Goal: Transaction & Acquisition: Purchase product/service

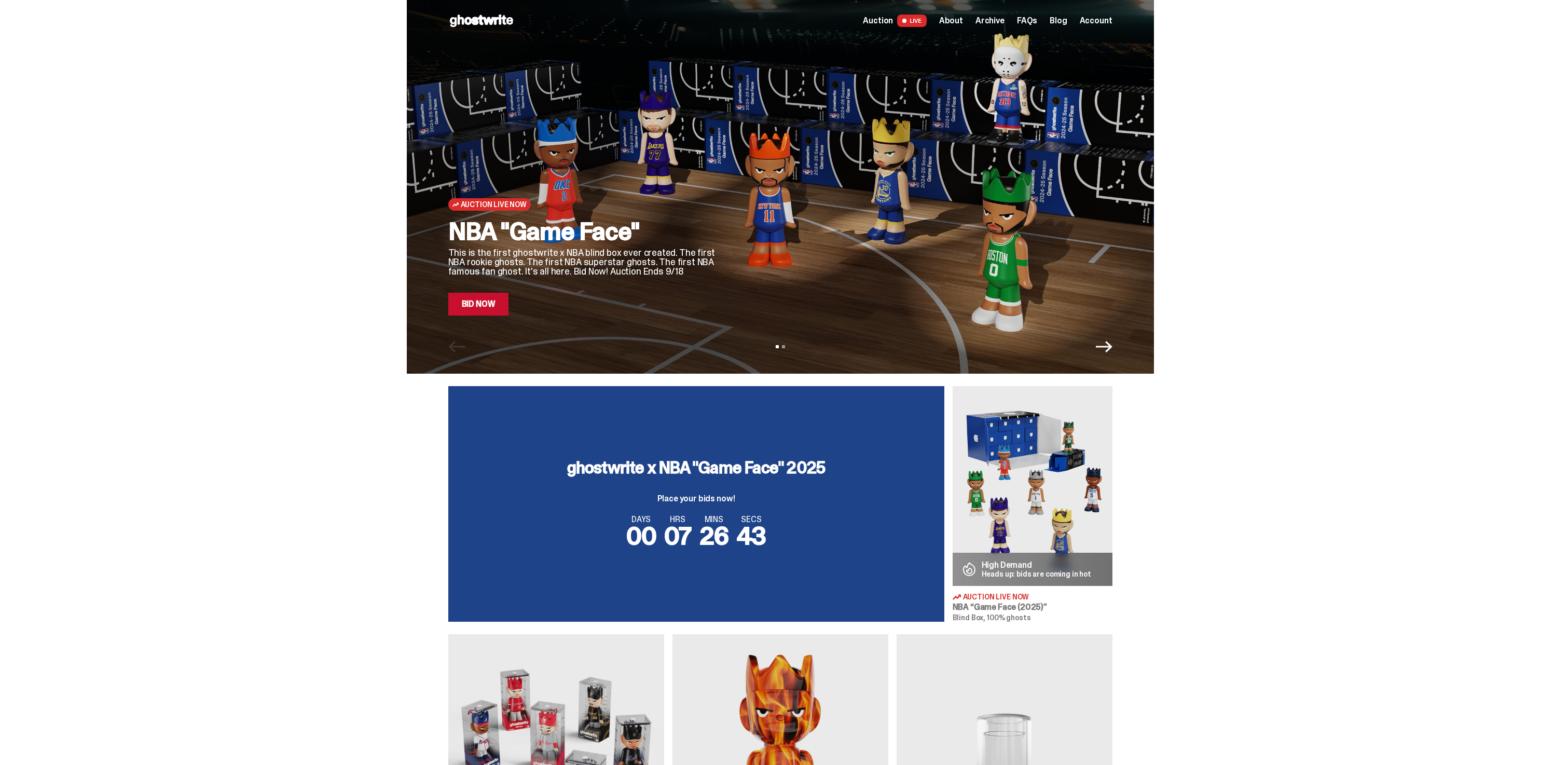
click at [471, 308] on link "Bid Now" at bounding box center [478, 305] width 61 height 23
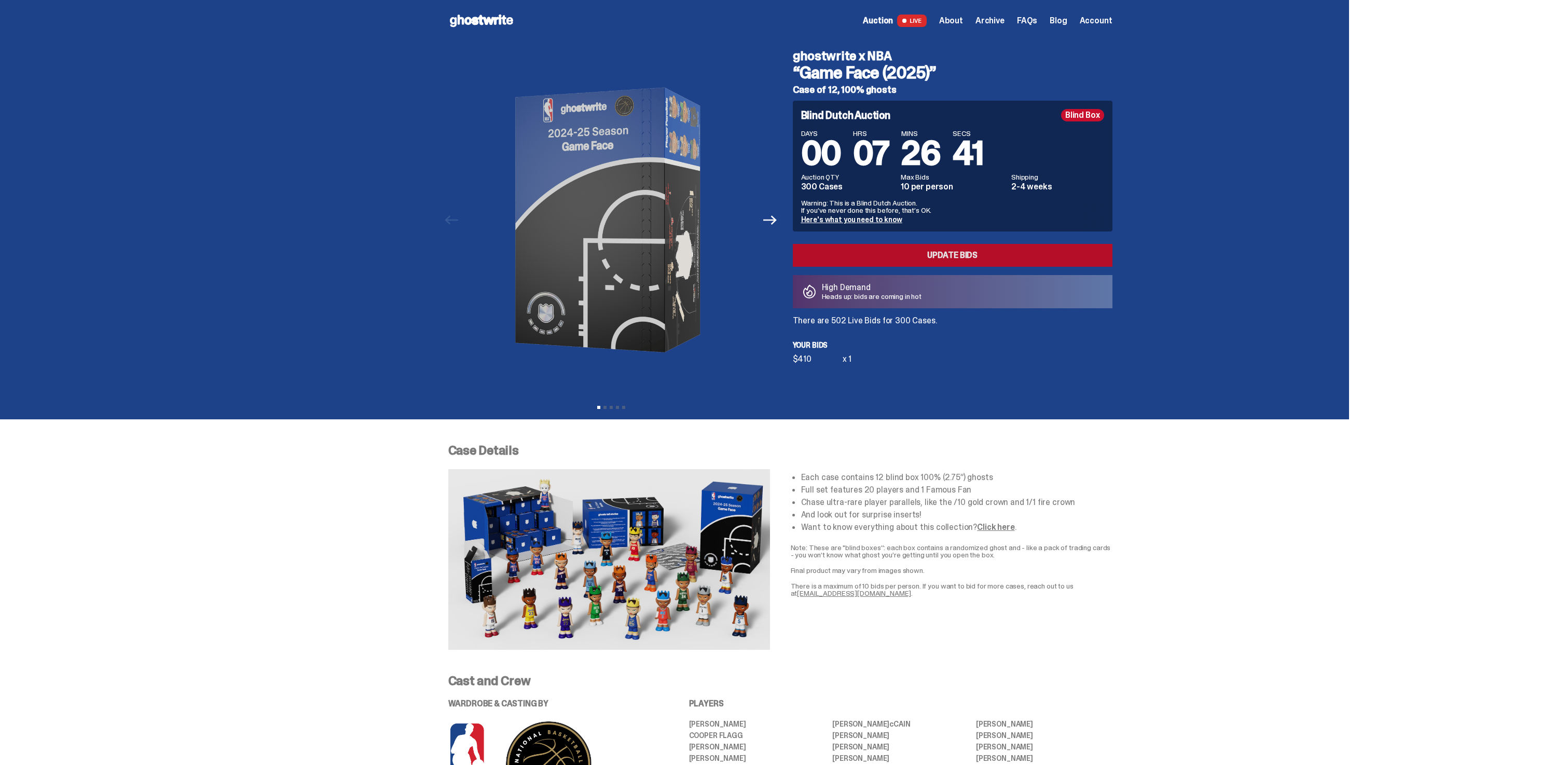
click at [892, 262] on link "Update Bids" at bounding box center [952, 256] width 320 height 23
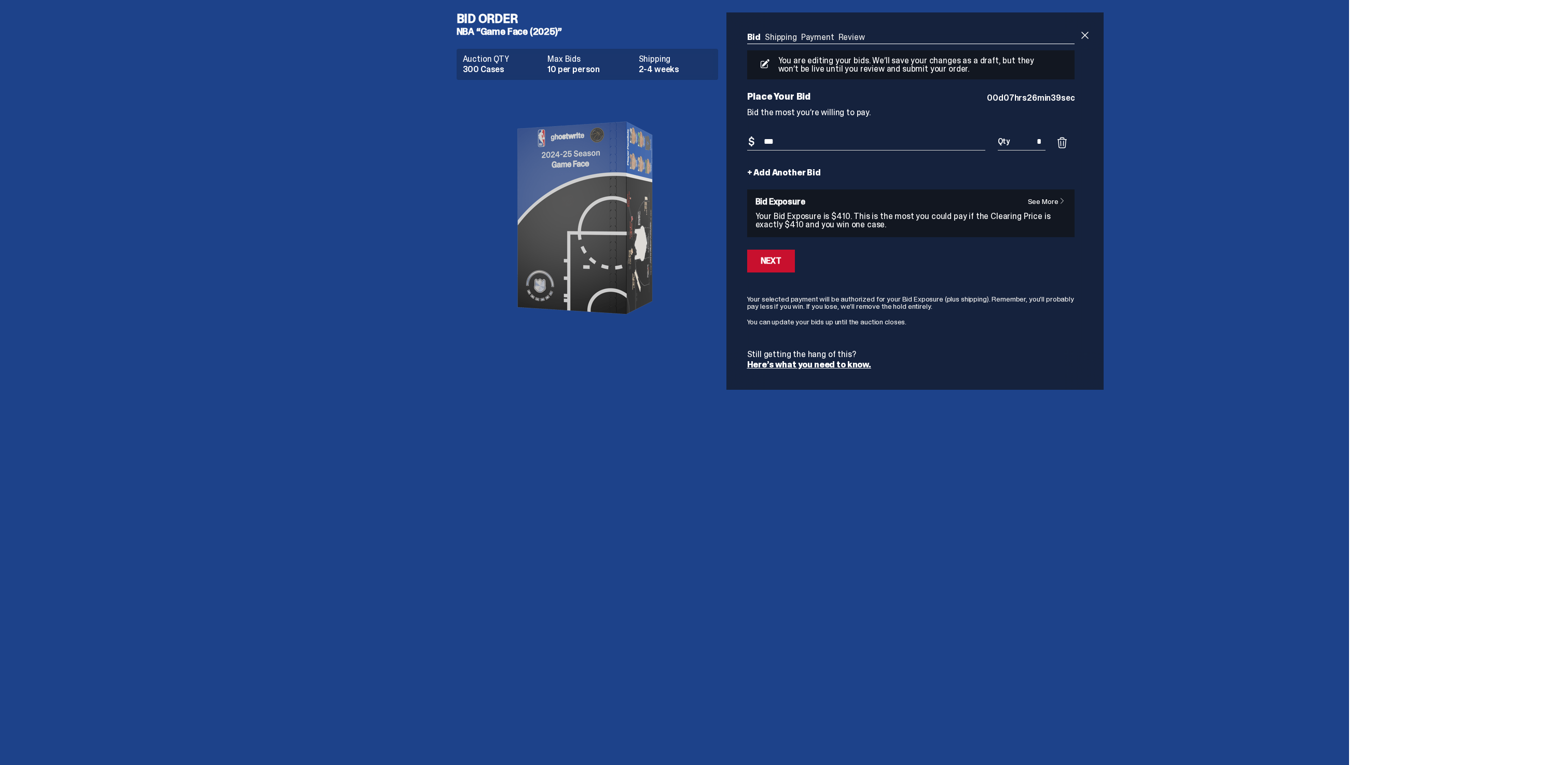
click at [826, 174] on div "+ Add Another Bid" at bounding box center [911, 173] width 328 height 9
click at [810, 174] on link "+ Add Another Bid" at bounding box center [783, 173] width 74 height 9
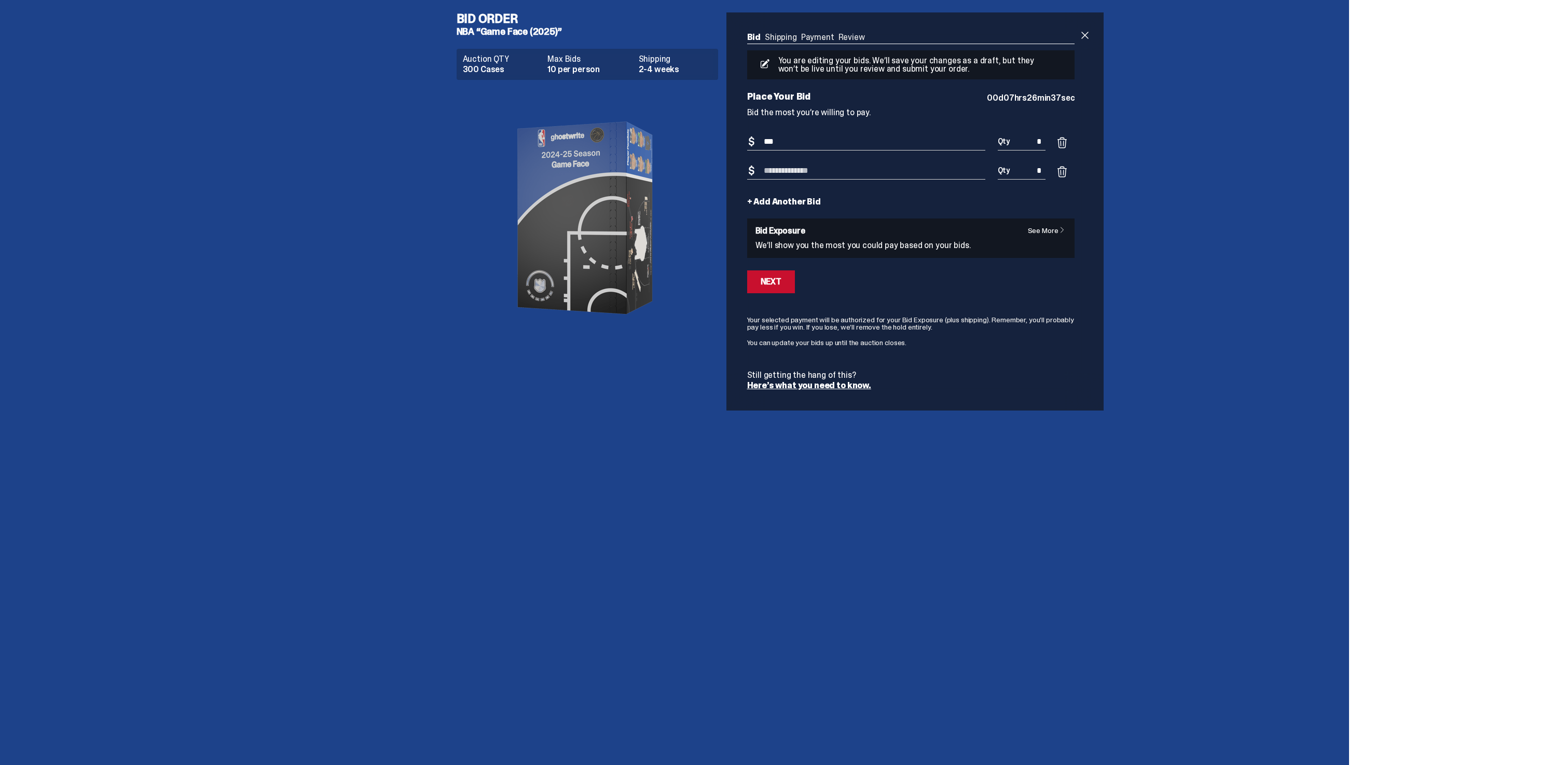
type input "*"
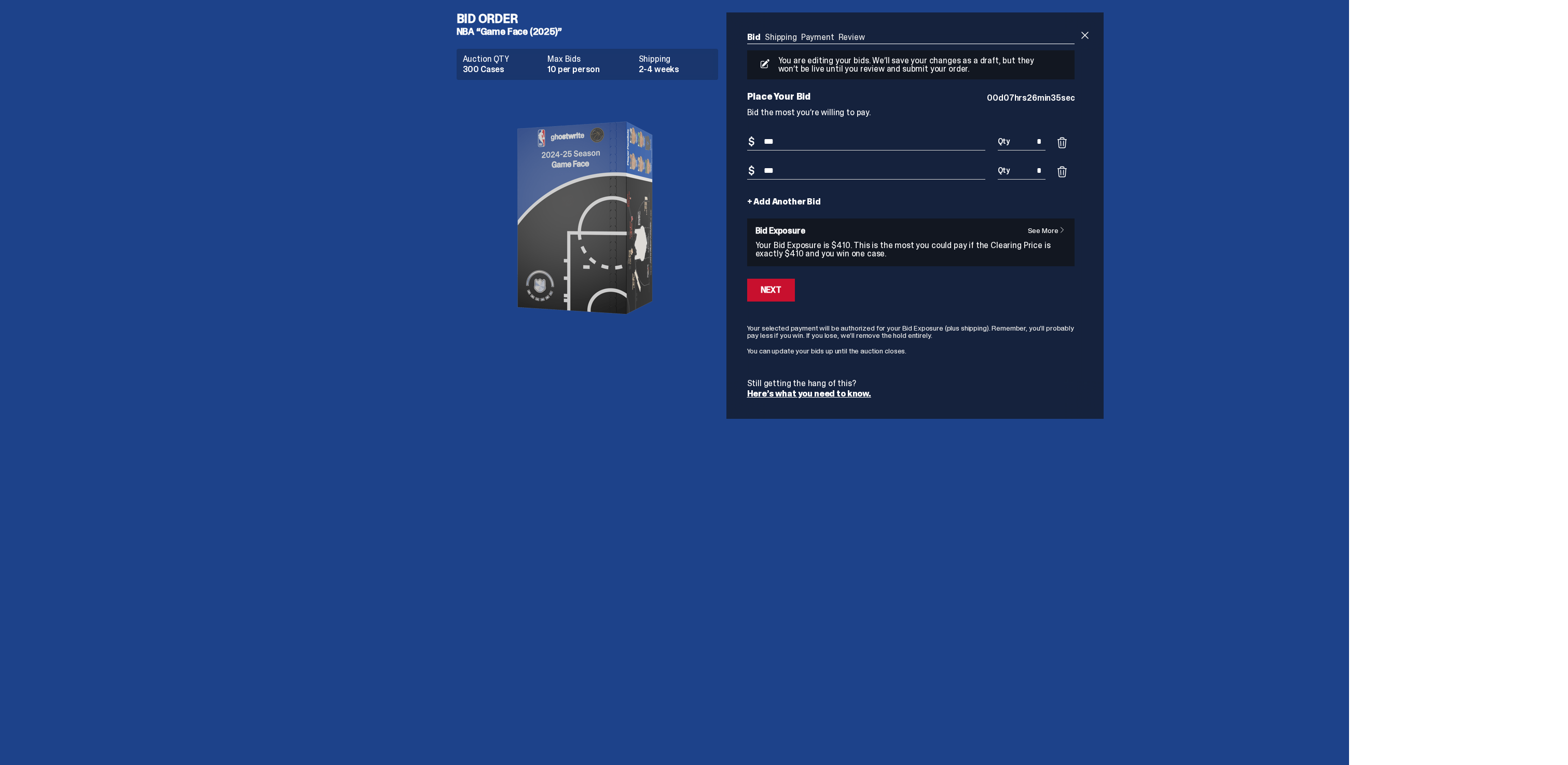
type input "***"
click at [747, 279] on button "Next" at bounding box center [771, 291] width 47 height 23
click at [759, 210] on form "Bid Amount $ *** Bid Quantity Qty * Bid Amount $ *** Bid Quantity Qty * + Add A…" at bounding box center [911, 266] width 328 height 265
click at [775, 203] on link "+ Add Another Bid" at bounding box center [783, 202] width 74 height 9
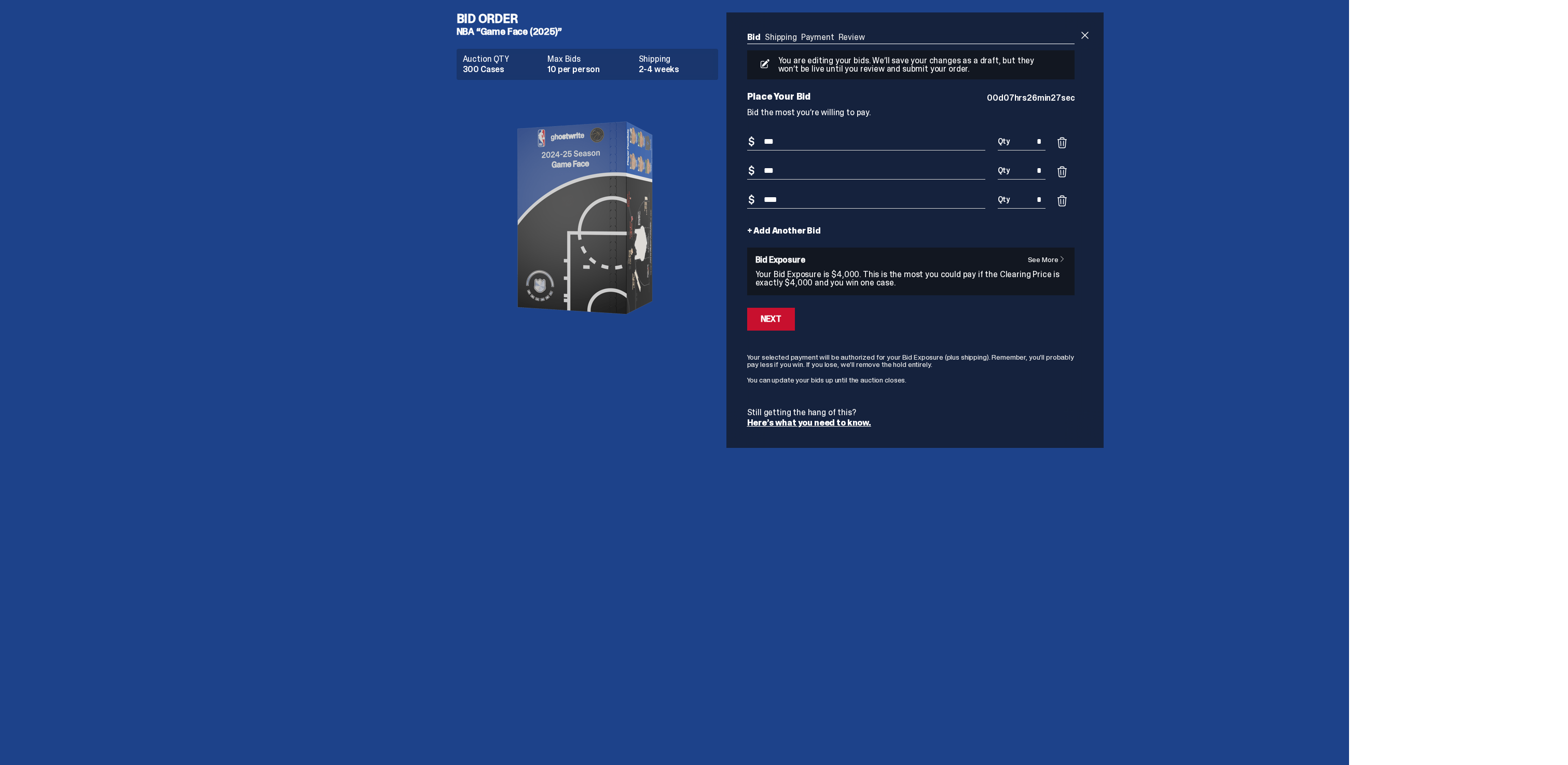
click at [783, 227] on link "+ Add Another Bid" at bounding box center [783, 231] width 74 height 9
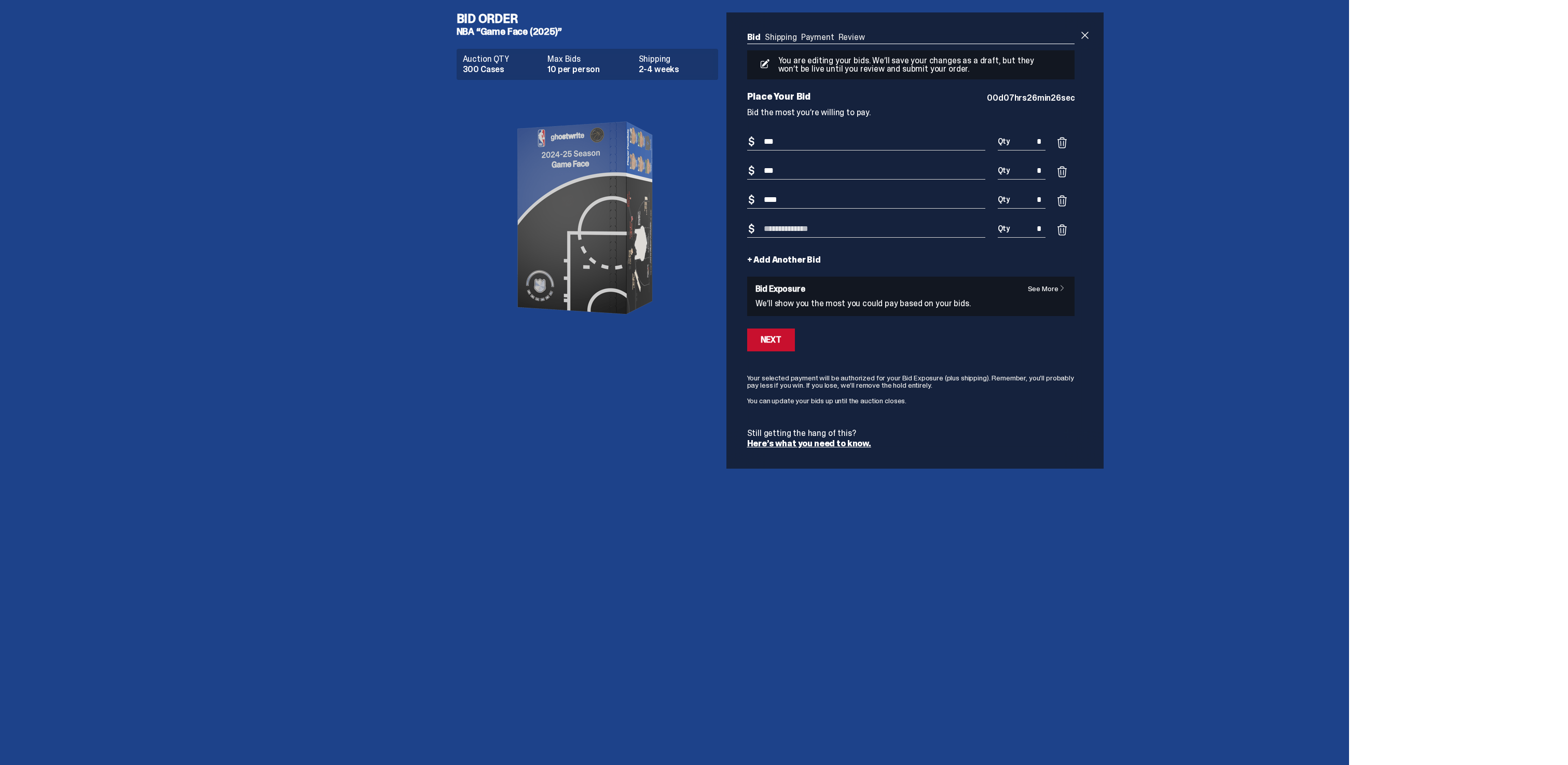
click at [803, 200] on input "****" at bounding box center [866, 200] width 238 height 17
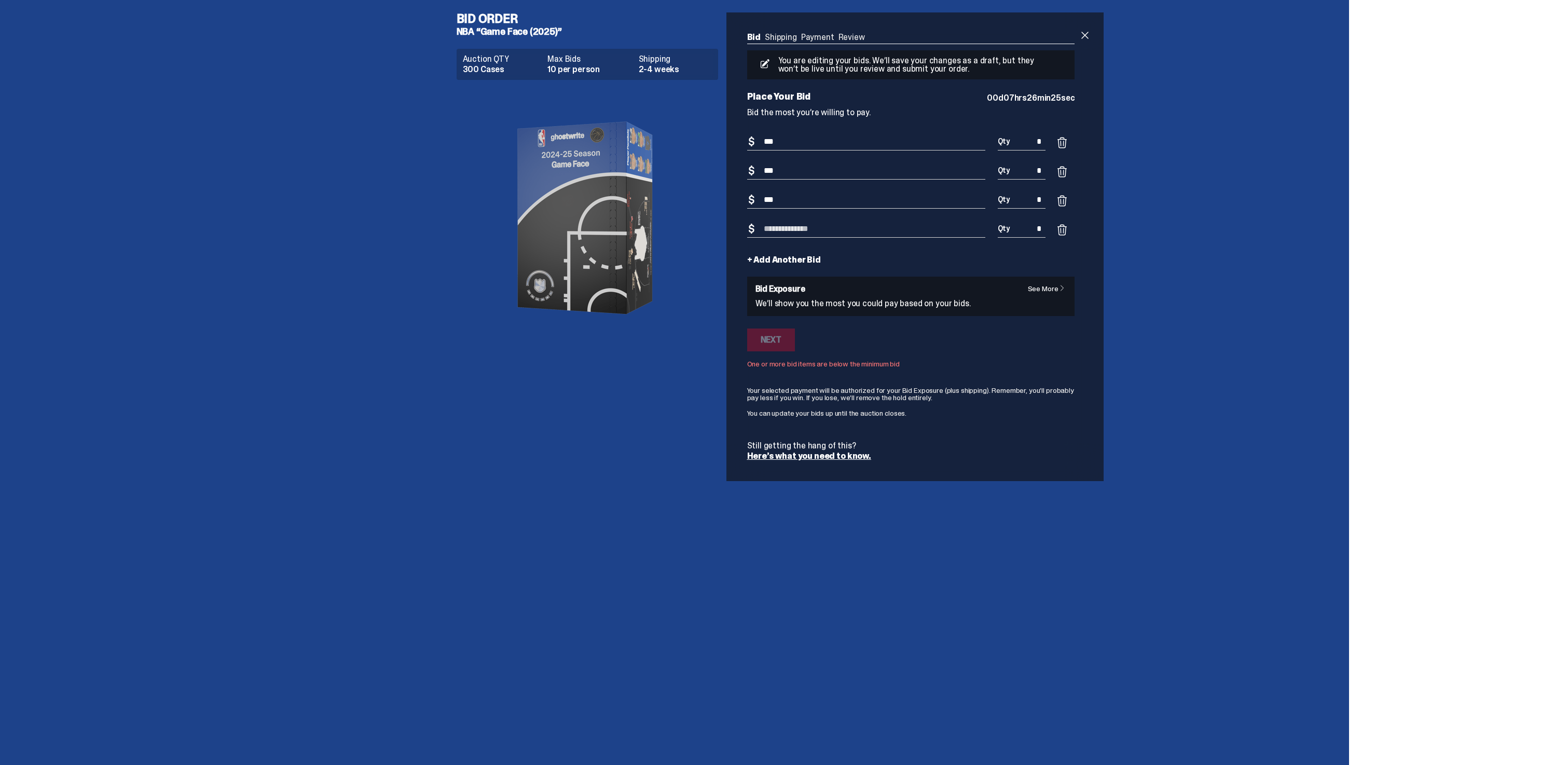
type input "***"
click at [800, 235] on input "Bid Amount" at bounding box center [866, 229] width 238 height 17
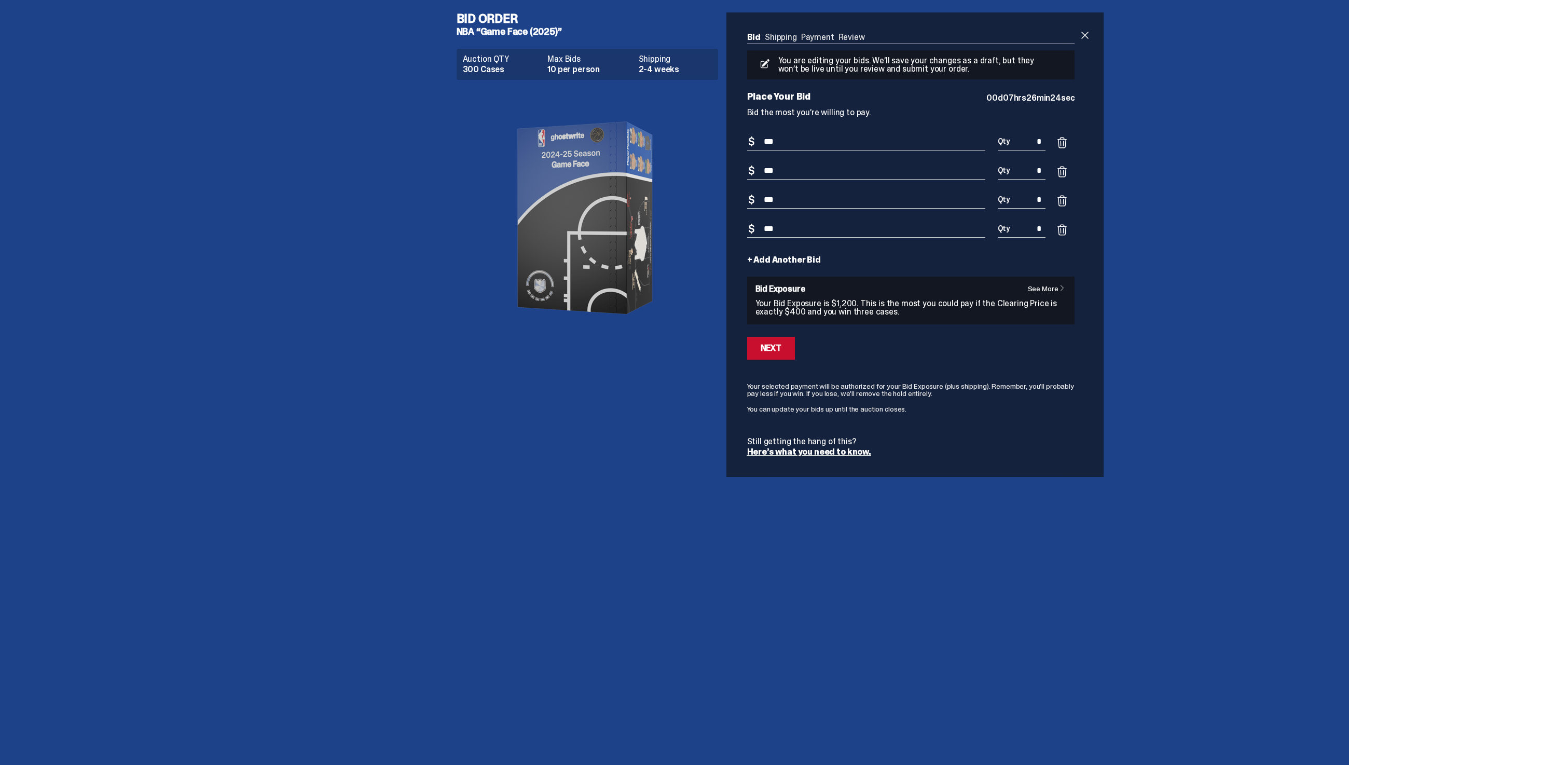
type input "***"
click at [800, 263] on link "+ Add Another Bid" at bounding box center [783, 260] width 74 height 9
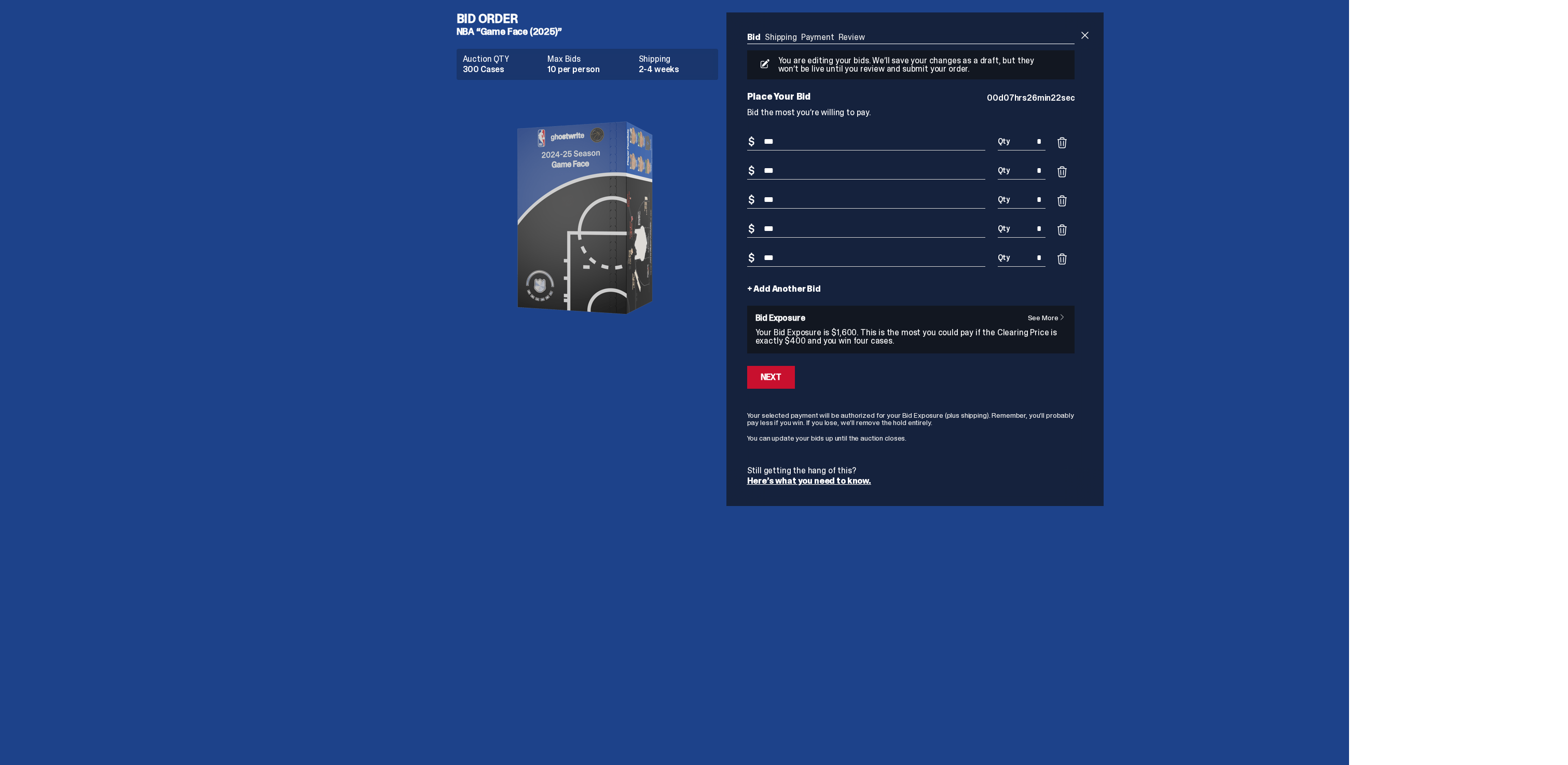
type input "***"
click at [794, 291] on link "+ Add Another Bid" at bounding box center [783, 289] width 74 height 9
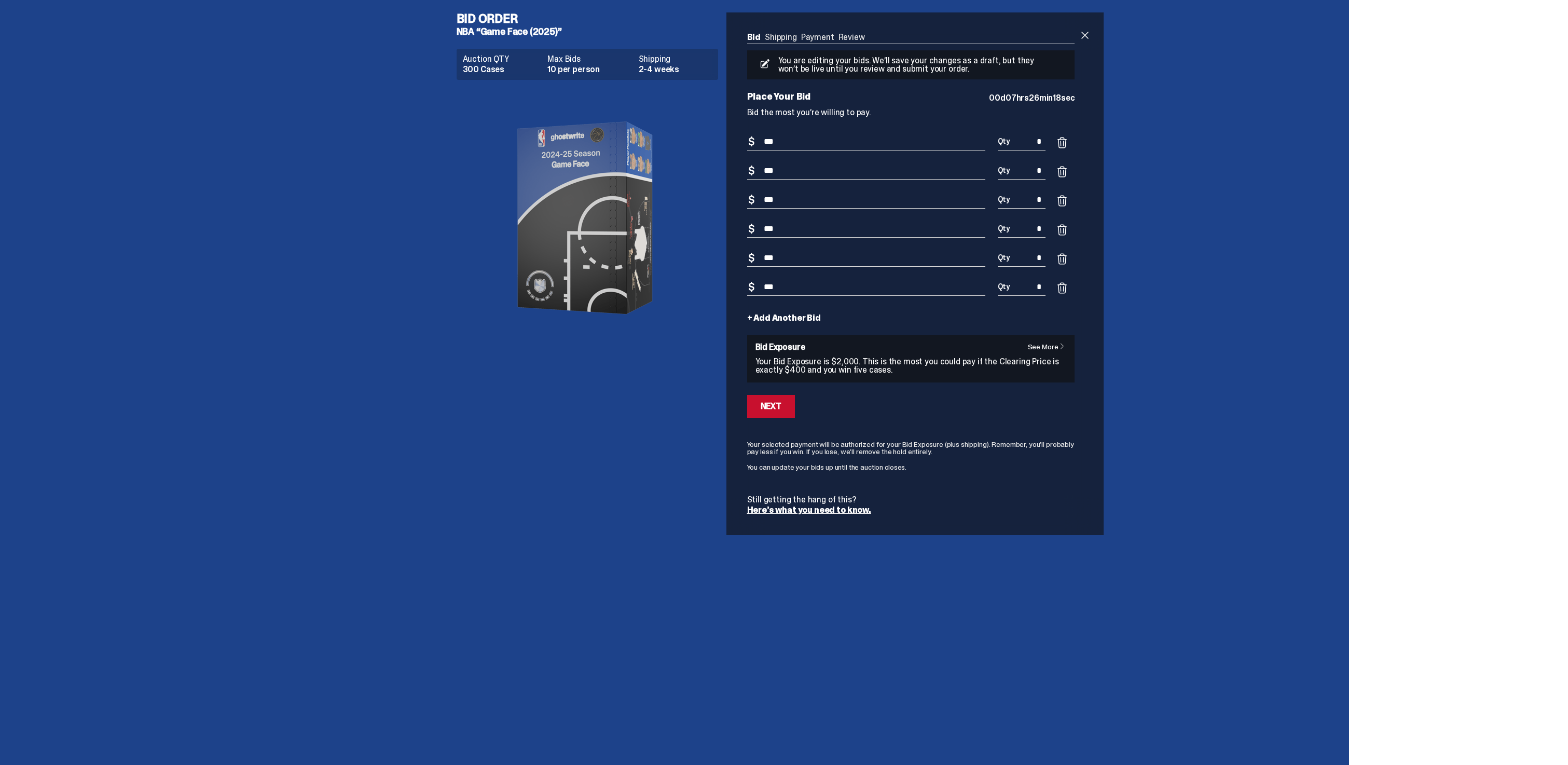
type input "***"
click at [795, 315] on link "+ Add Another Bid" at bounding box center [783, 319] width 74 height 9
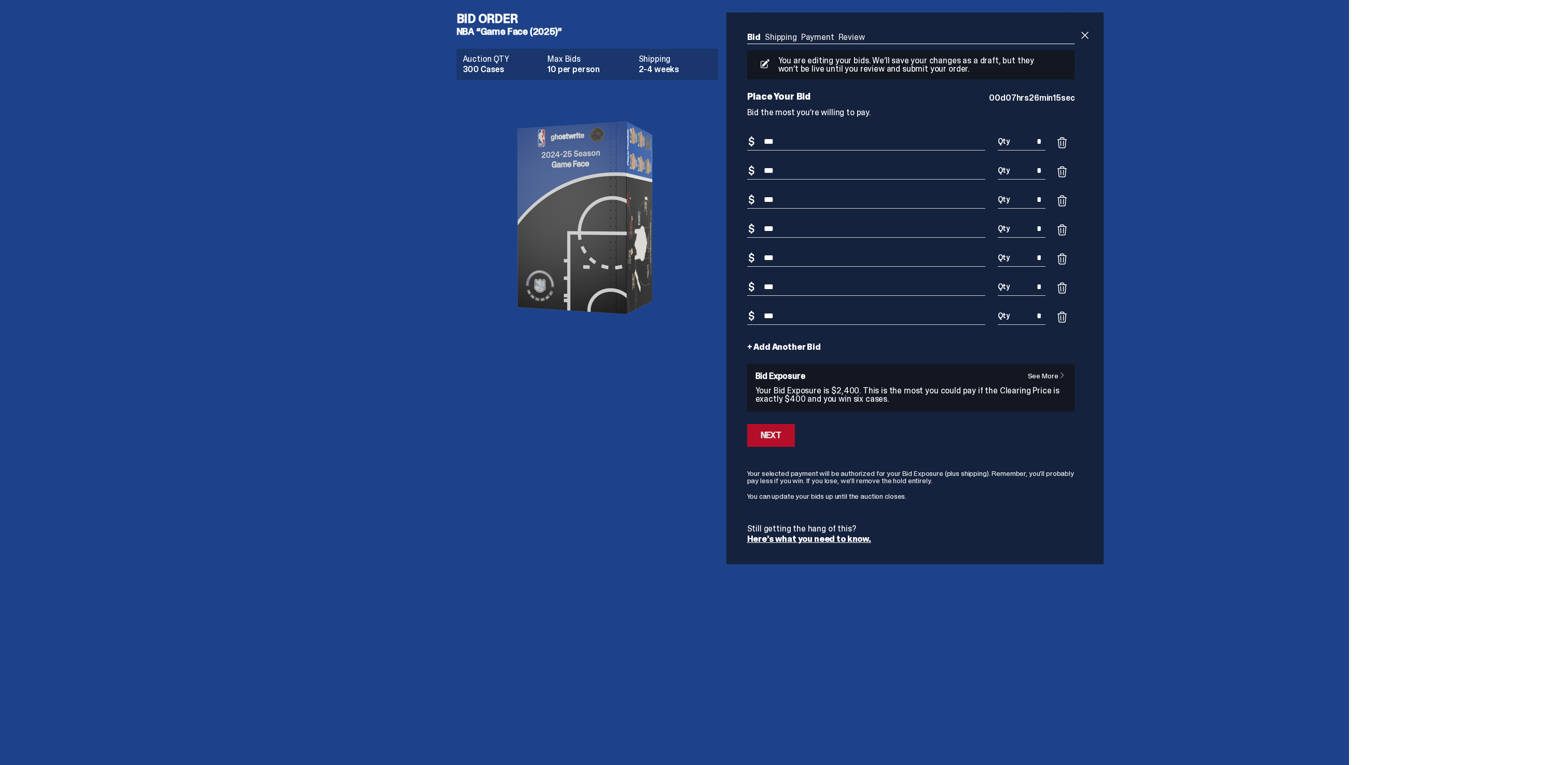
type input "***"
click at [772, 434] on div "Next" at bounding box center [771, 435] width 21 height 9
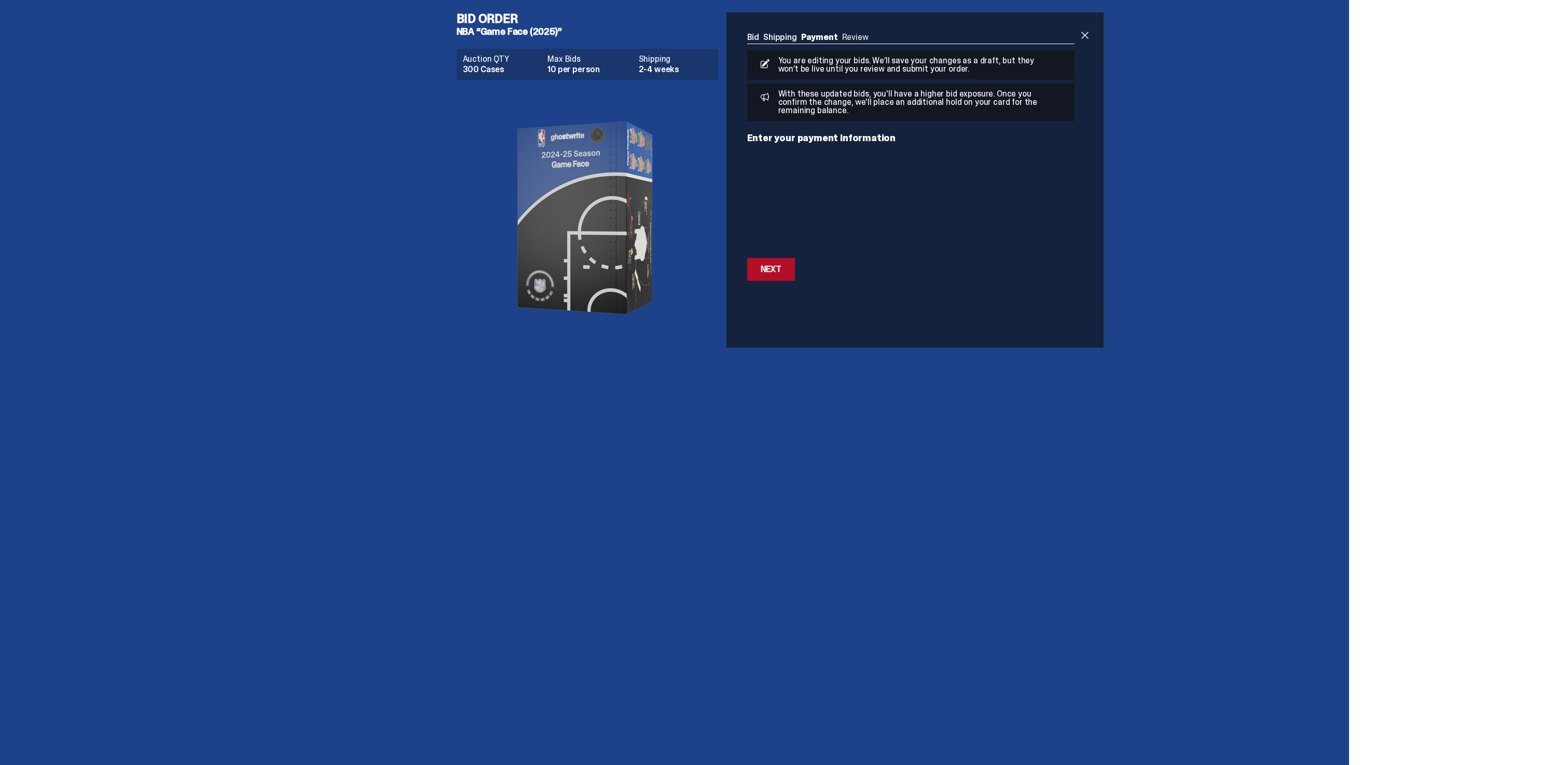
click at [777, 267] on div "Next" at bounding box center [771, 270] width 21 height 9
click at [782, 237] on div "Next" at bounding box center [771, 241] width 21 height 9
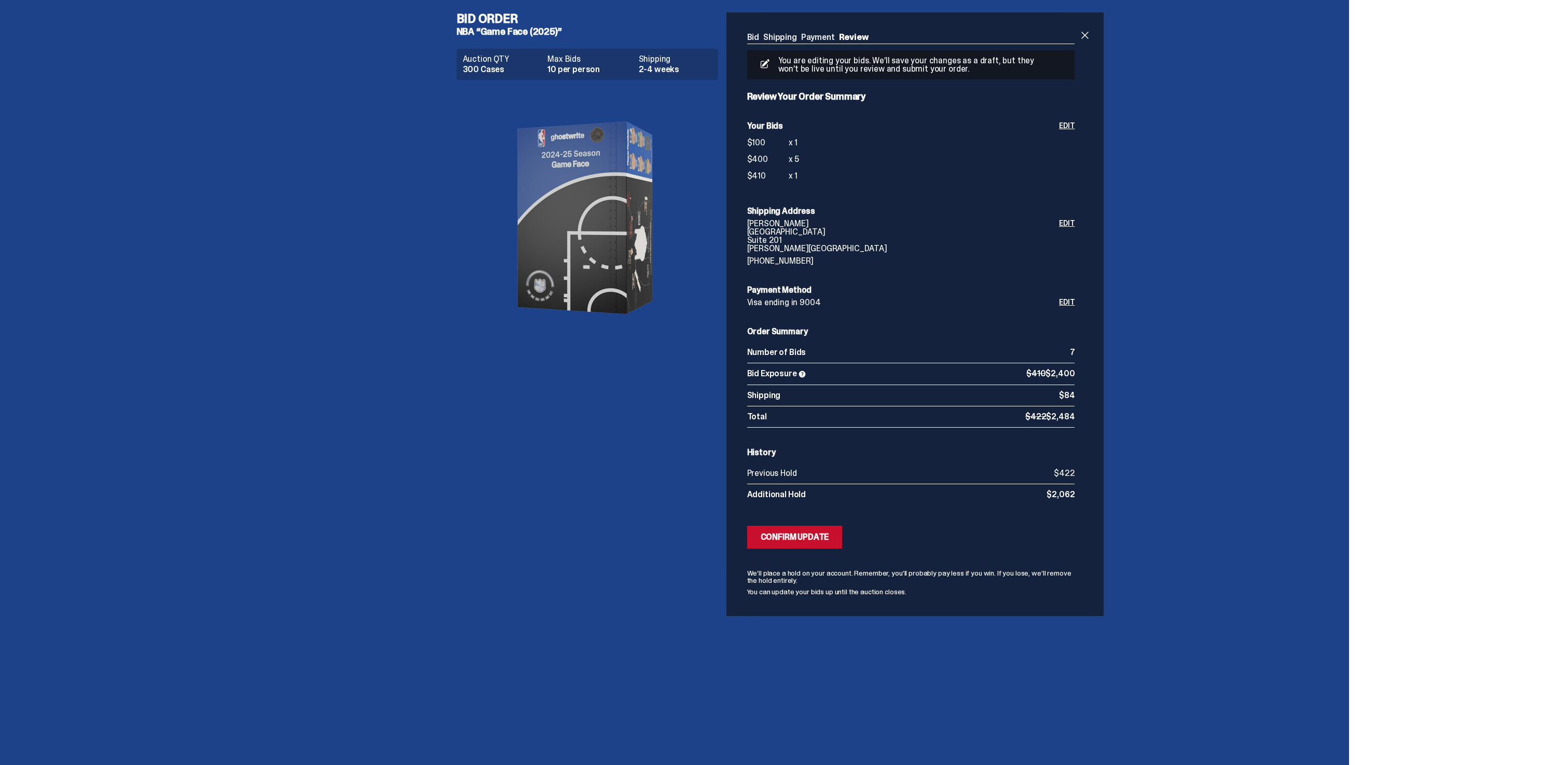
click at [805, 376] on span at bounding box center [802, 375] width 9 height 9
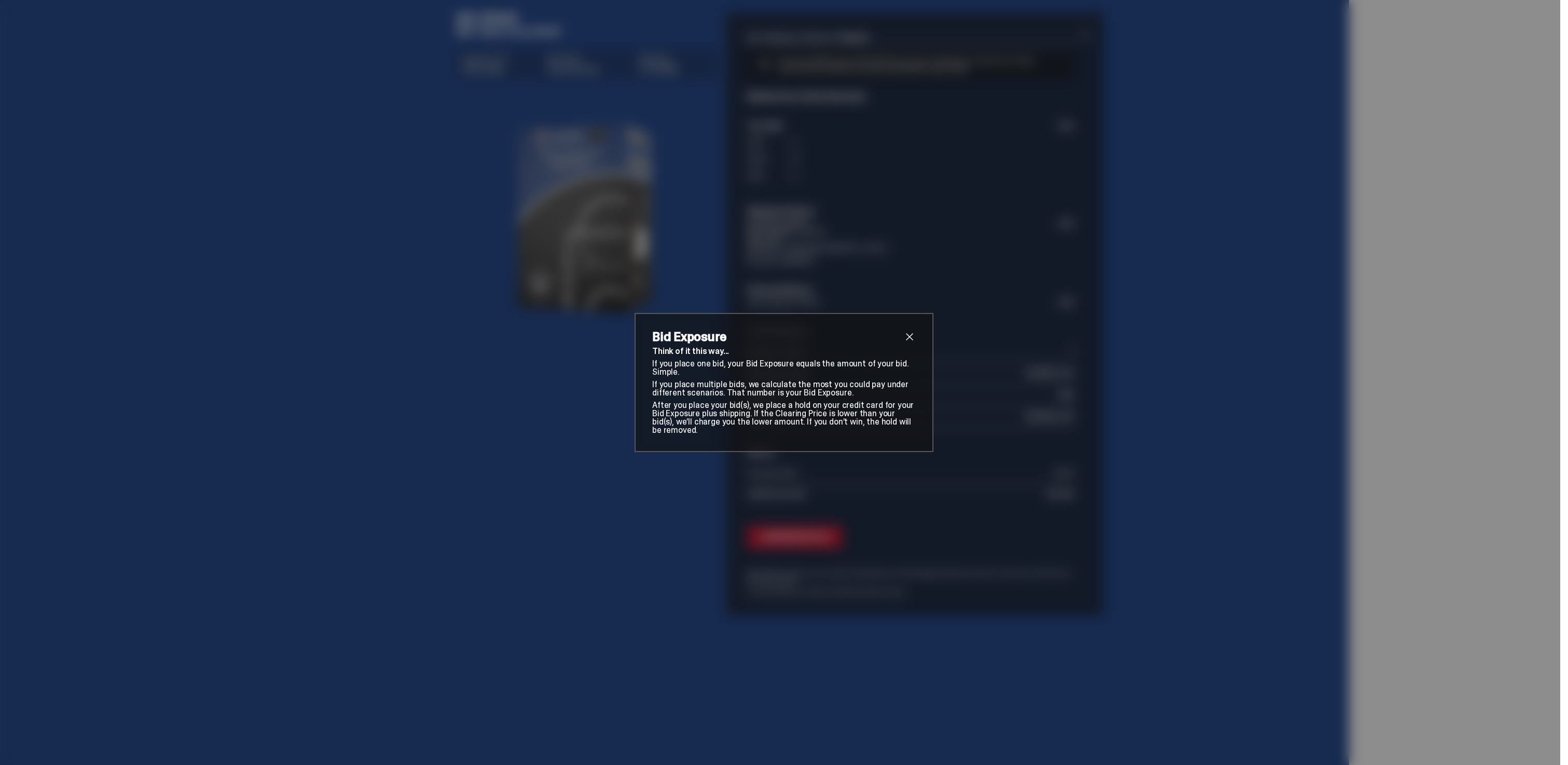
click at [917, 339] on div "Bid Exposure Think of it this way... If you place one bid, your Bid Exposure eq…" at bounding box center [784, 382] width 299 height 139
click at [912, 343] on span "close" at bounding box center [909, 337] width 12 height 12
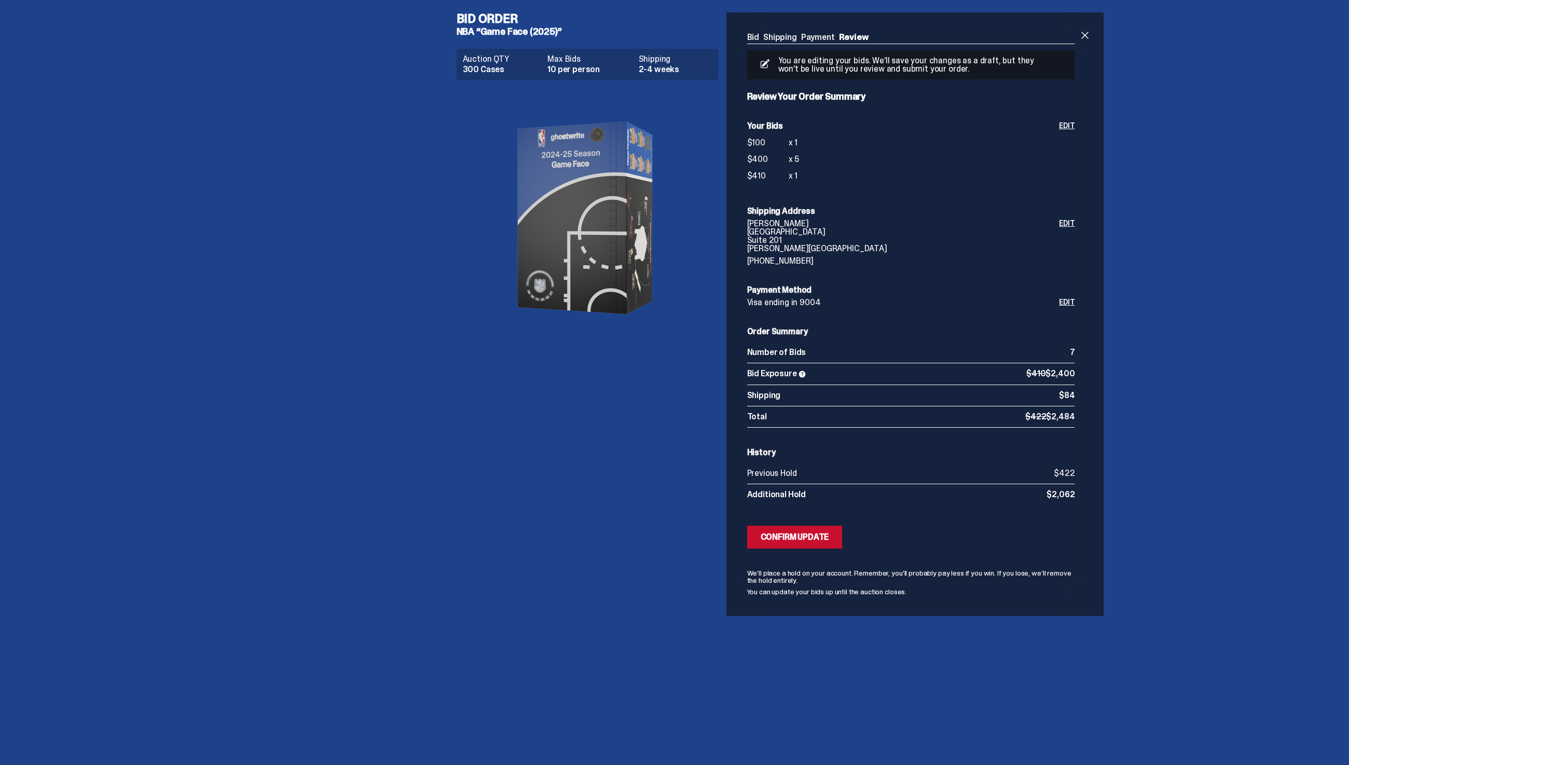
click at [1068, 129] on link "Edit" at bounding box center [1067, 154] width 16 height 65
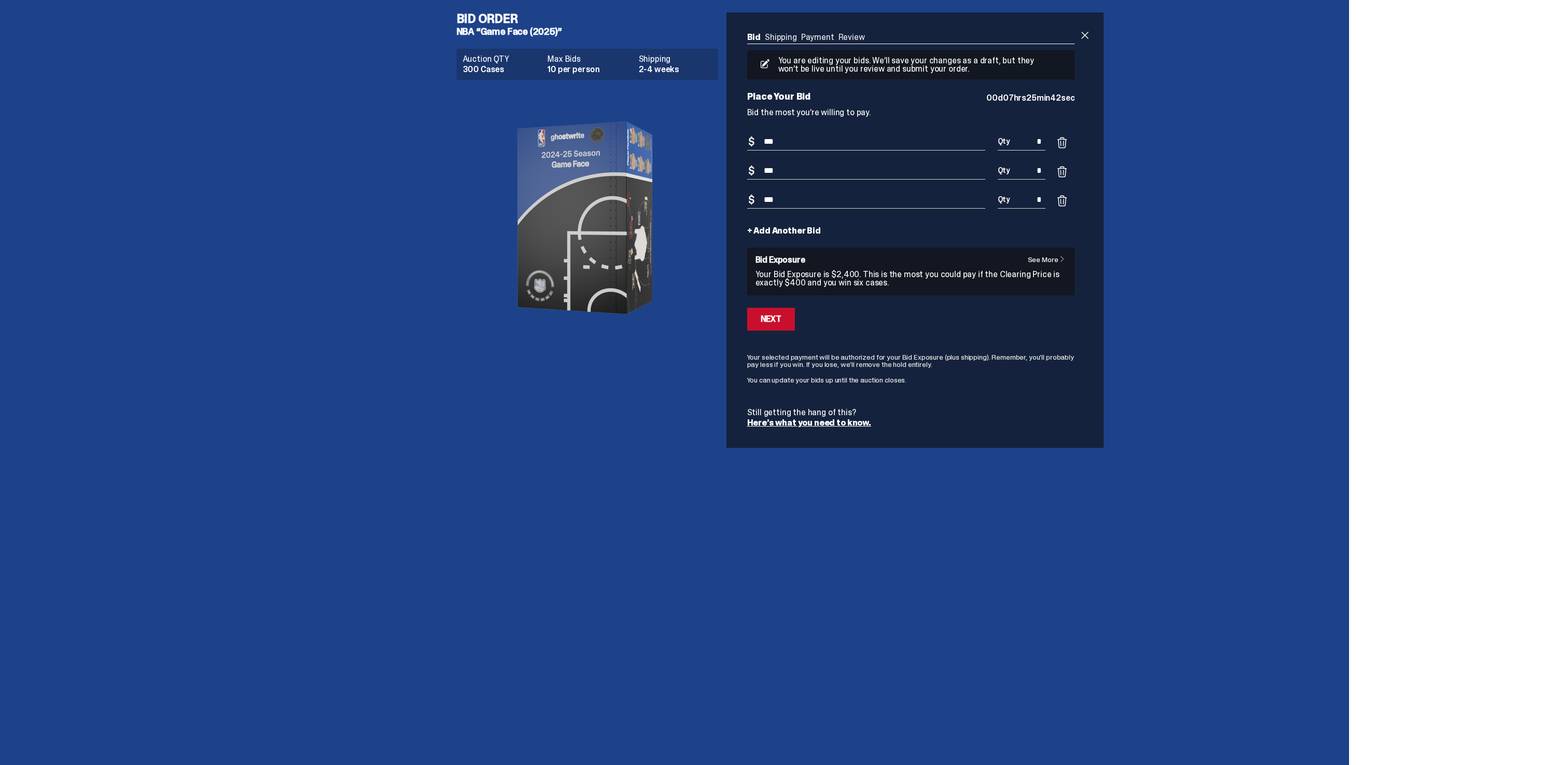
click at [816, 233] on link "+ Add Another Bid" at bounding box center [783, 231] width 74 height 9
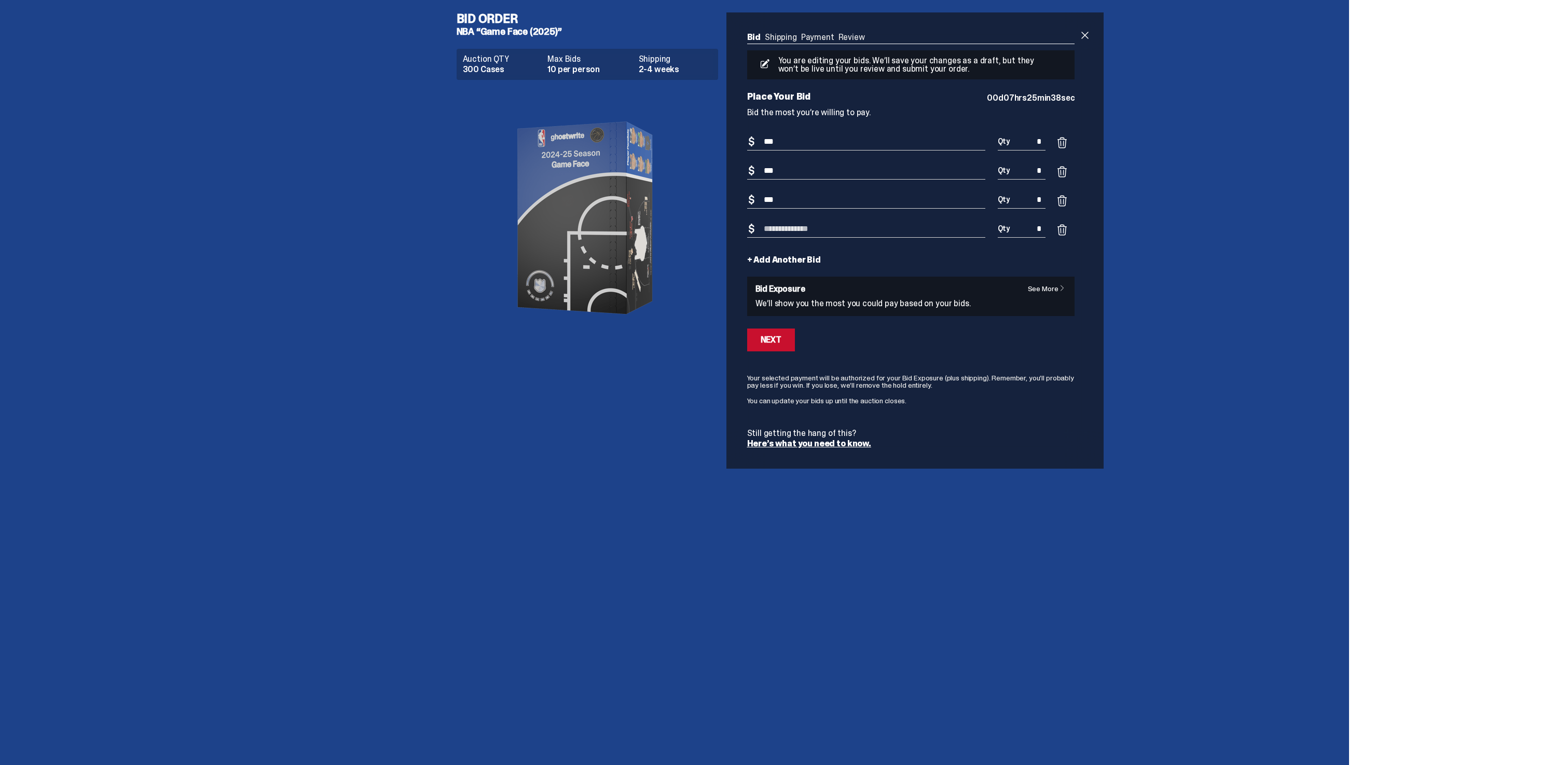
click at [1035, 143] on input "*" at bounding box center [1021, 142] width 48 height 17
click at [850, 172] on input "***" at bounding box center [866, 171] width 238 height 17
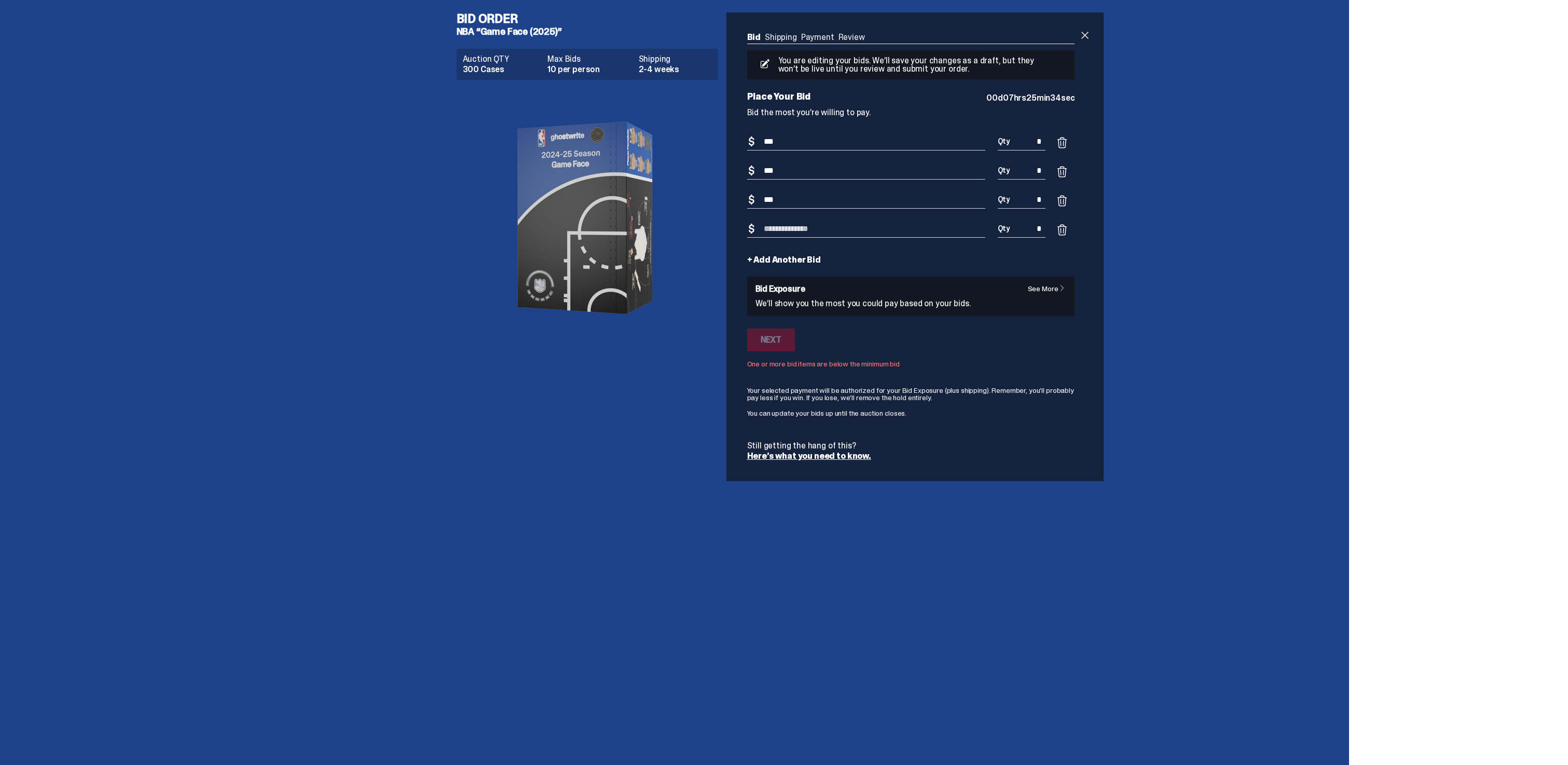
type input "***"
click at [1034, 136] on input "*" at bounding box center [1021, 142] width 48 height 17
click at [1037, 169] on input "*" at bounding box center [1021, 171] width 48 height 17
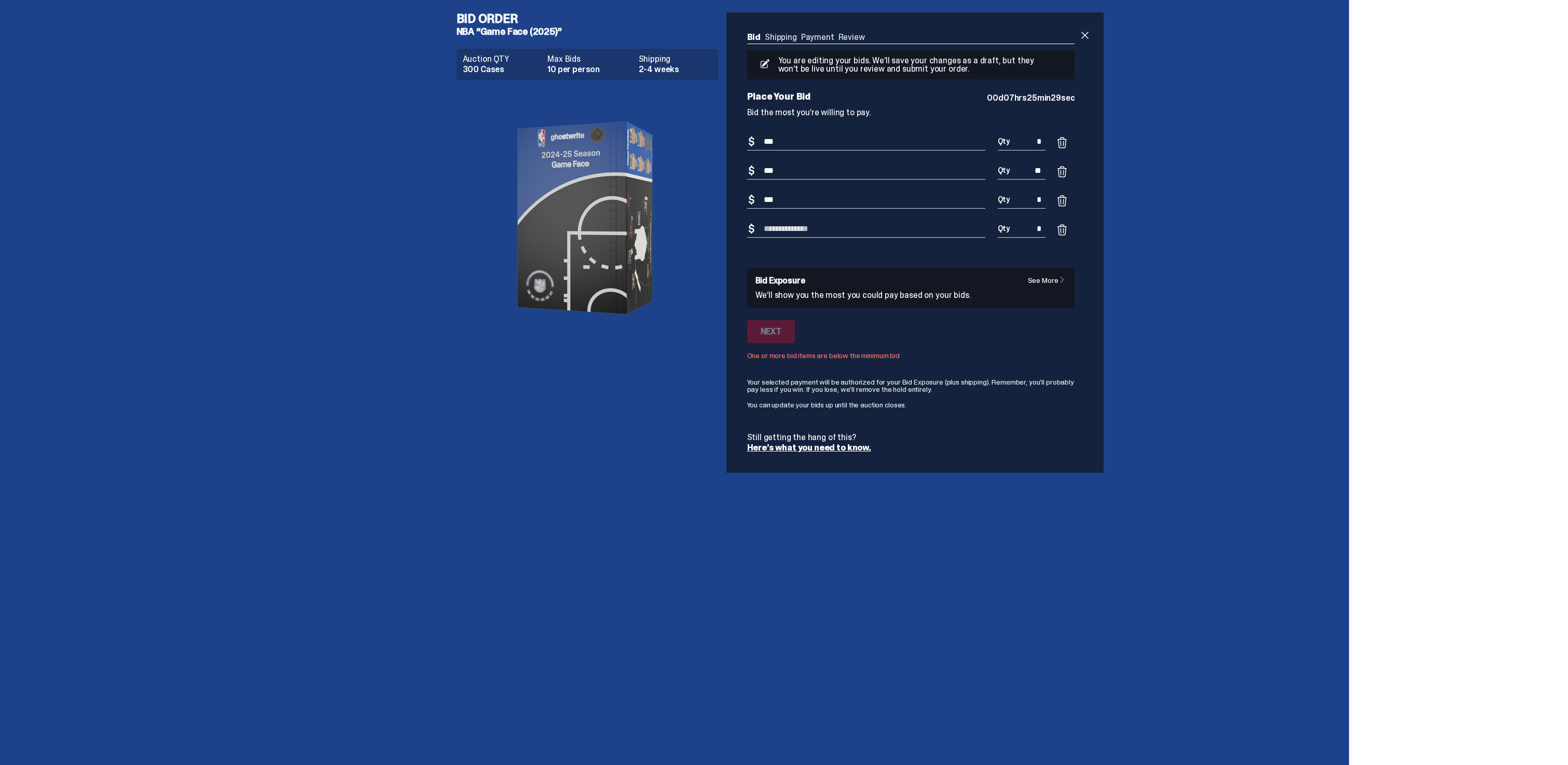
type input "**"
click at [1067, 143] on span at bounding box center [1062, 143] width 12 height 12
type input "***"
type input "*"
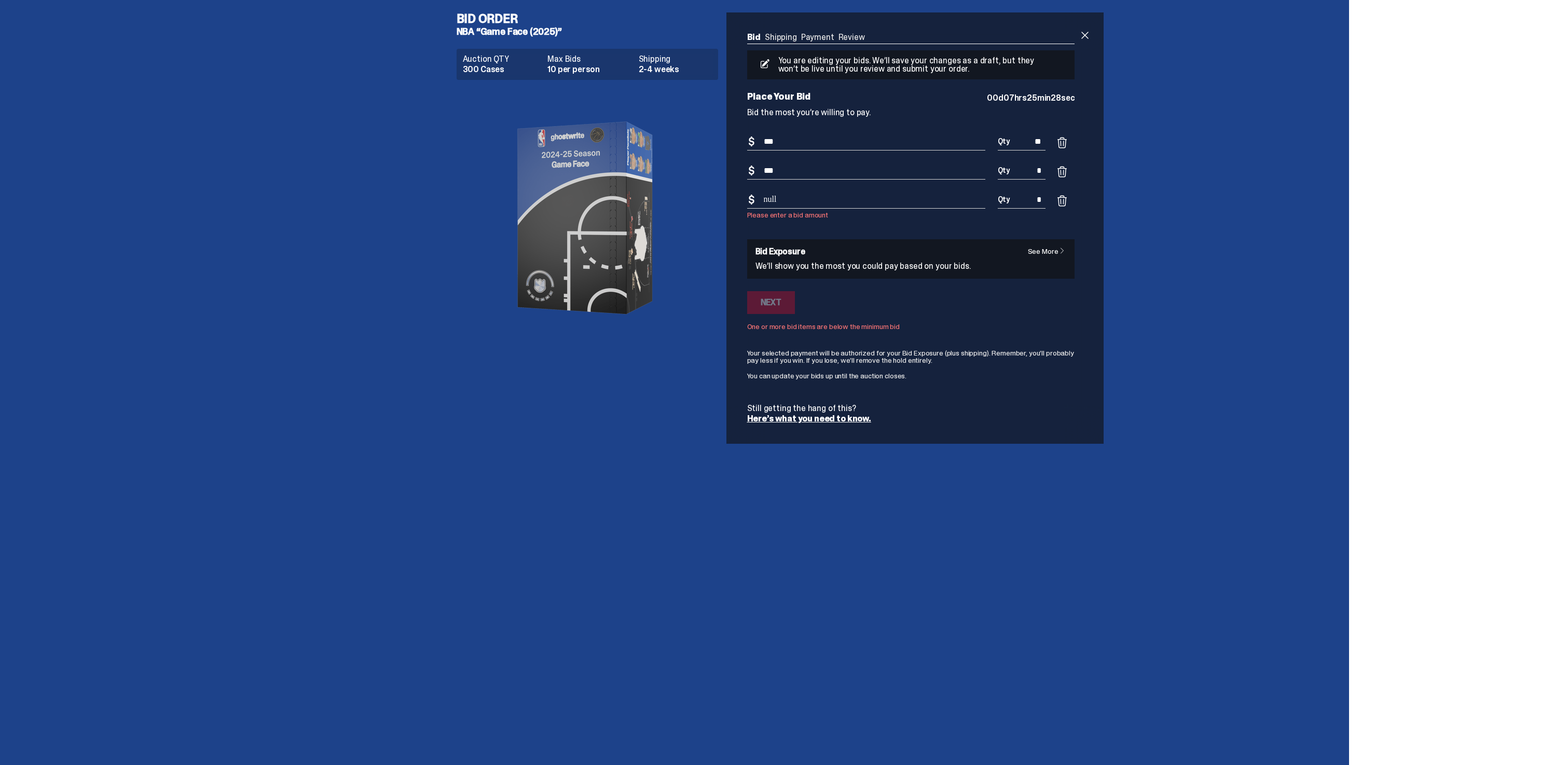
click at [1068, 172] on span at bounding box center [1062, 172] width 12 height 12
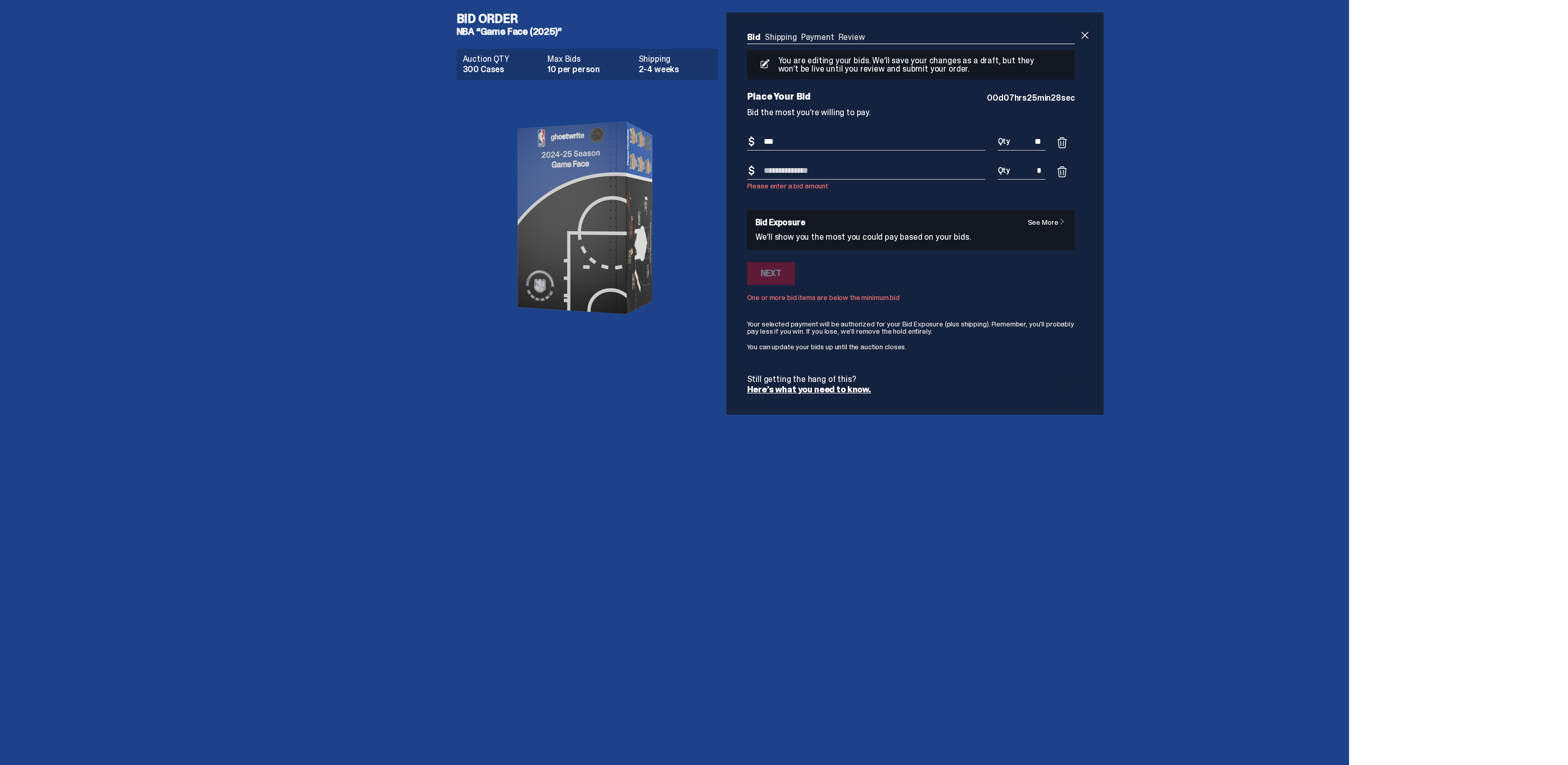
click at [1068, 179] on div "Bid Amount $ Please enter a bid amount Bid Quantity Qty *" at bounding box center [911, 177] width 328 height 29
click at [1066, 174] on span at bounding box center [1062, 172] width 12 height 12
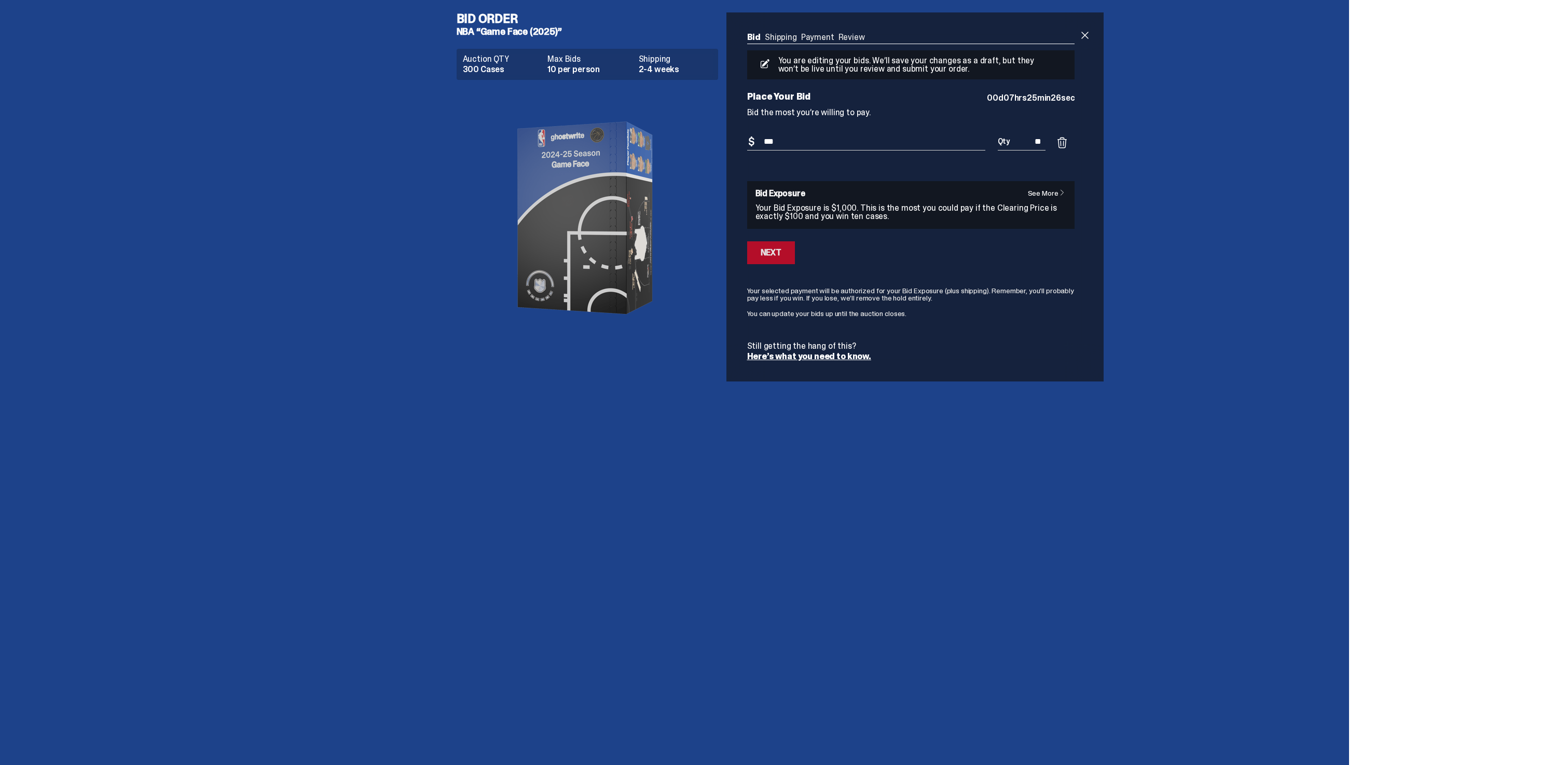
click at [784, 246] on button "Next" at bounding box center [771, 253] width 47 height 23
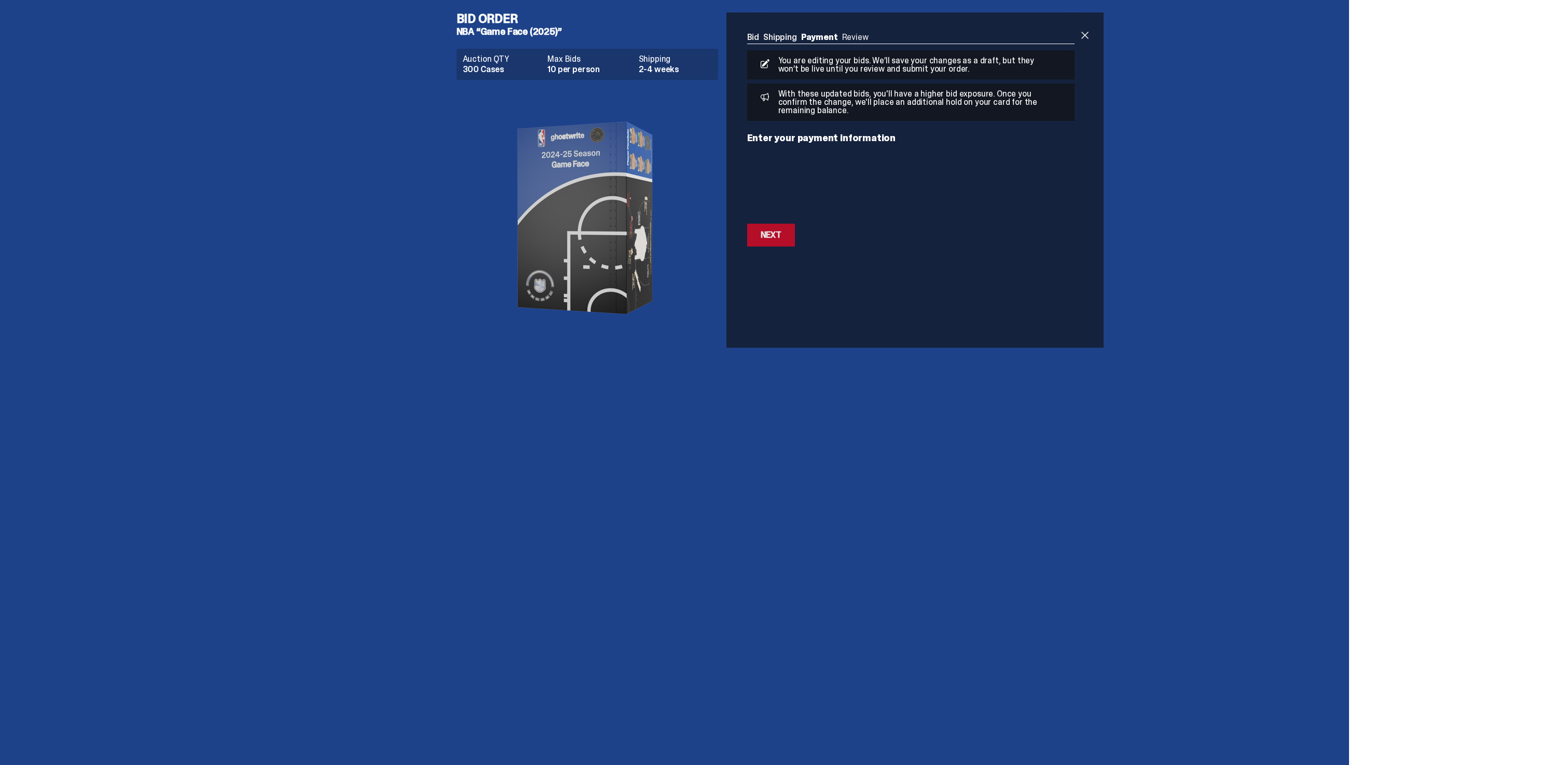
click at [775, 228] on button "Next Next" at bounding box center [771, 235] width 47 height 23
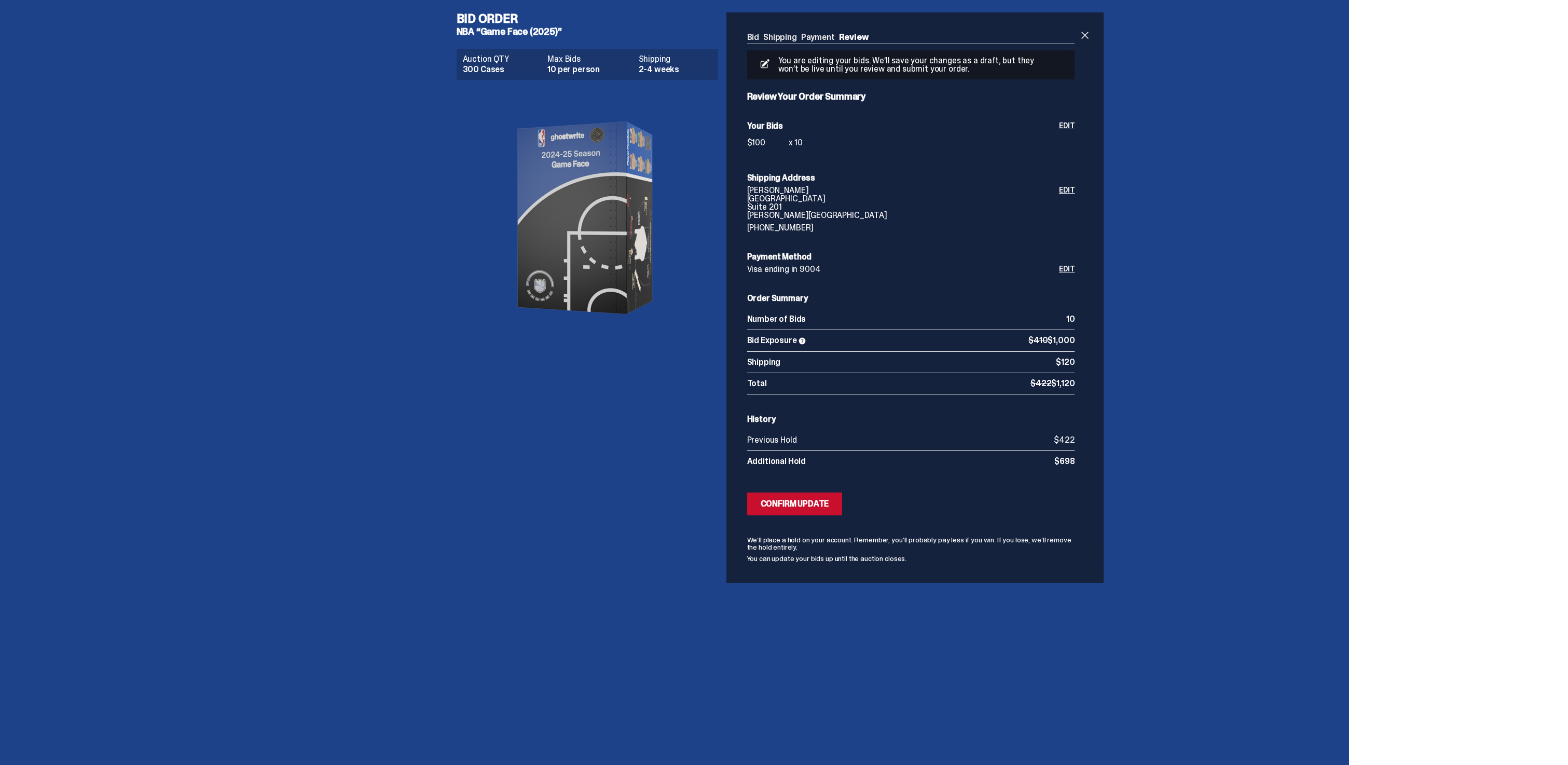
click at [620, 376] on div "Auction QTY 300 Cases Max Bids 10 per person Shipping 2-4 weeks" at bounding box center [591, 336] width 270 height 583
click at [500, 16] on h4 "Bid Order" at bounding box center [591, 18] width 270 height 12
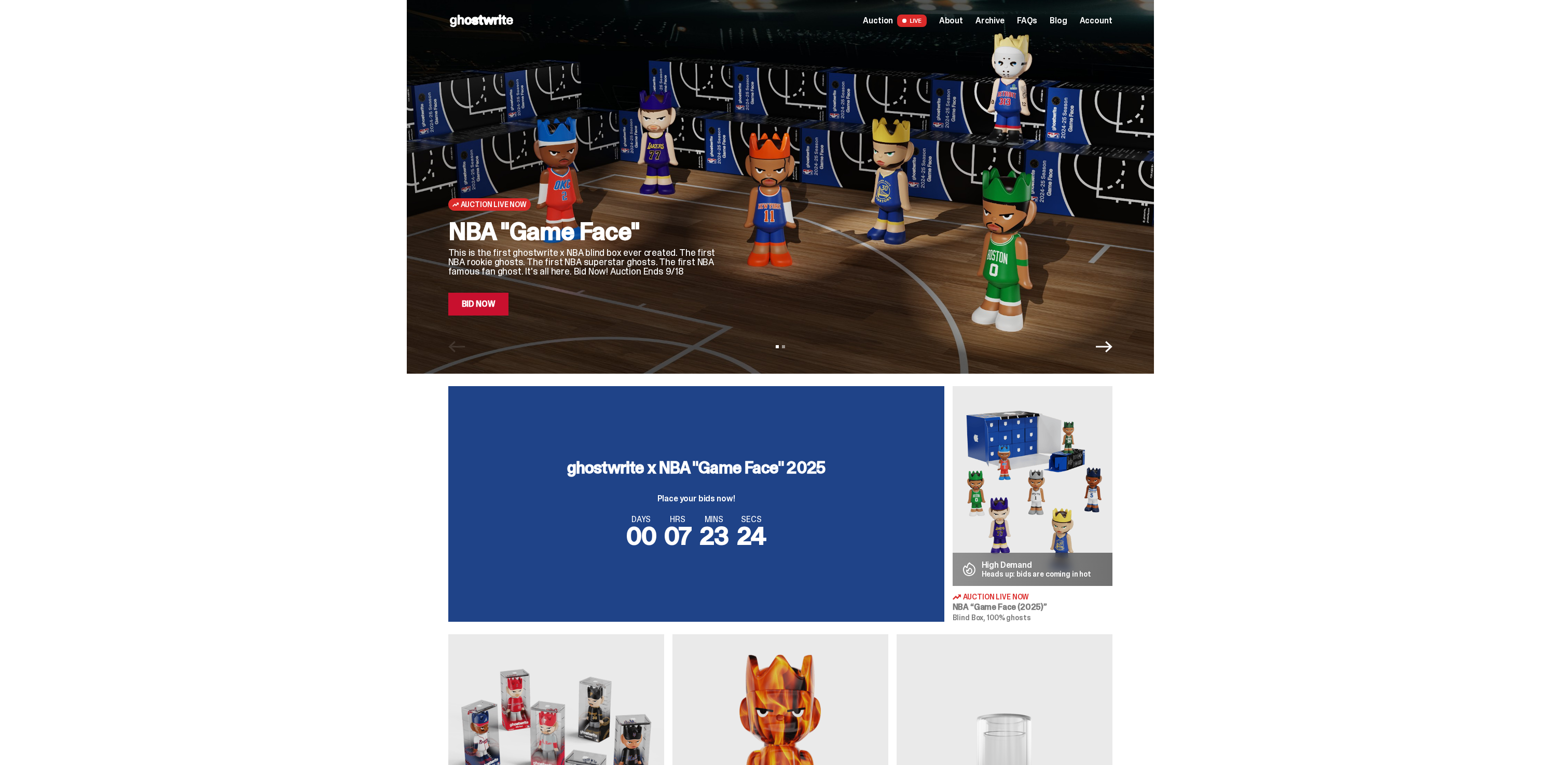
click at [476, 308] on link "Bid Now" at bounding box center [478, 305] width 61 height 23
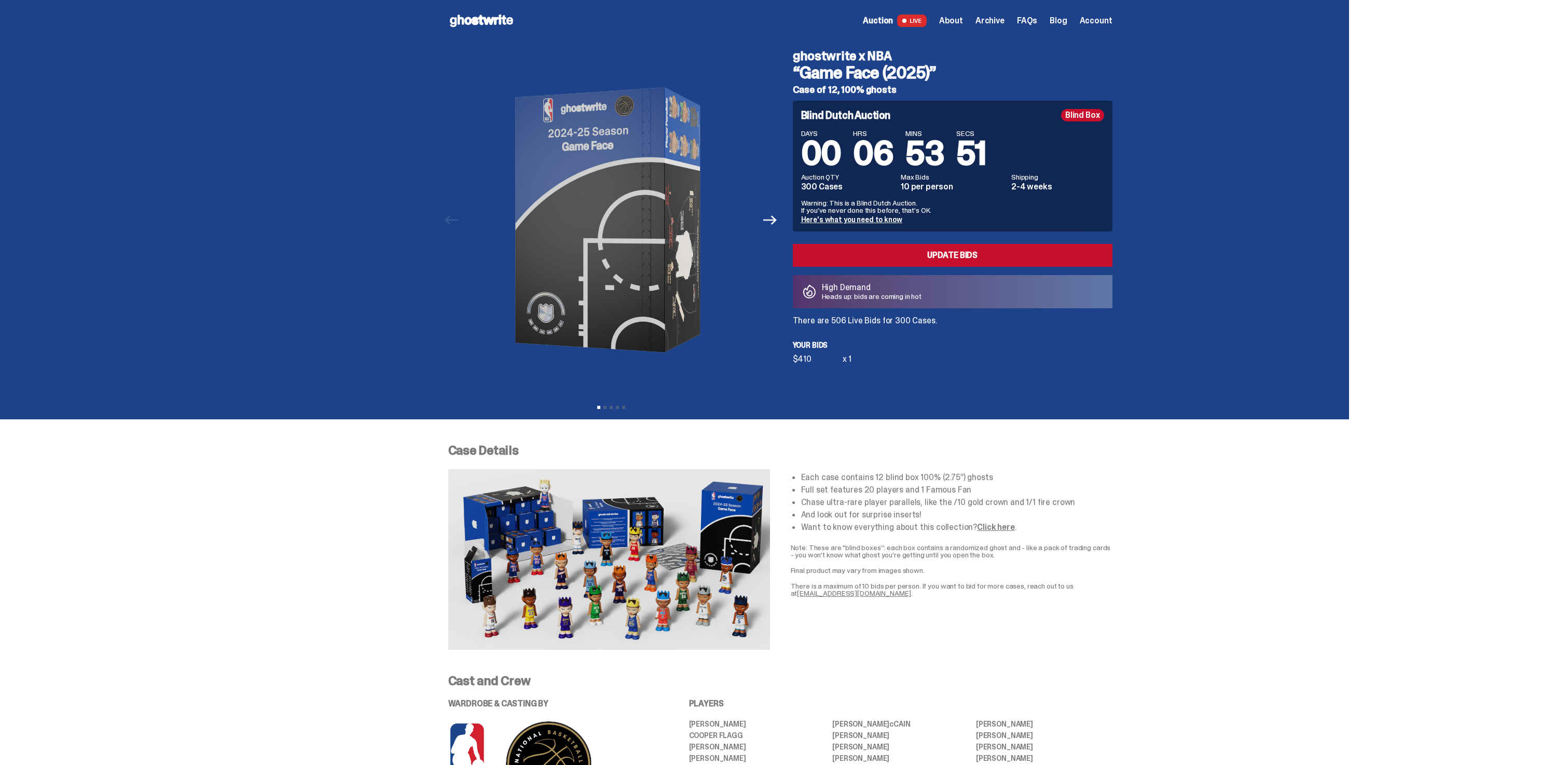
click at [454, 18] on icon at bounding box center [481, 20] width 66 height 16
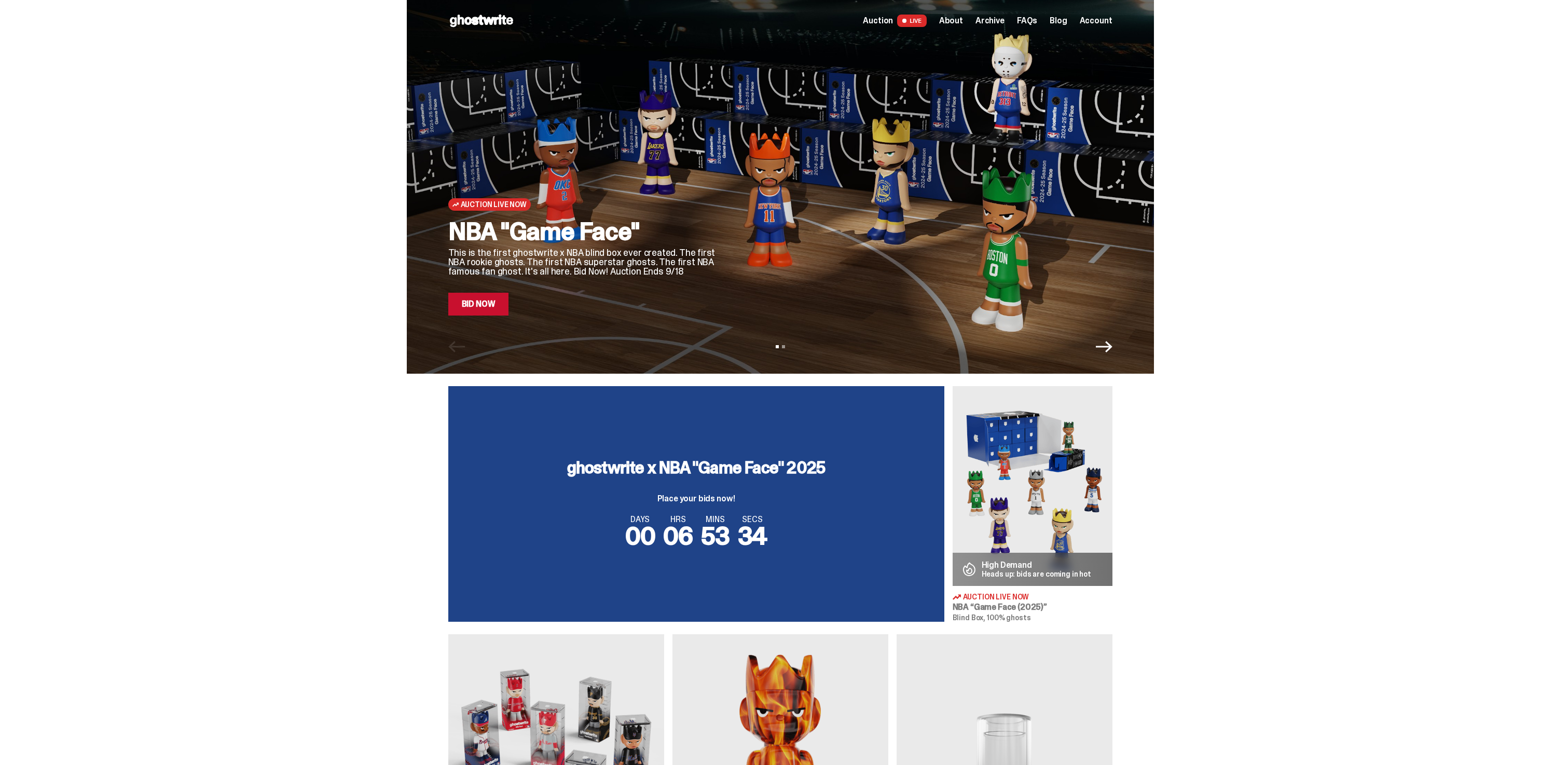
click at [1105, 343] on icon "Next" at bounding box center [1104, 347] width 16 height 16
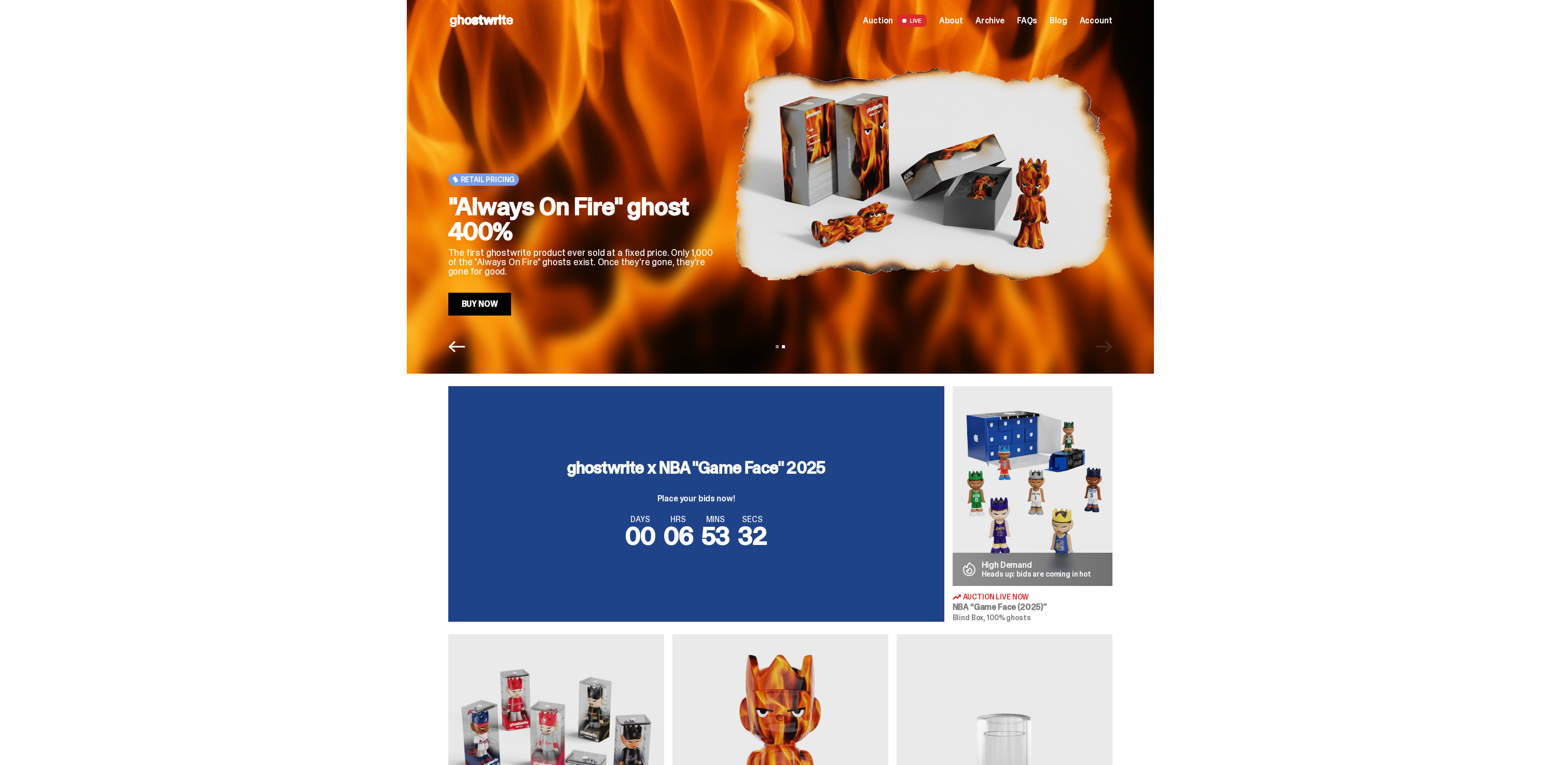
click at [451, 339] on div "View slide 1 View slide 2" at bounding box center [780, 347] width 747 height 16
click at [455, 344] on icon "Previous" at bounding box center [456, 347] width 16 height 16
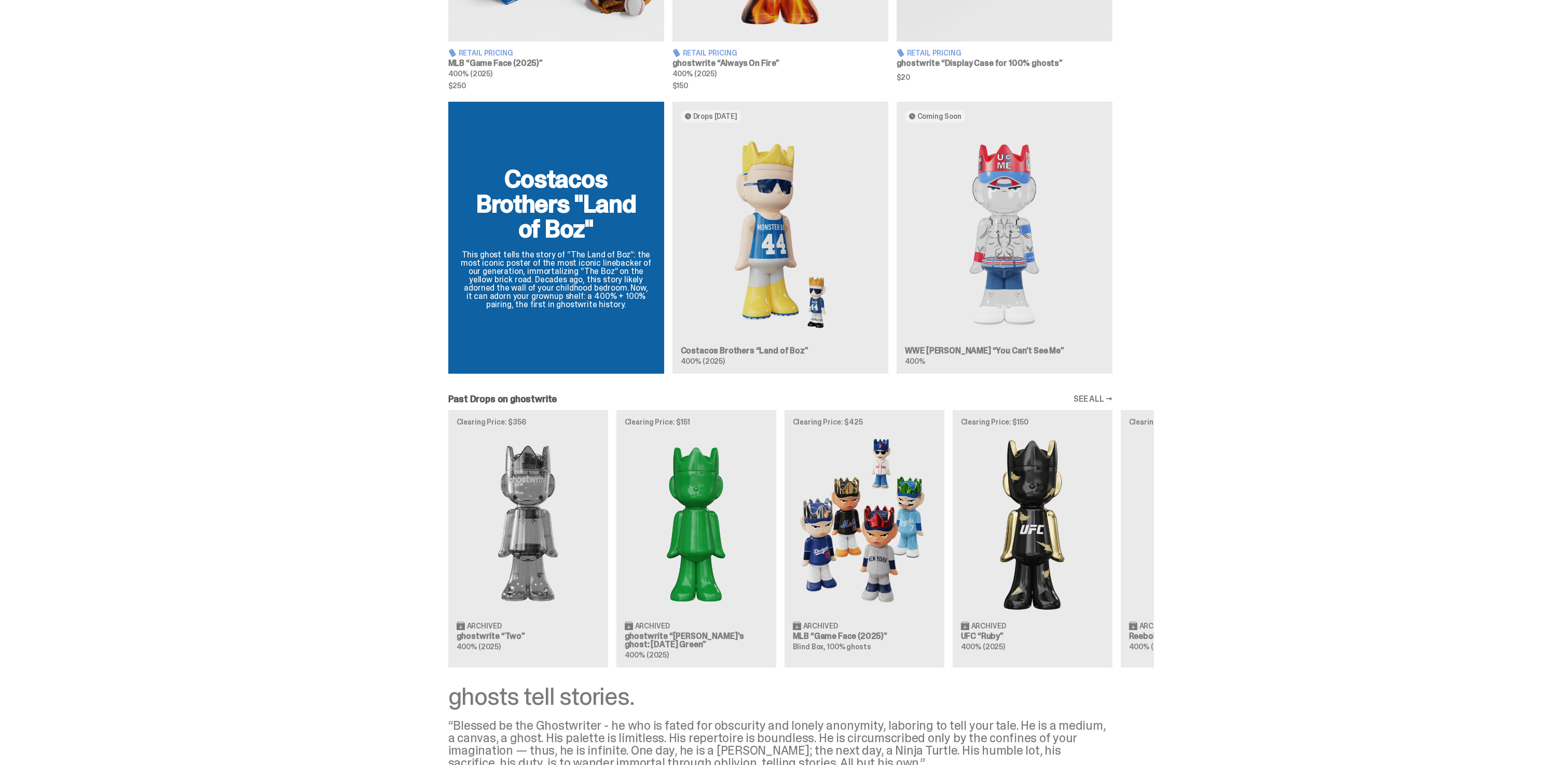
scroll to position [864, 0]
click at [817, 311] on div "Costacos Brothers "Land of Boz" This ghost tells the story of “The Land of Boz”…" at bounding box center [780, 241] width 747 height 280
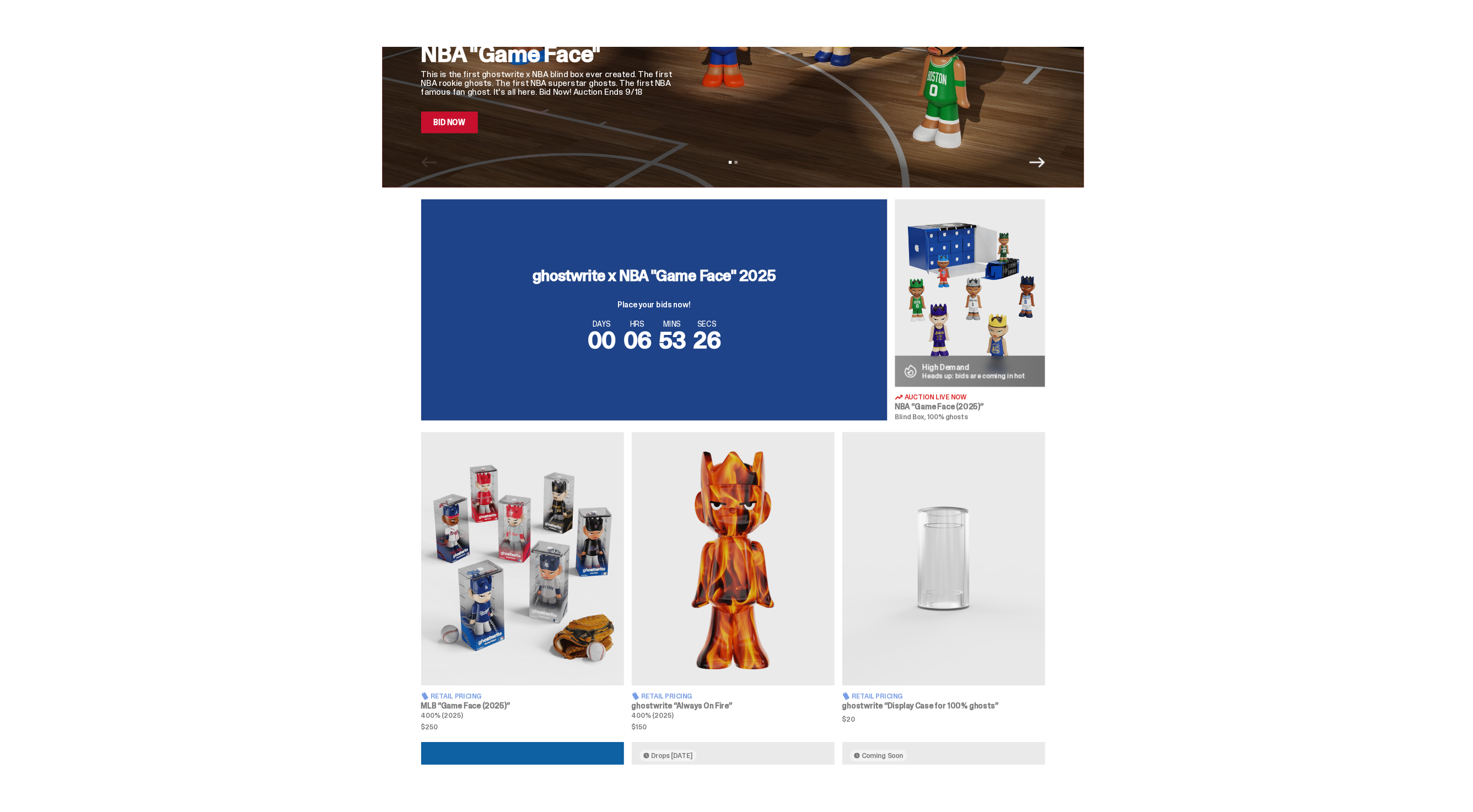
scroll to position [0, 0]
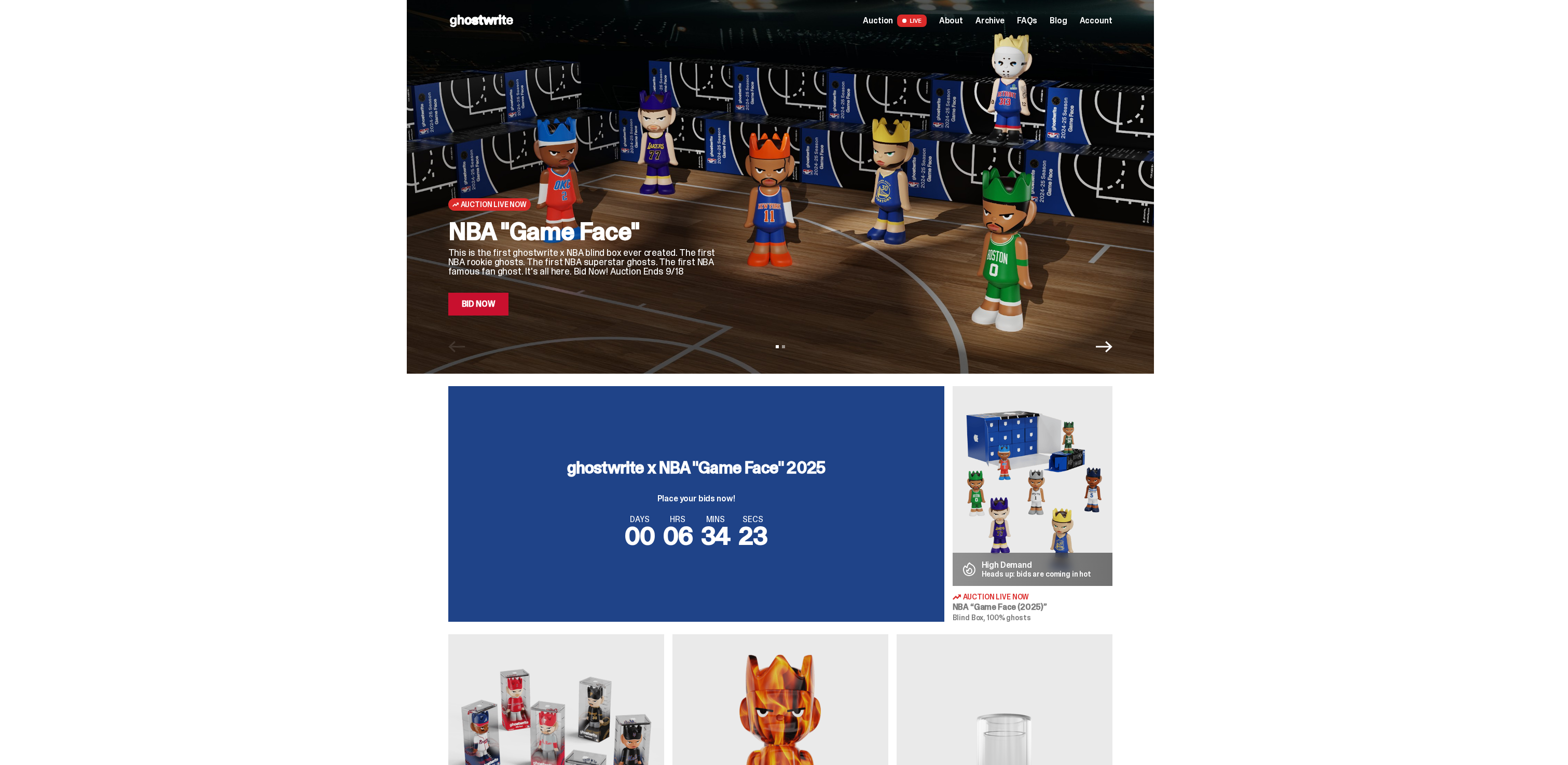
click at [469, 298] on link "Bid Now" at bounding box center [478, 305] width 61 height 23
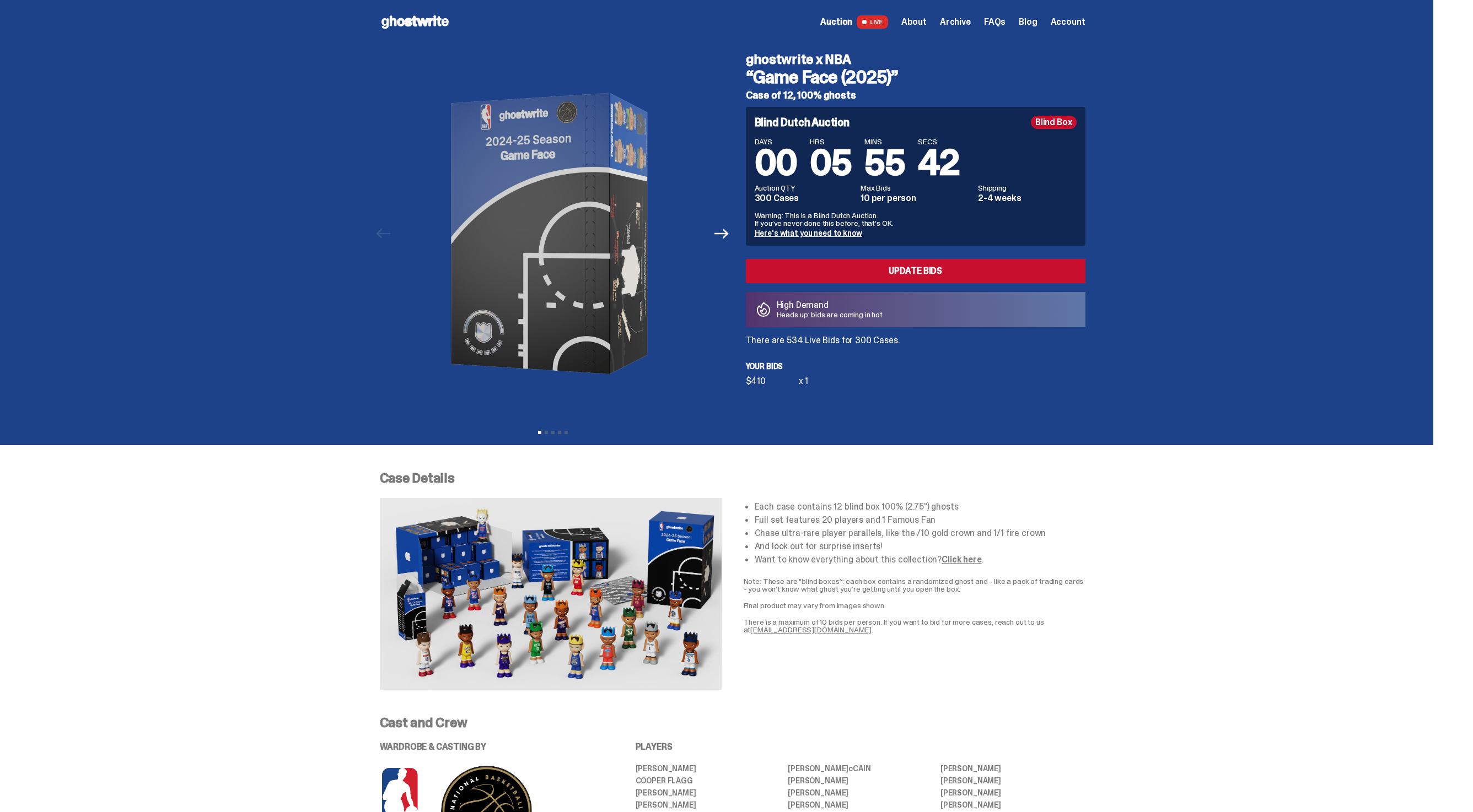
click at [831, 345] on p "There are 534 Live Bids for 300 Cases." at bounding box center [915, 341] width 339 height 9
click at [844, 337] on p "There are 544 Live Bids for 300 Cases." at bounding box center [915, 341] width 339 height 9
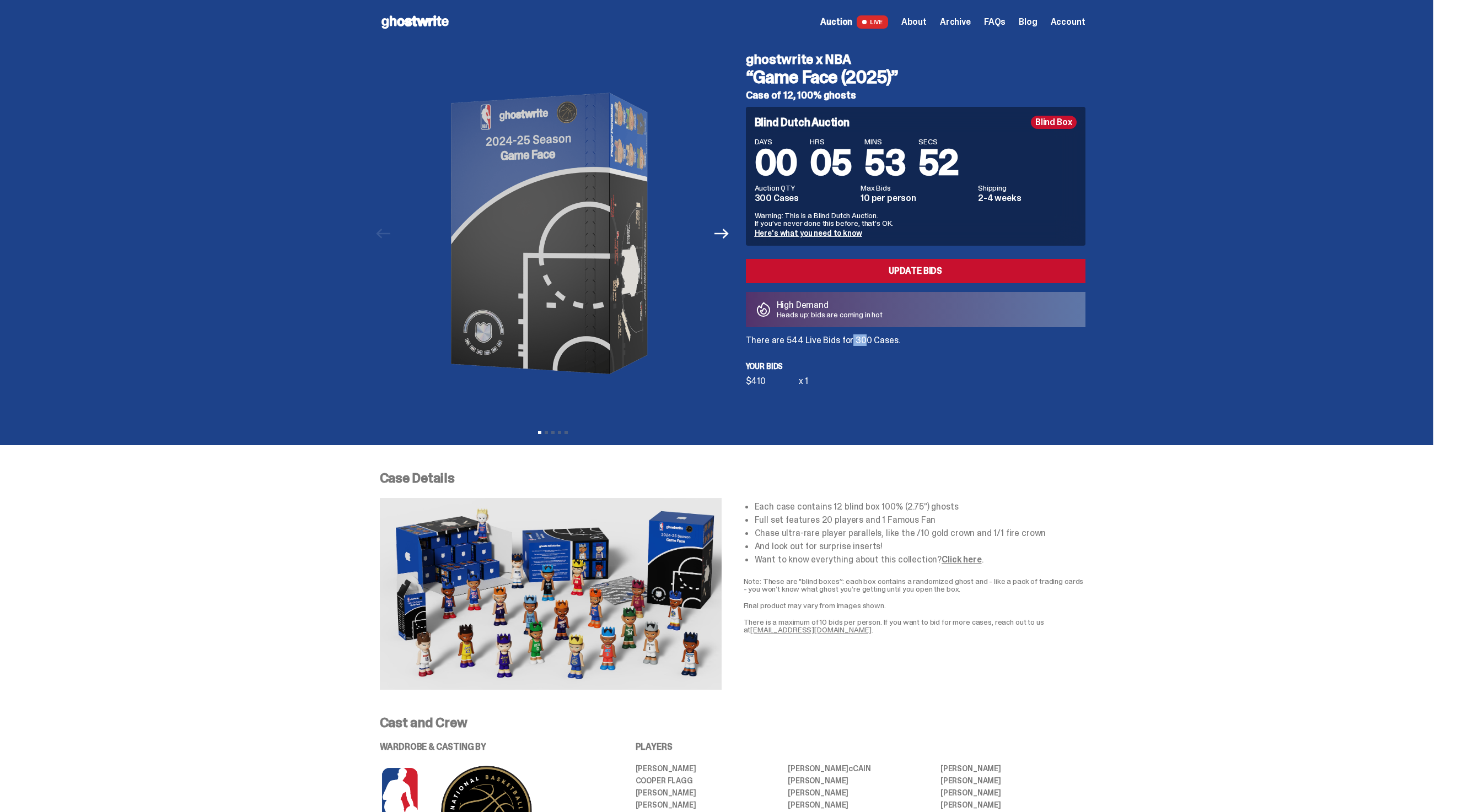
click at [844, 337] on p "There are 544 Live Bids for 300 Cases." at bounding box center [915, 341] width 339 height 9
click at [868, 341] on p "There are 544 Live Bids for 300 Cases." at bounding box center [915, 341] width 339 height 9
click at [799, 345] on p "There are 544 Live Bids for 300 Cases." at bounding box center [915, 341] width 339 height 9
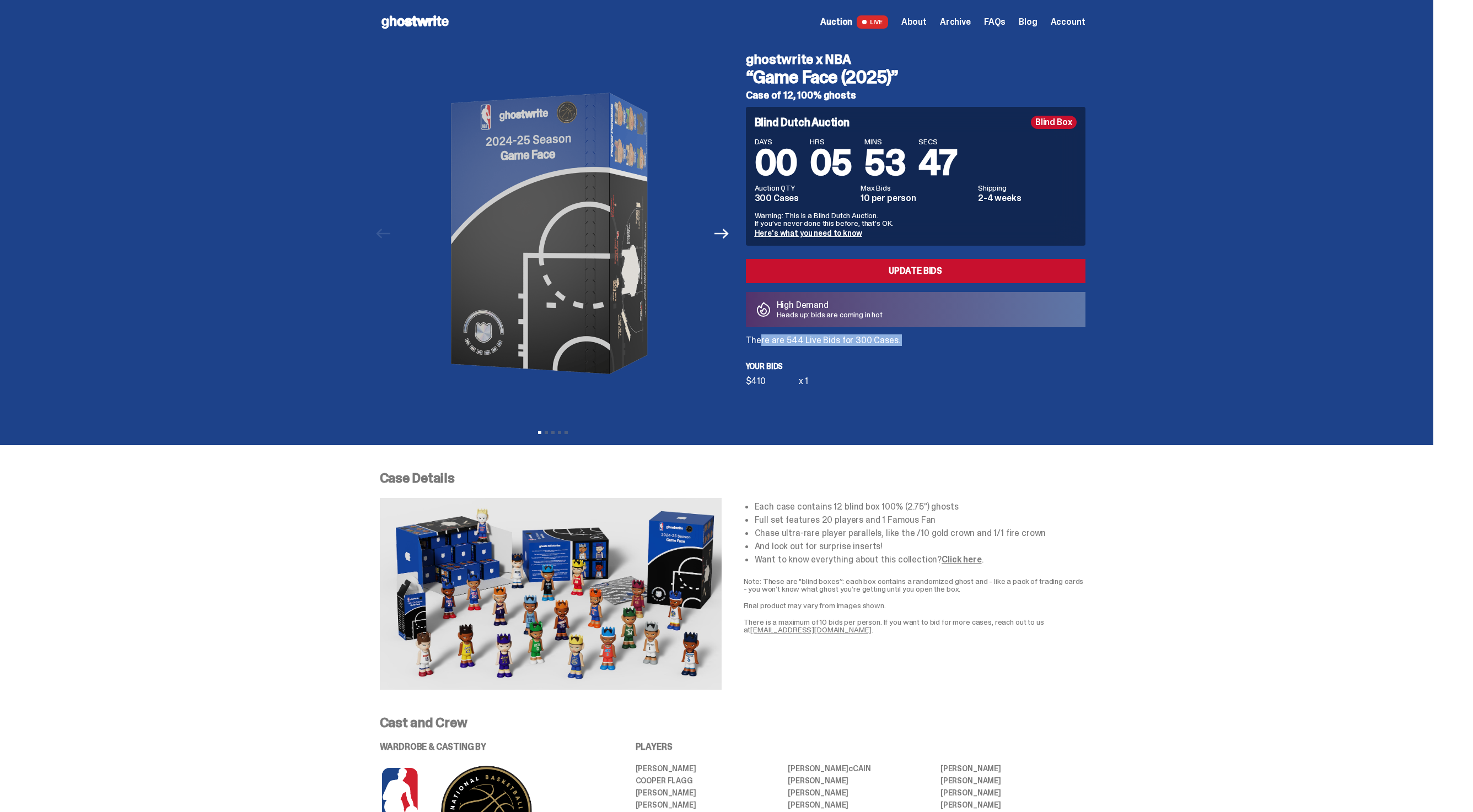
click at [799, 345] on p "There are 544 Live Bids for 300 Cases." at bounding box center [915, 341] width 339 height 9
click at [885, 349] on div "Blind Dutch Auction Blind Box DAYS 00 HRS 05 MINS 53 SECS 46 Auction QTY 300 Ca…" at bounding box center [915, 246] width 339 height 279
click at [822, 344] on p "There are 546 Live Bids for 300 Cases." at bounding box center [915, 341] width 339 height 9
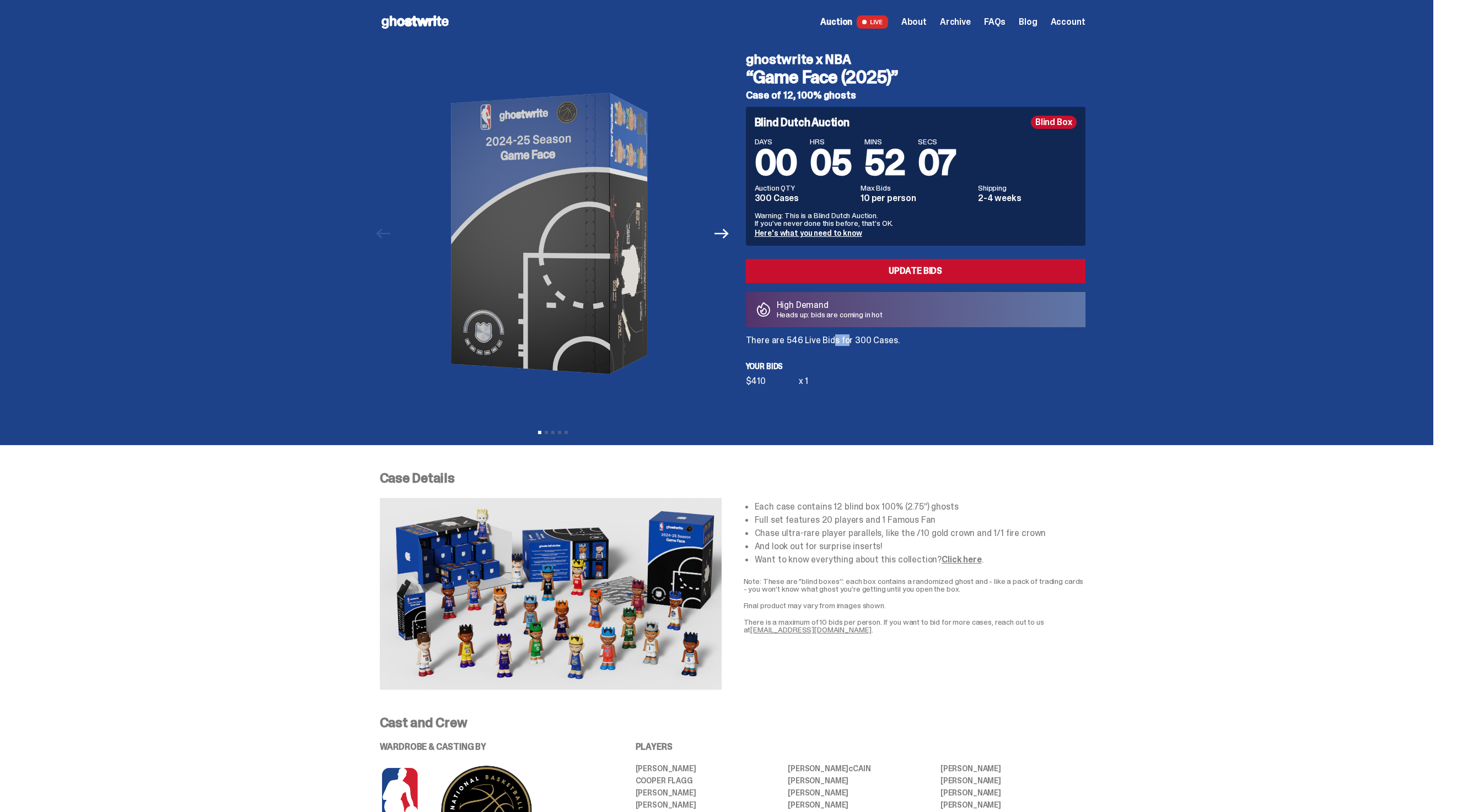
click at [822, 344] on p "There are 546 Live Bids for 300 Cases." at bounding box center [915, 341] width 339 height 9
click at [940, 353] on div "Blind Dutch Auction Blind Box DAYS 00 HRS 05 MINS 52 SECS 03 Auction QTY 300 Ca…" at bounding box center [915, 246] width 339 height 279
click at [962, 359] on div "Blind Dutch Auction Blind Box DAYS 00 HRS 05 MINS 52 SECS 02 Auction QTY 300 Ca…" at bounding box center [915, 246] width 339 height 279
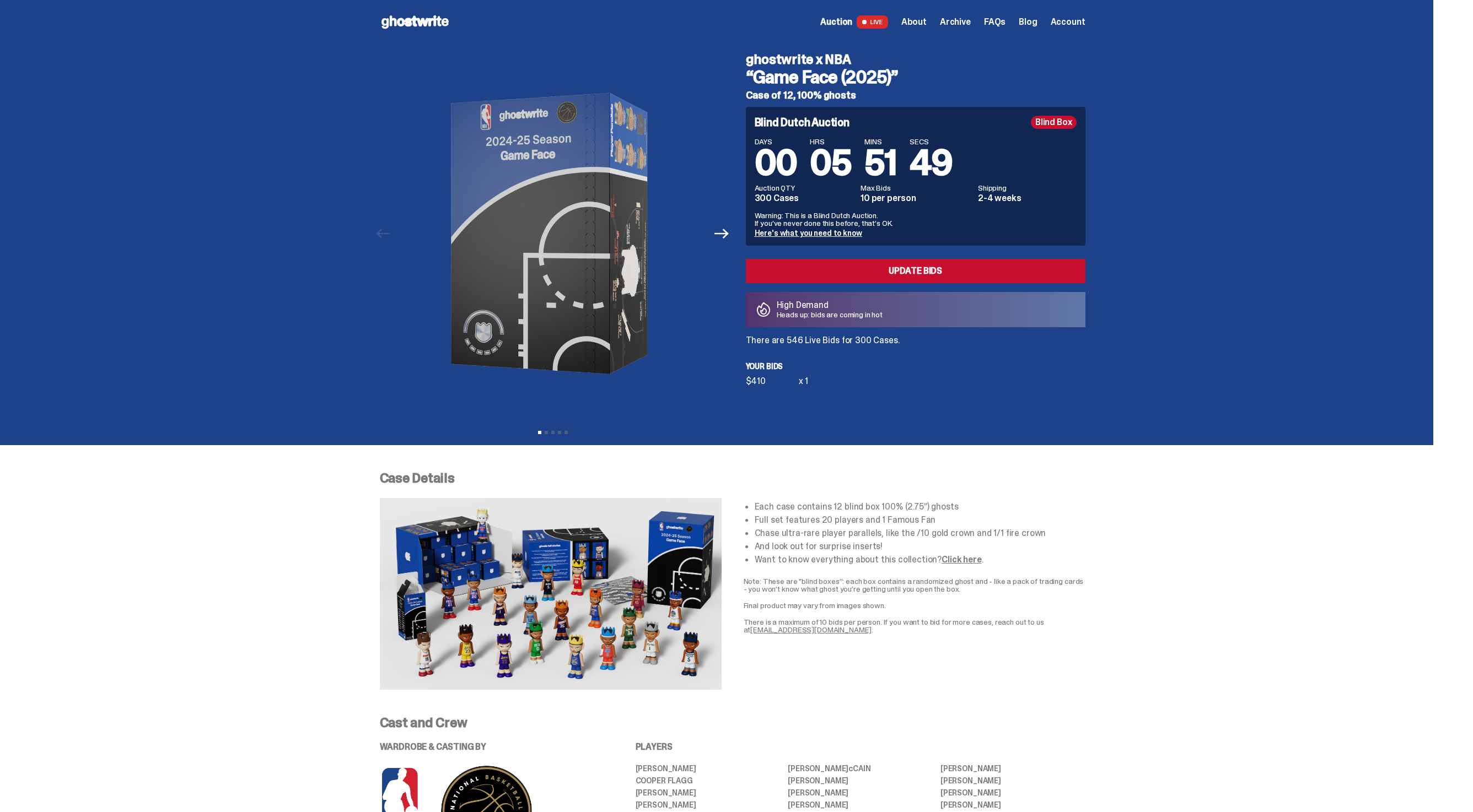
click at [854, 341] on p "There are 546 Live Bids for 300 Cases." at bounding box center [915, 341] width 339 height 9
click at [854, 345] on p "There are 546 Live Bids for 300 Cases." at bounding box center [915, 341] width 339 height 9
click at [830, 343] on p "There are 546 Live Bids for 300 Cases." at bounding box center [915, 341] width 339 height 9
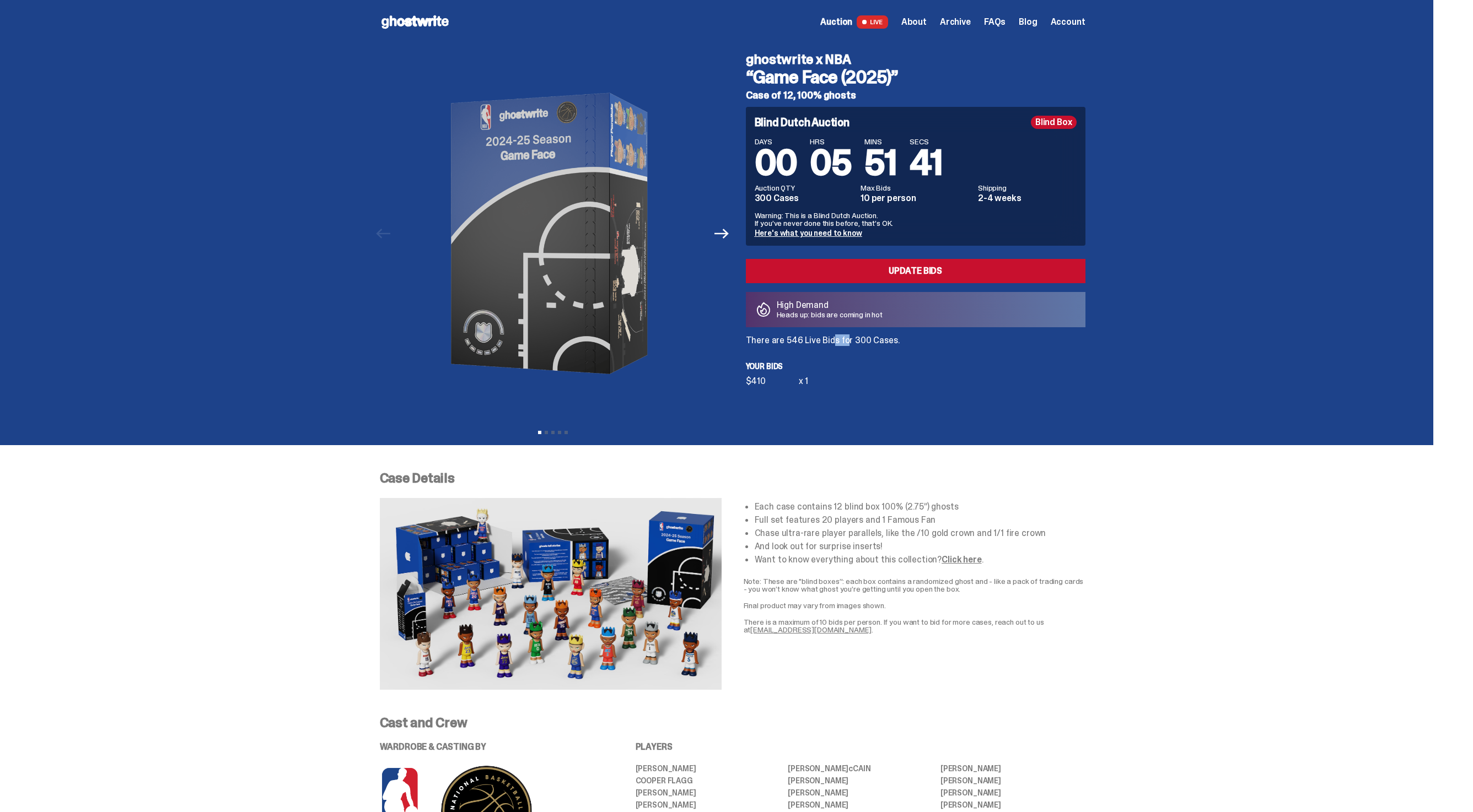
click at [830, 343] on p "There are 546 Live Bids for 300 Cases." at bounding box center [915, 341] width 339 height 9
click at [866, 364] on p "Your bids" at bounding box center [915, 367] width 339 height 8
click at [781, 347] on div "Blind Dutch Auction Blind Box DAYS 00 HRS 05 MINS 51 SECS 07 Auction QTY 300 Ca…" at bounding box center [915, 246] width 339 height 279
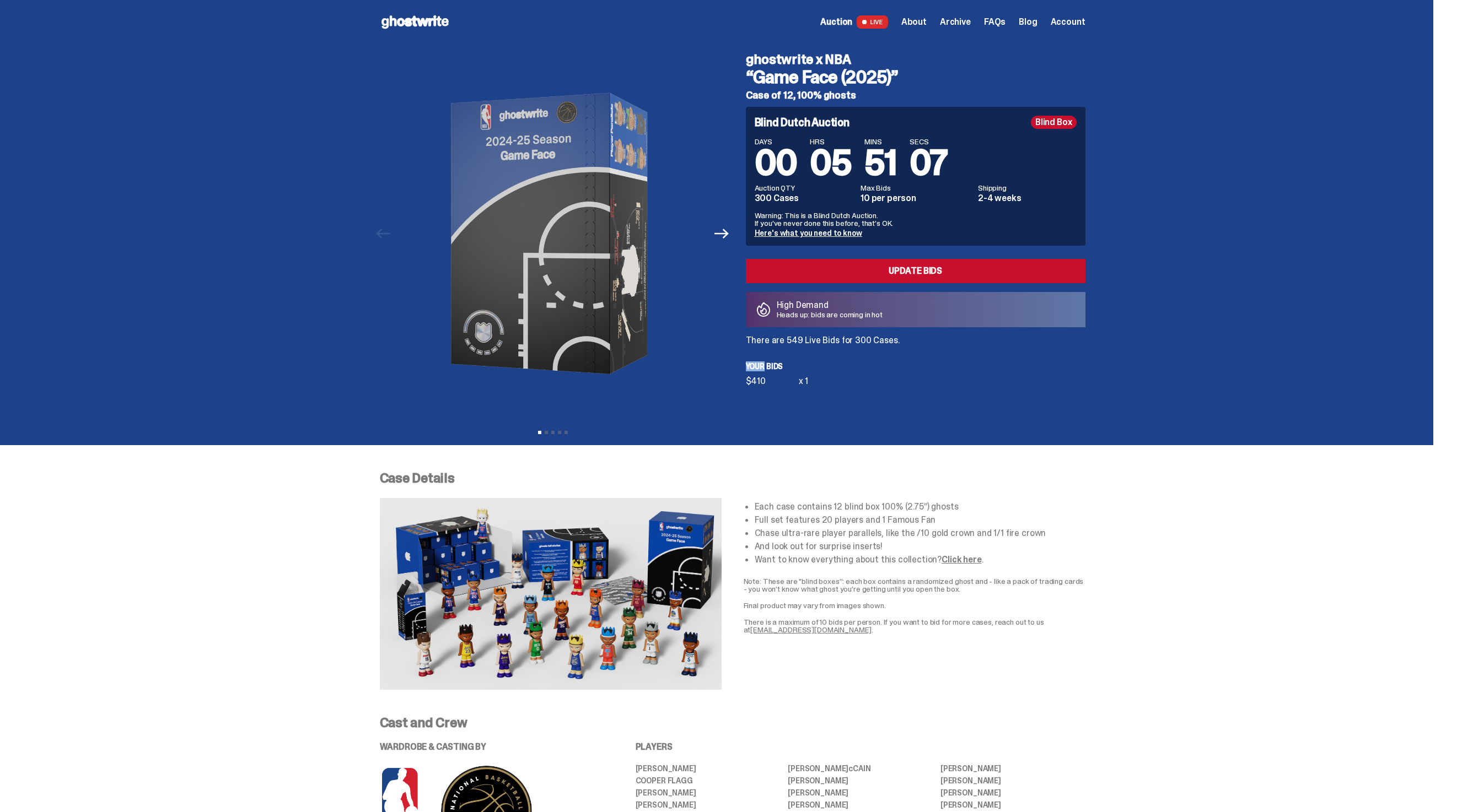
click at [781, 347] on div "Blind Dutch Auction Blind Box DAYS 00 HRS 05 MINS 51 SECS 07 Auction QTY 300 Ca…" at bounding box center [915, 246] width 339 height 279
click at [781, 347] on div "Blind Dutch Auction Blind Box DAYS 00 HRS 05 MINS 51 SECS 06 Auction QTY 300 Ca…" at bounding box center [915, 246] width 339 height 279
click at [790, 341] on p "There are 549 Live Bids for 300 Cases." at bounding box center [915, 341] width 339 height 9
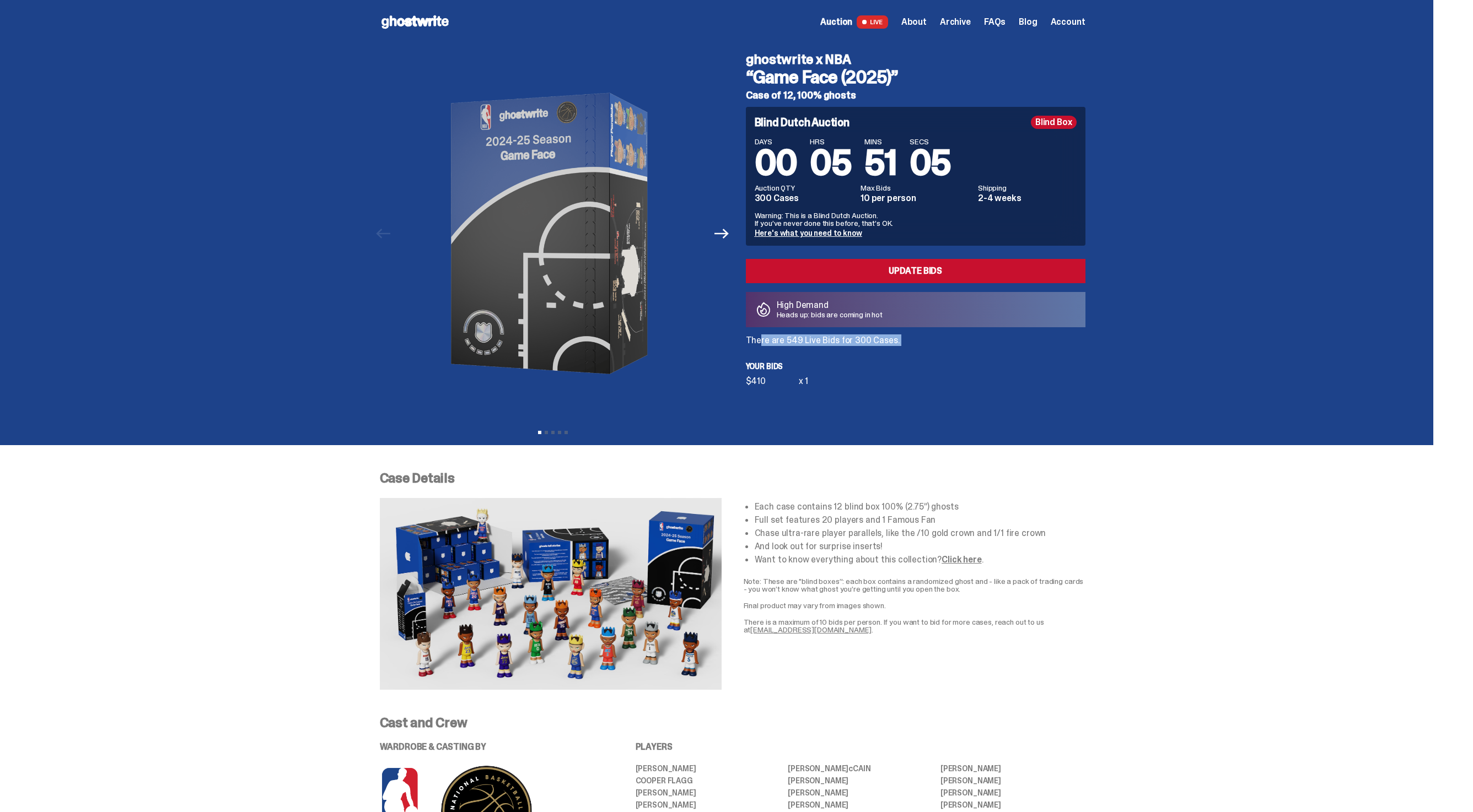
click at [790, 341] on p "There are 549 Live Bids for 300 Cases." at bounding box center [915, 341] width 339 height 9
click at [954, 412] on div "ghostwrite x NBA “Game Face (2025)” Case of 12, 100% ghosts Blind Dutch Auction…" at bounding box center [909, 233] width 353 height 379
click at [850, 343] on p "There are 549 Live Bids for 300 Cases." at bounding box center [915, 341] width 339 height 9
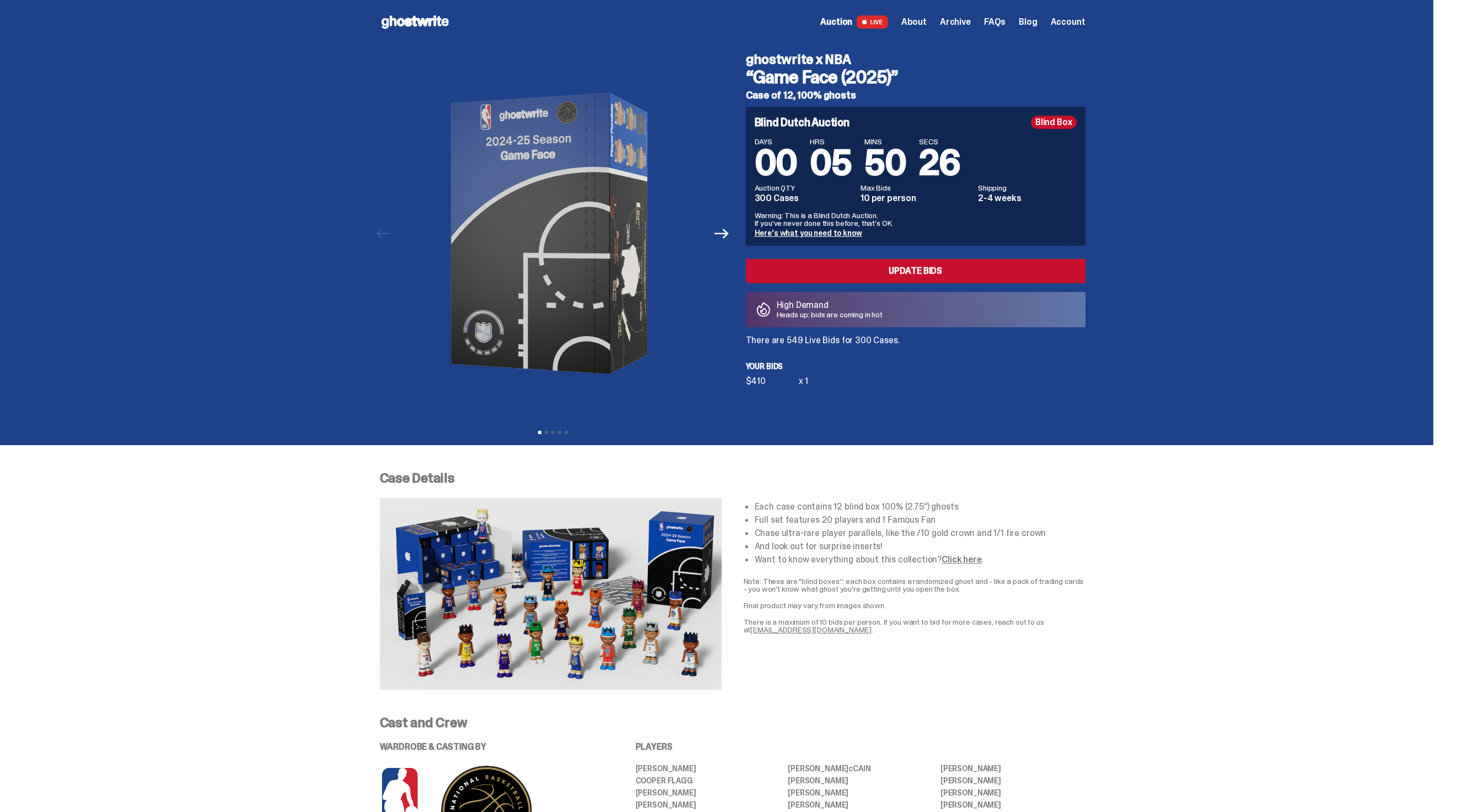
click at [867, 383] on div "$410 x 1" at bounding box center [915, 381] width 339 height 9
click at [909, 341] on p "There are 572 Live Bids for 300 Cases." at bounding box center [915, 341] width 339 height 9
click at [884, 341] on p "There are 572 Live Bids for 300 Cases." at bounding box center [915, 341] width 339 height 9
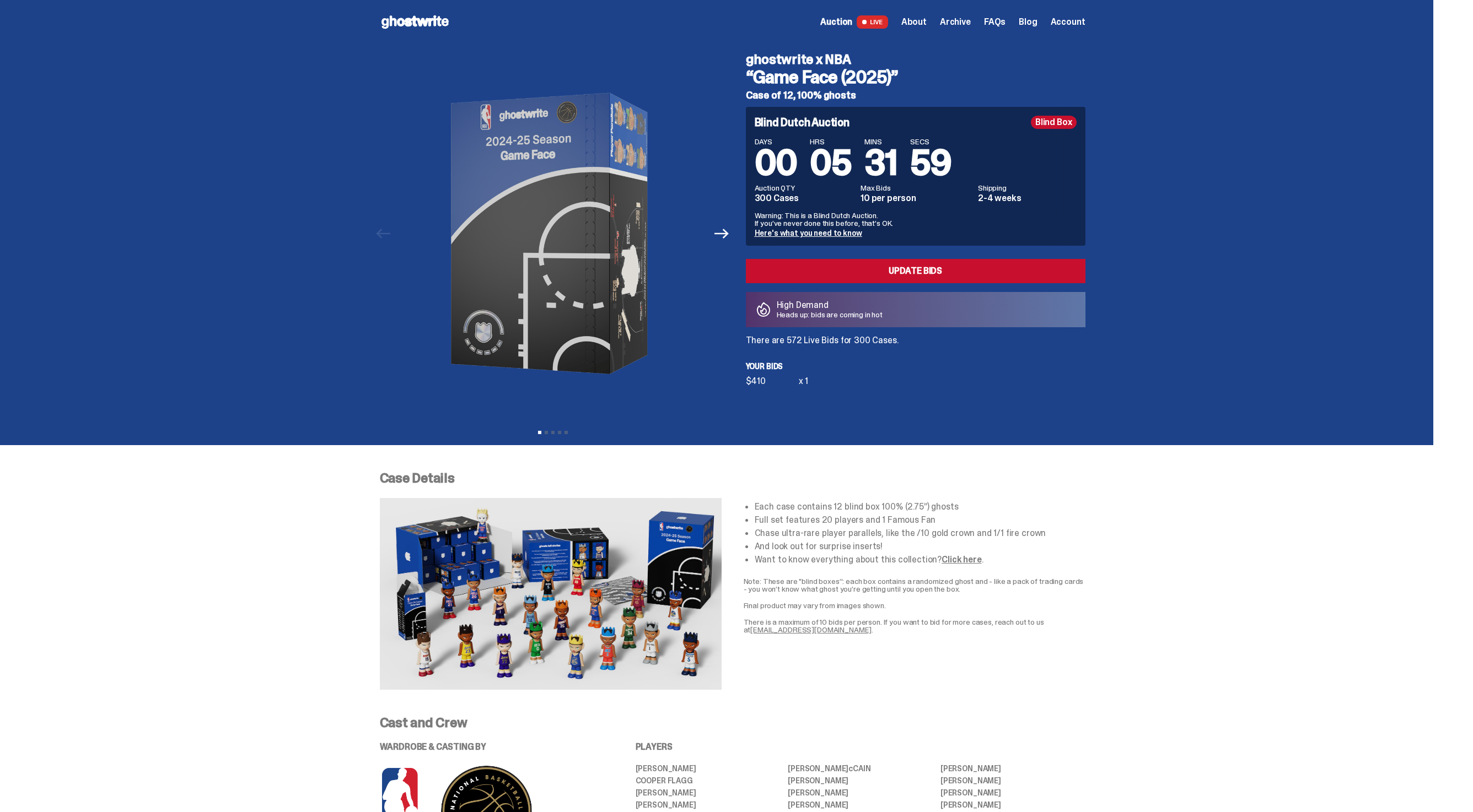
click at [824, 342] on p "There are 572 Live Bids for 300 Cases." at bounding box center [915, 341] width 339 height 9
click at [824, 365] on p "Your bids" at bounding box center [915, 367] width 339 height 8
click at [815, 351] on div "Blind Dutch Auction Blind Box DAYS 00 HRS 05 MINS 31 SECS 53 Auction QTY 300 Ca…" at bounding box center [915, 246] width 339 height 279
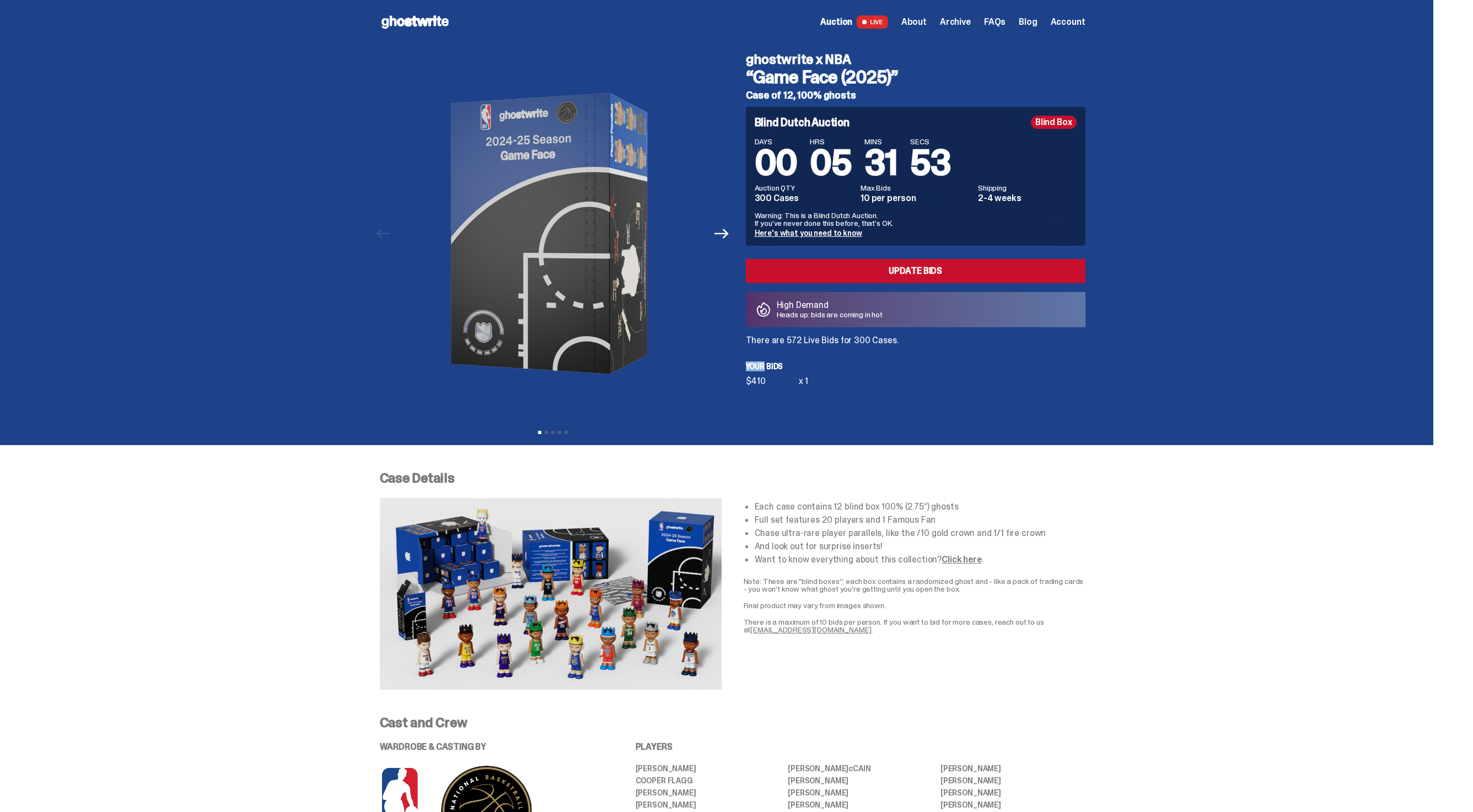
click at [815, 351] on div "Blind Dutch Auction Blind Box DAYS 00 HRS 05 MINS 31 SECS 53 Auction QTY 300 Ca…" at bounding box center [915, 246] width 339 height 279
click at [821, 339] on p "There are 572 Live Bids for 300 Cases." at bounding box center [915, 341] width 339 height 9
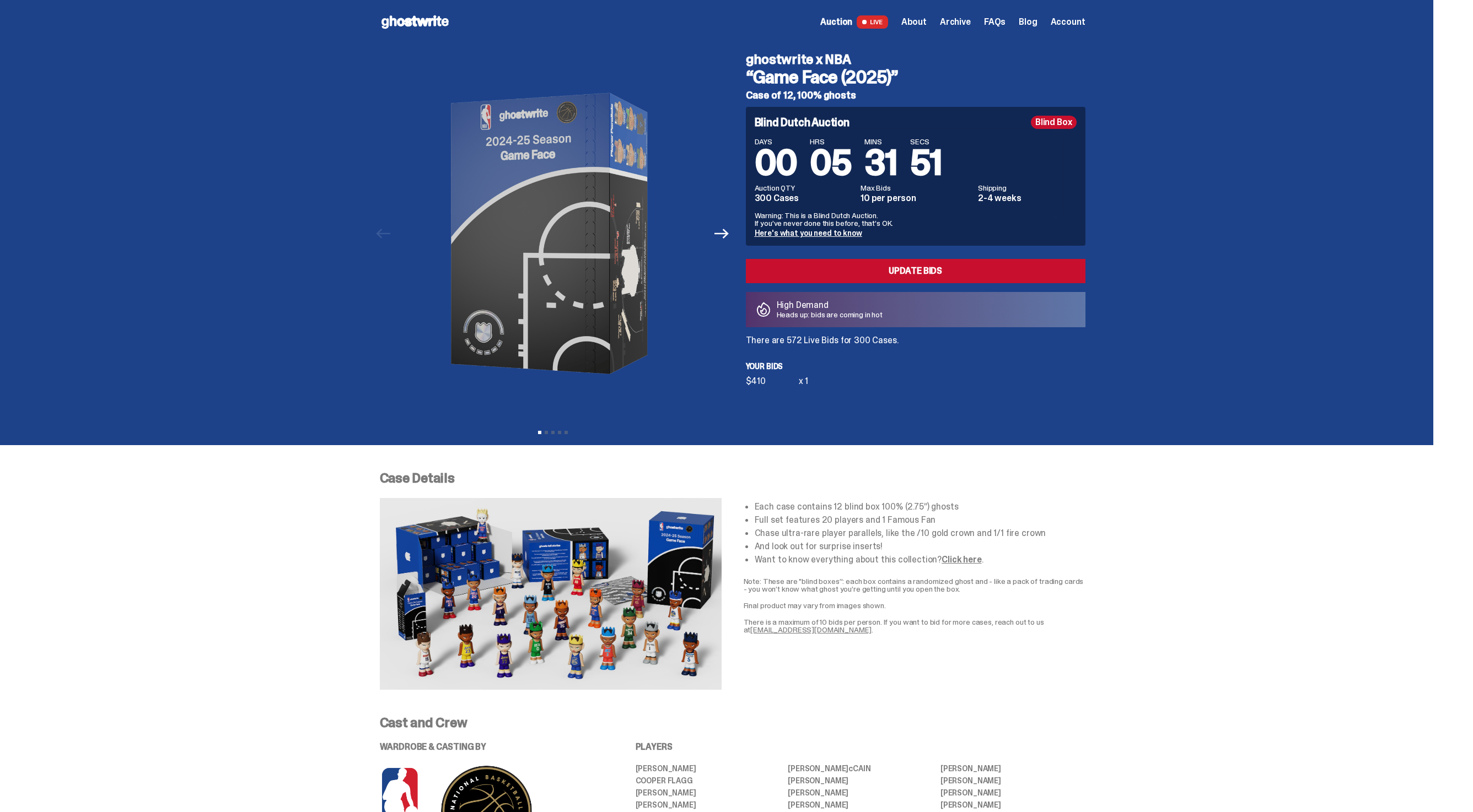
click at [883, 424] on div "Previous Next View slide 1 View slide 2 View slide 3 View slide 4 View slide 5 …" at bounding box center [732, 244] width 705 height 401
click at [881, 372] on div "Blind Dutch Auction Blind Box DAYS 00 HRS 05 MINS 23 SECS 05 Auction QTY 300 Ca…" at bounding box center [915, 246] width 339 height 279
click at [868, 341] on p "There are 587 Live Bids for 300 Cases." at bounding box center [915, 341] width 339 height 9
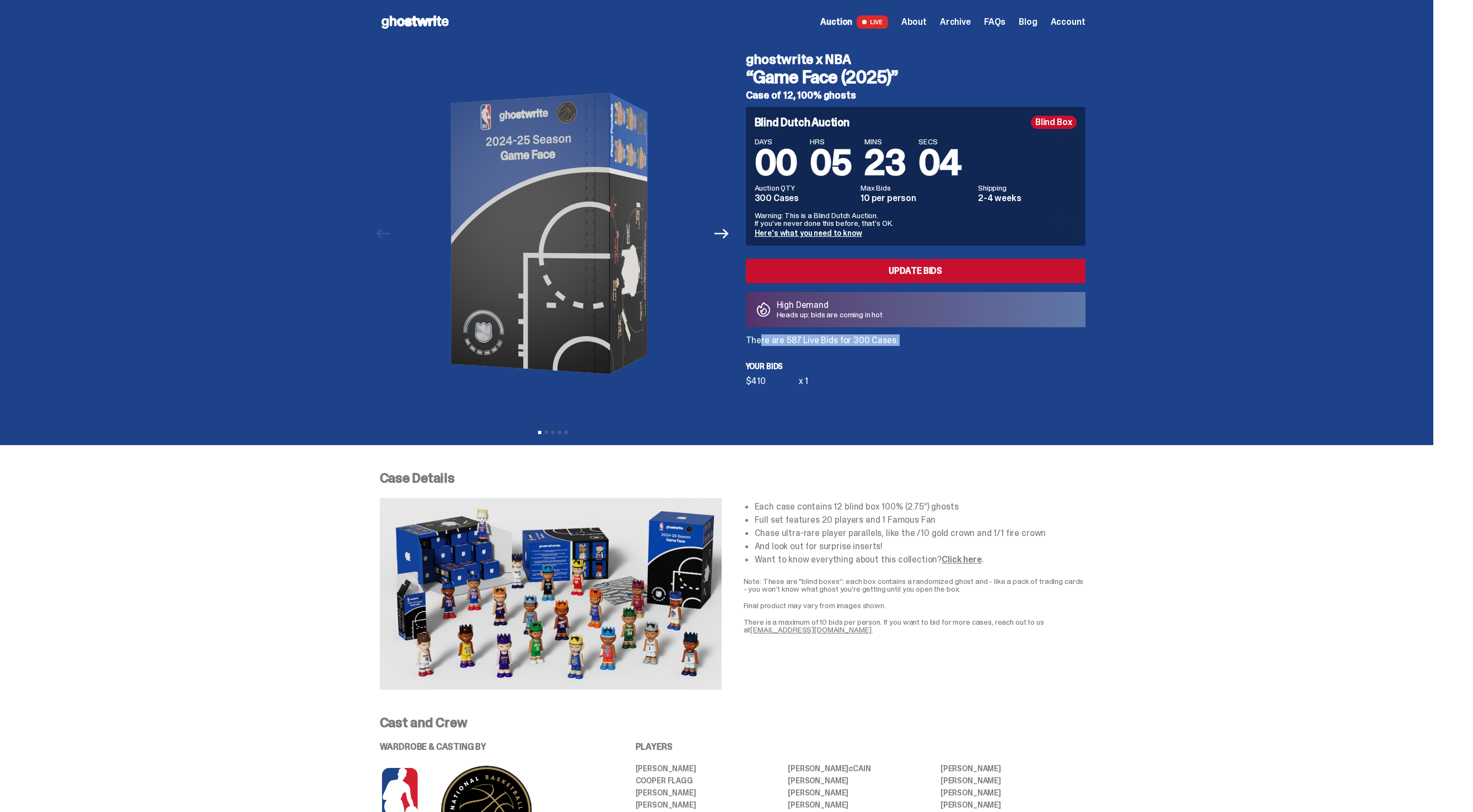
click at [868, 341] on p "There are 587 Live Bids for 300 Cases." at bounding box center [915, 341] width 339 height 9
click at [865, 365] on p "Your bids" at bounding box center [915, 367] width 339 height 8
click at [844, 345] on p "There are 587 Live Bids for 300 Cases." at bounding box center [915, 341] width 339 height 9
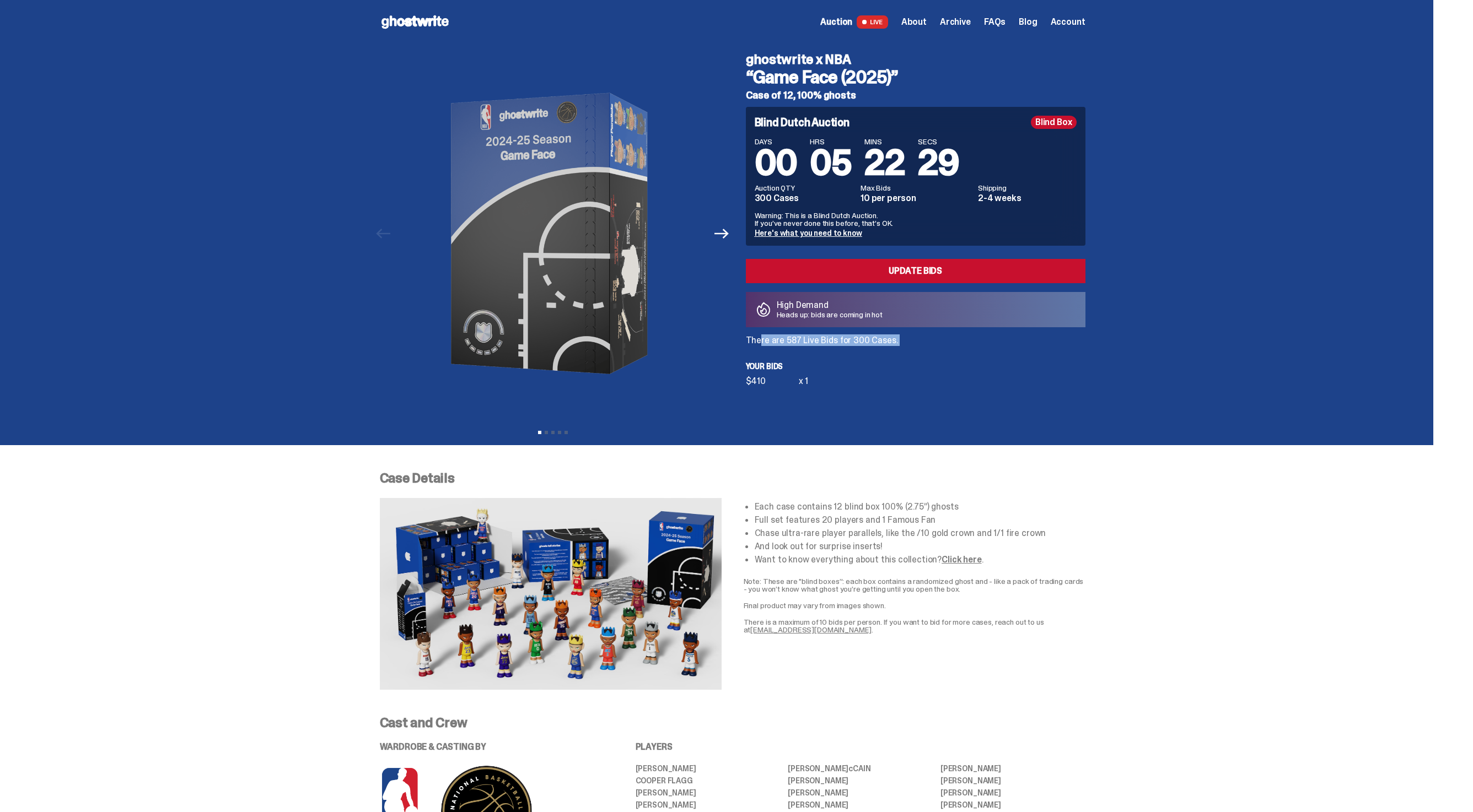
click at [843, 350] on div "Blind Dutch Auction Blind Box DAYS 00 HRS 05 MINS 22 SECS 29 Auction QTY 300 Ca…" at bounding box center [915, 246] width 339 height 279
click at [971, 19] on span "Archive" at bounding box center [955, 22] width 31 height 9
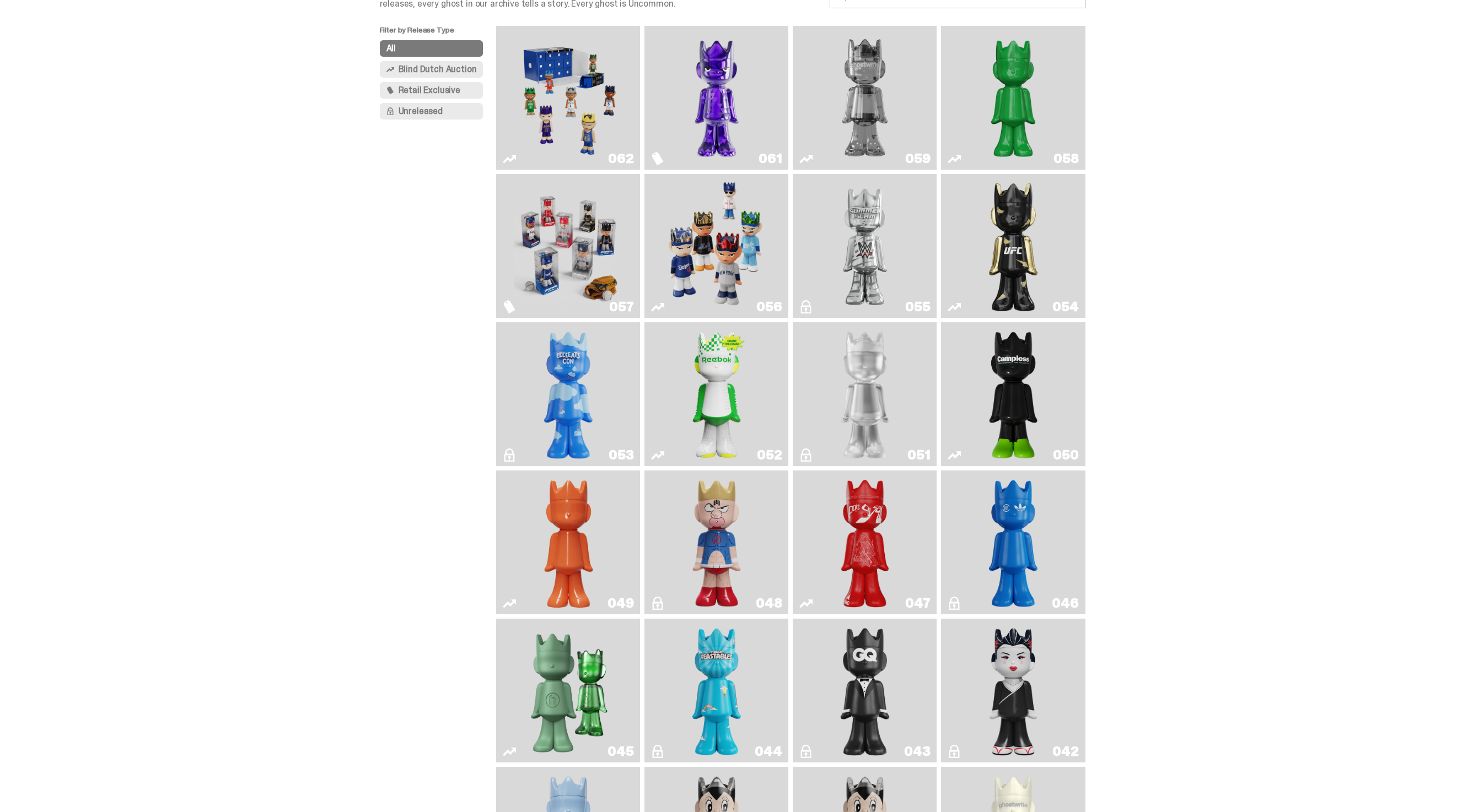
scroll to position [840, 0]
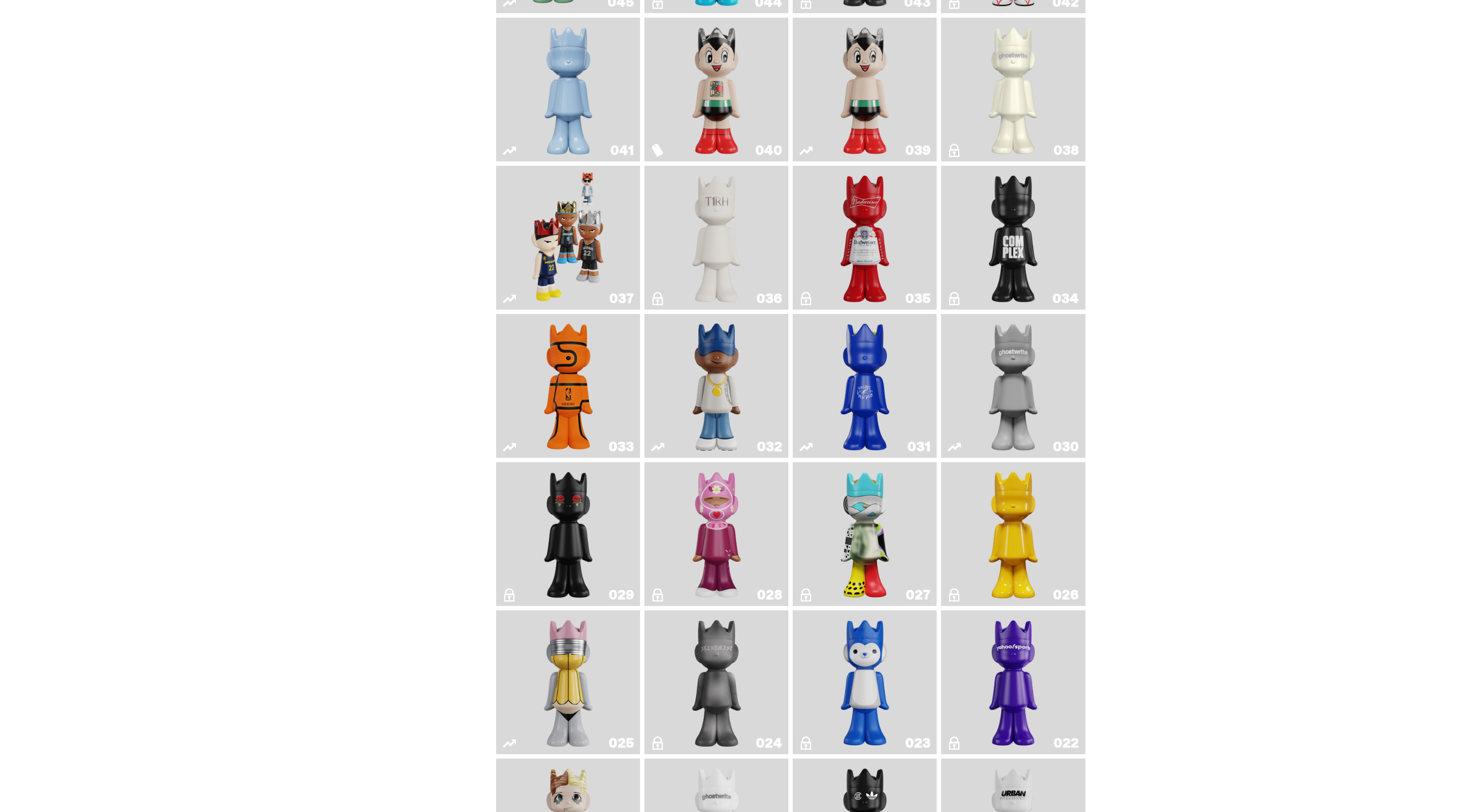
click at [625, 284] on link "037" at bounding box center [568, 237] width 131 height 135
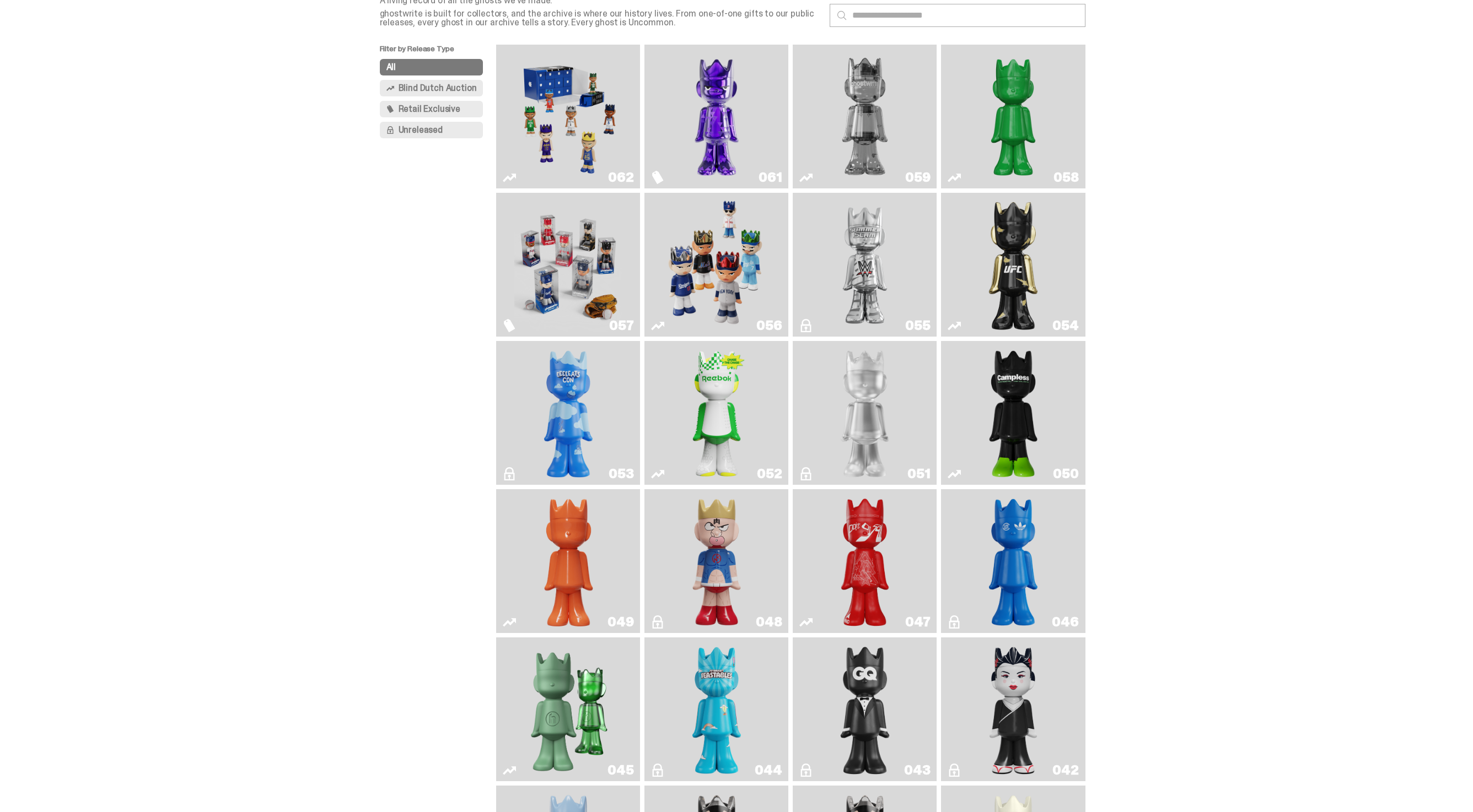
scroll to position [6, 0]
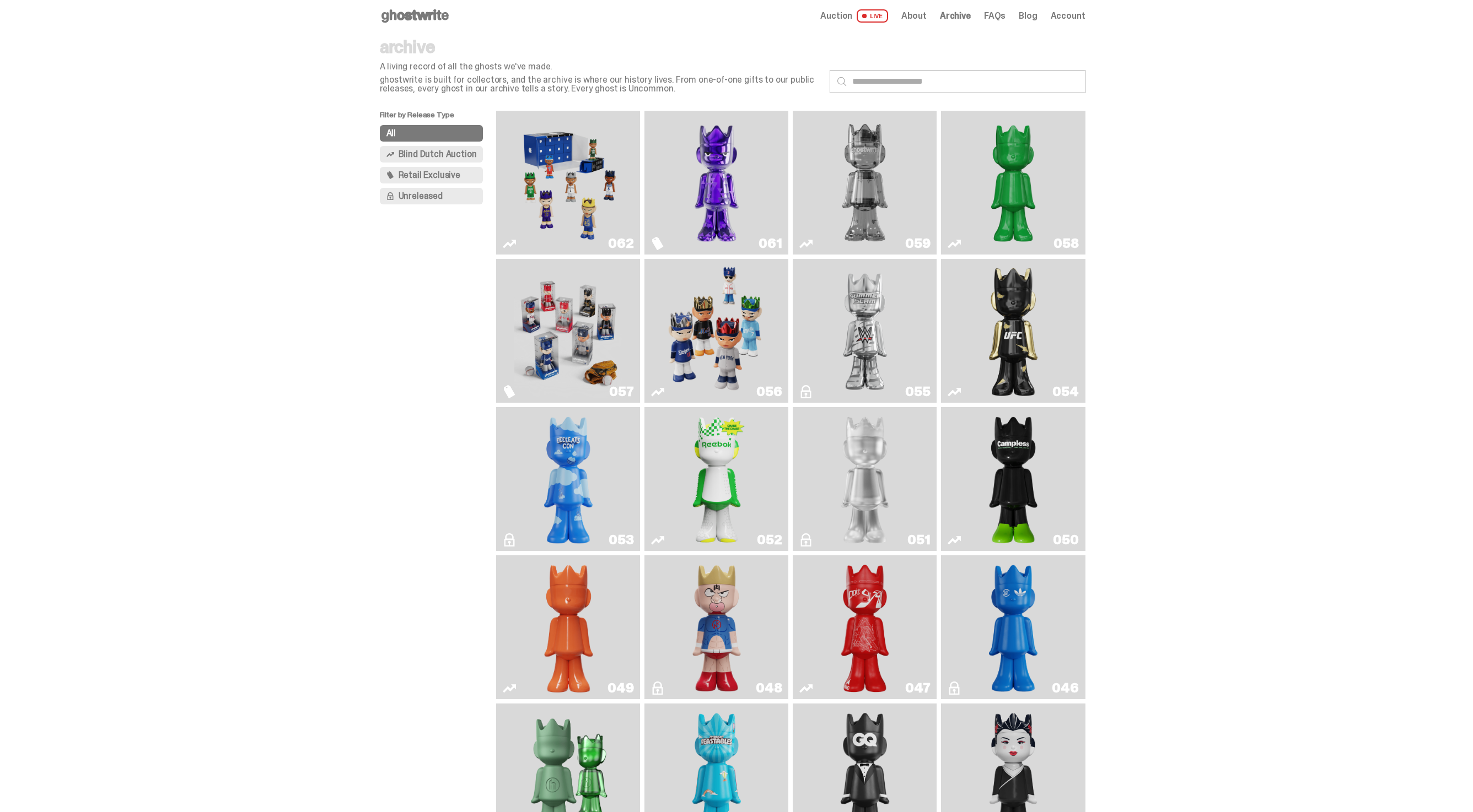
click at [752, 294] on img "Game Face (2025)" at bounding box center [716, 330] width 108 height 135
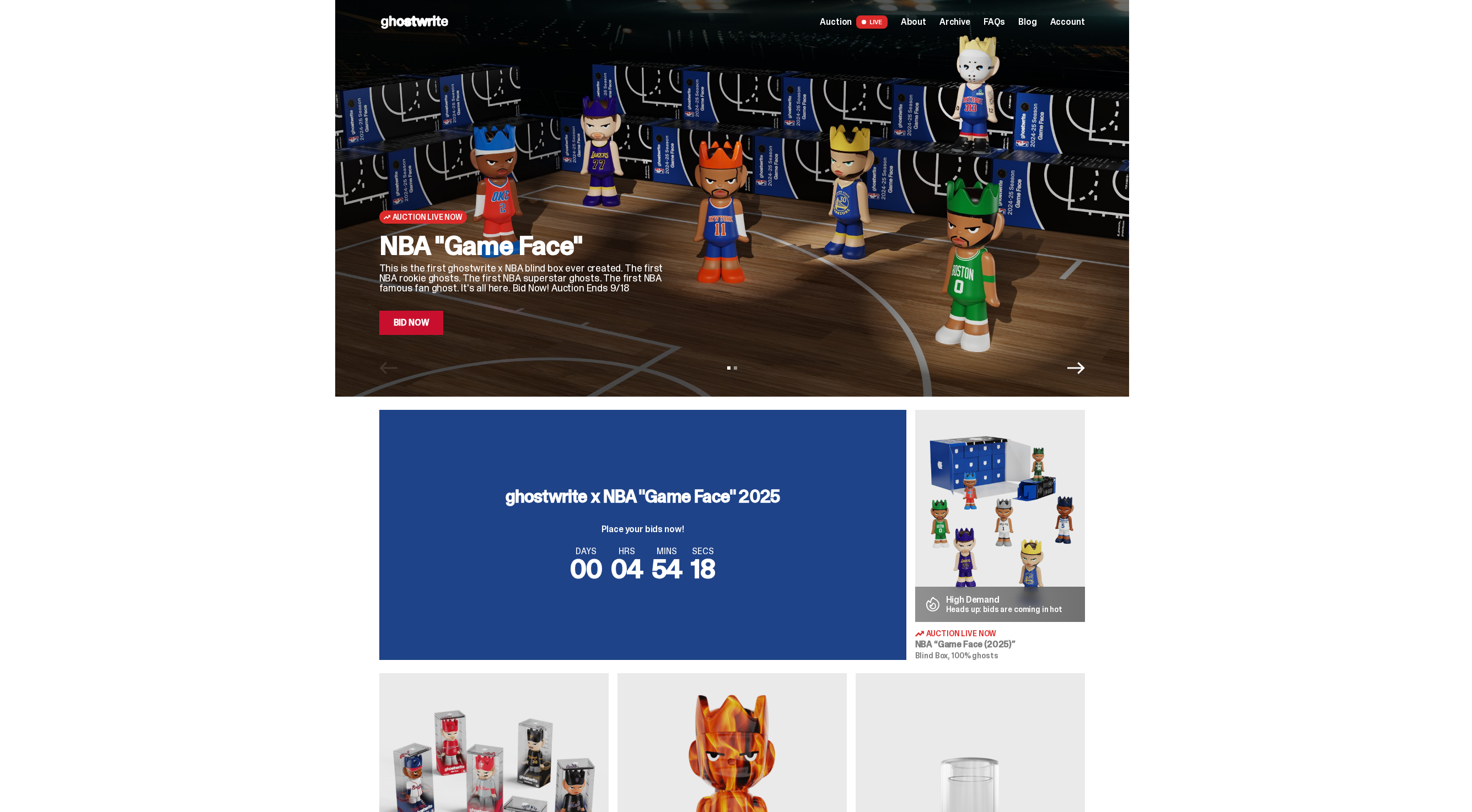
click at [424, 317] on link "Bid Now" at bounding box center [411, 323] width 65 height 25
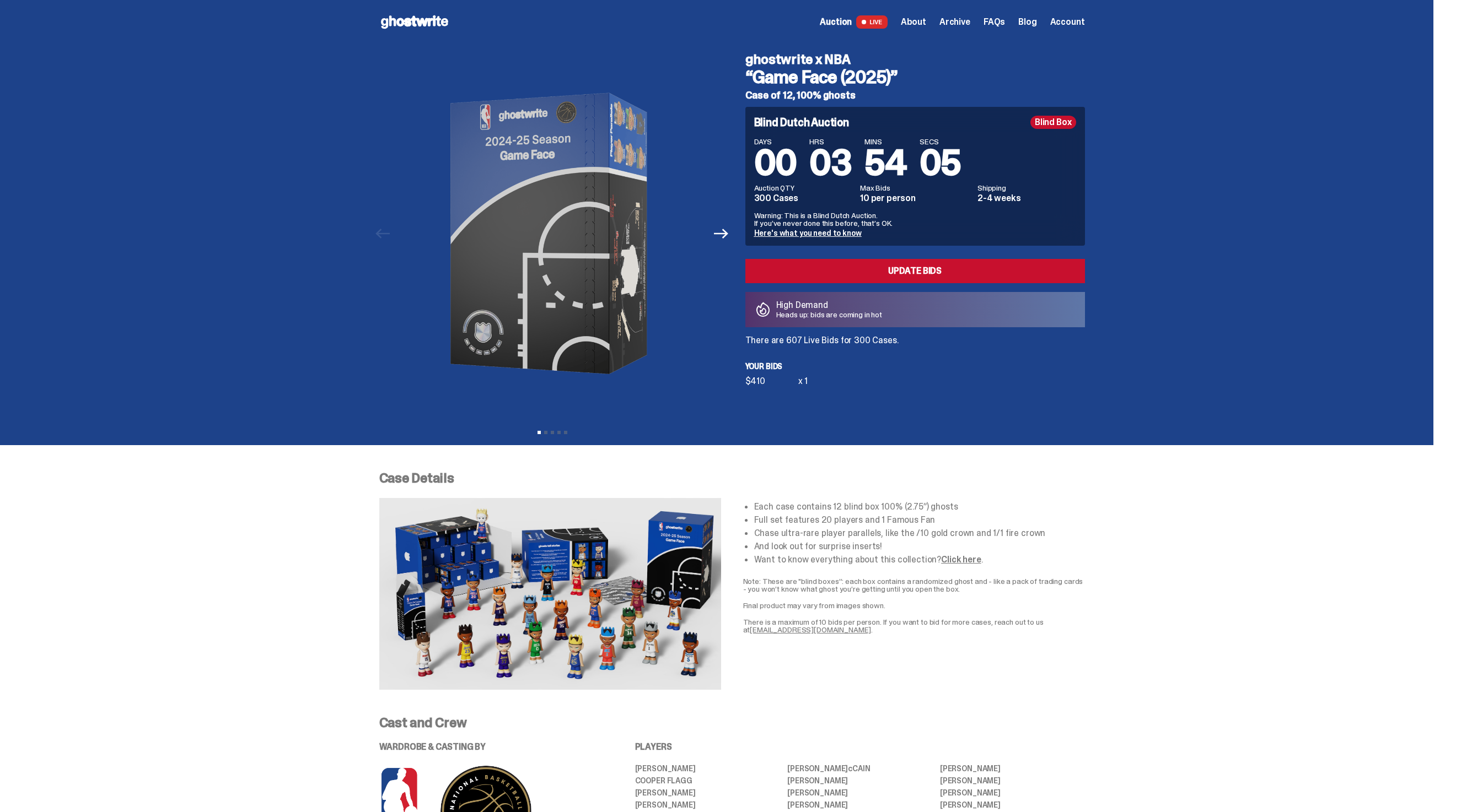
click at [963, 25] on span "Archive" at bounding box center [955, 22] width 31 height 9
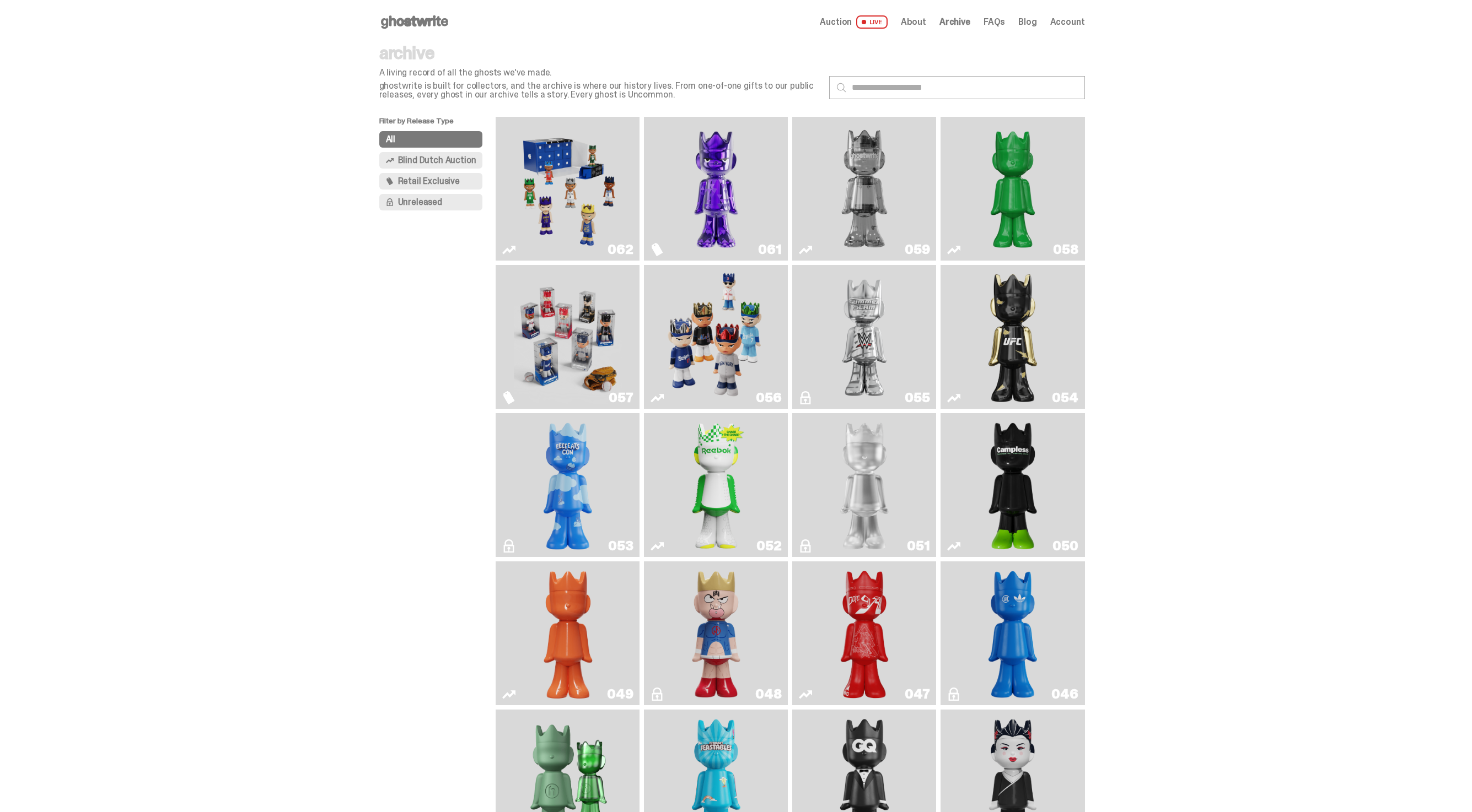
click at [860, 9] on div "Open main menu Home Auction LIVE About Archive FAQs Blog Account" at bounding box center [731, 22] width 706 height 44
click at [852, 28] on link "Auction LIVE" at bounding box center [854, 22] width 67 height 13
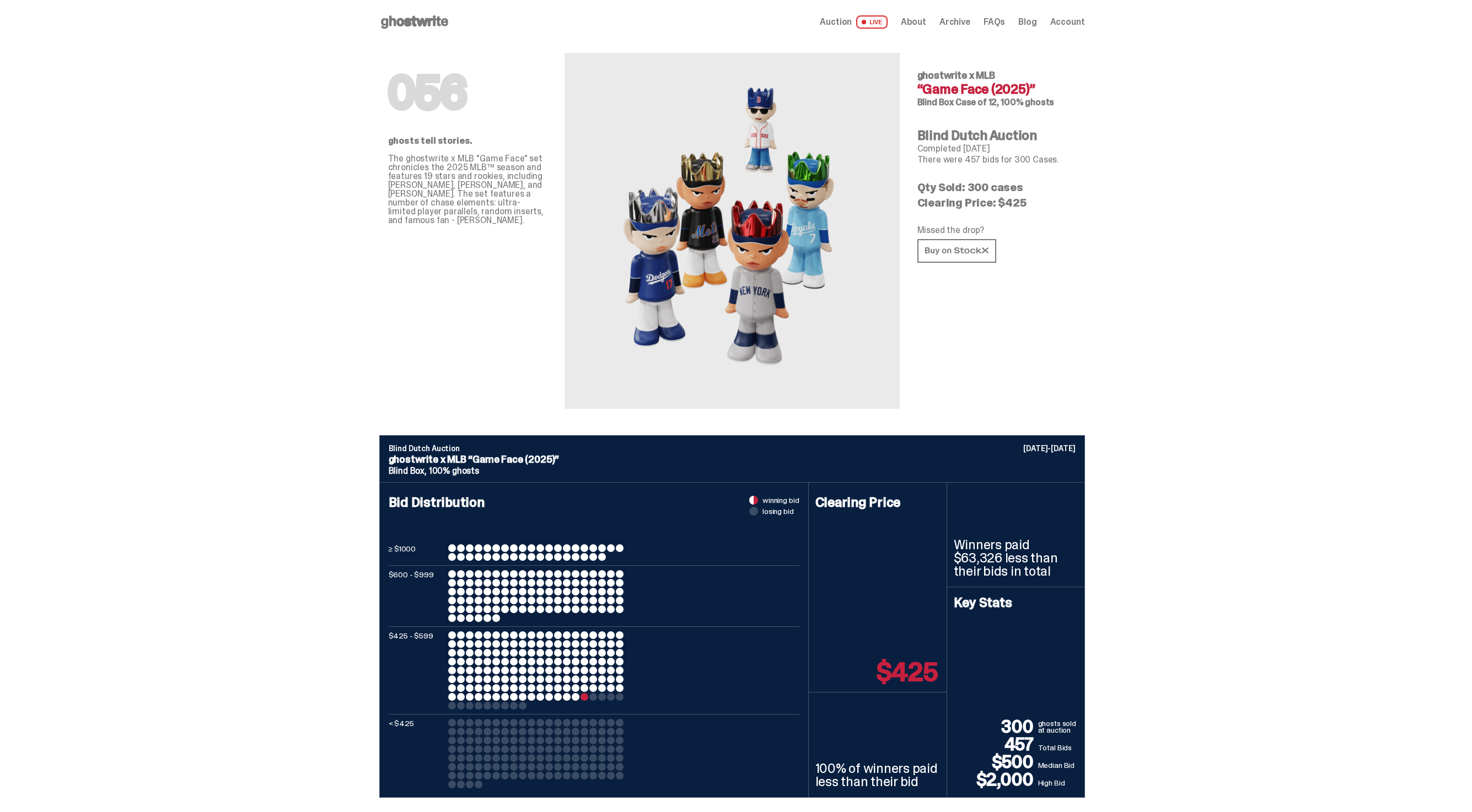
click at [409, 37] on div "Open main menu Home Auction LIVE About Archive FAQs Blog Account" at bounding box center [731, 22] width 706 height 44
click at [411, 28] on icon at bounding box center [414, 21] width 70 height 17
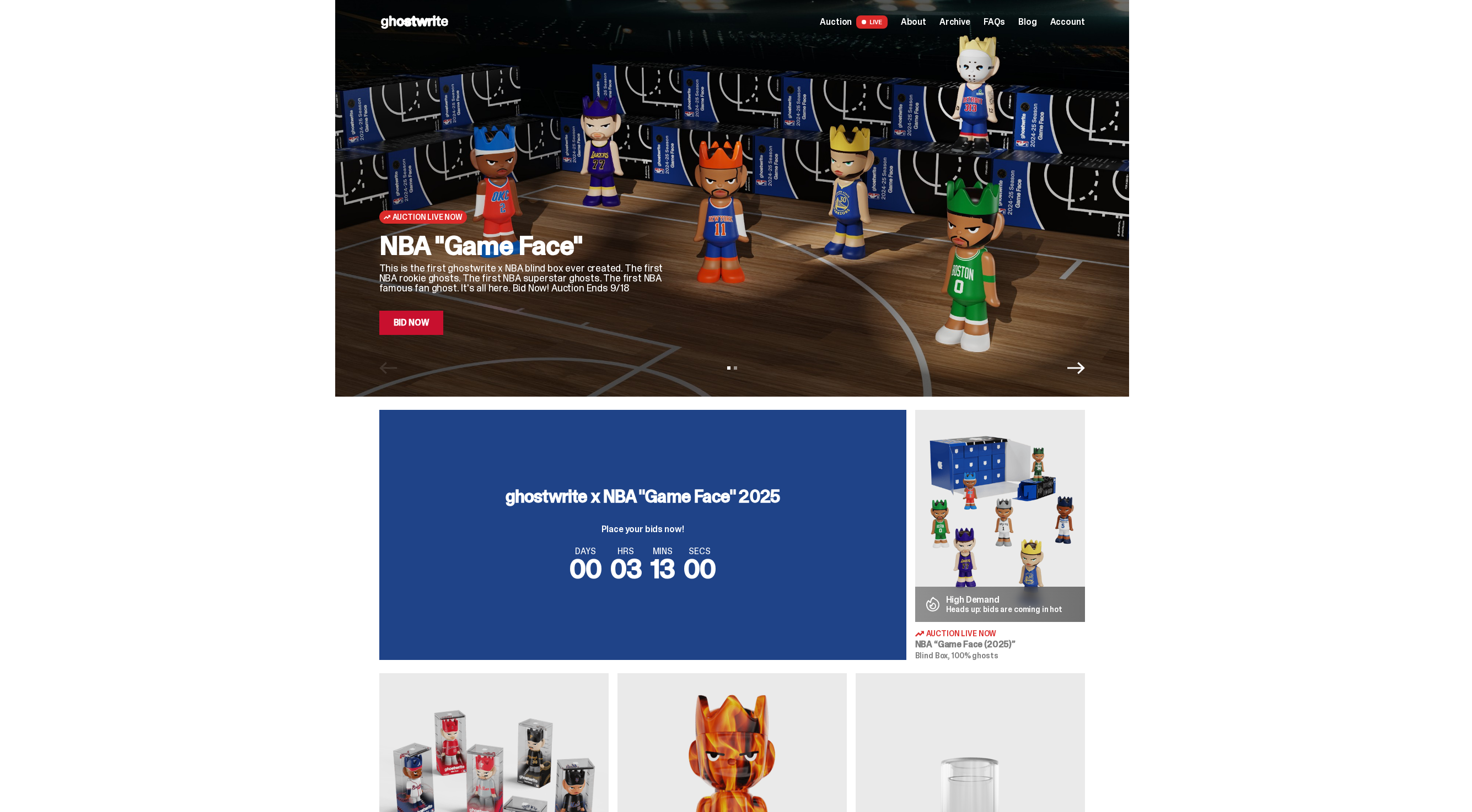
click at [435, 333] on link "Bid Now" at bounding box center [411, 323] width 65 height 25
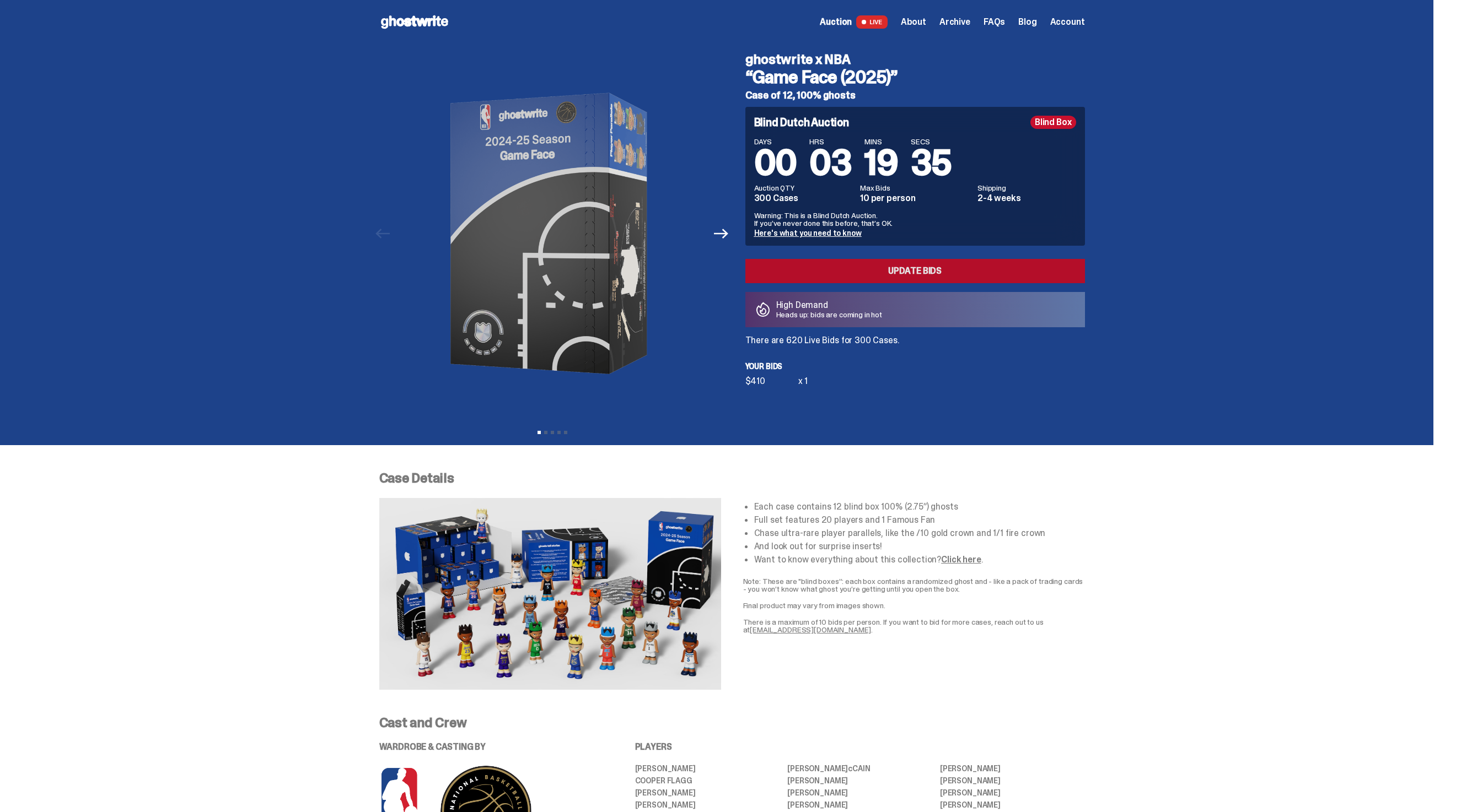
click at [857, 262] on link "Update Bids" at bounding box center [915, 272] width 340 height 25
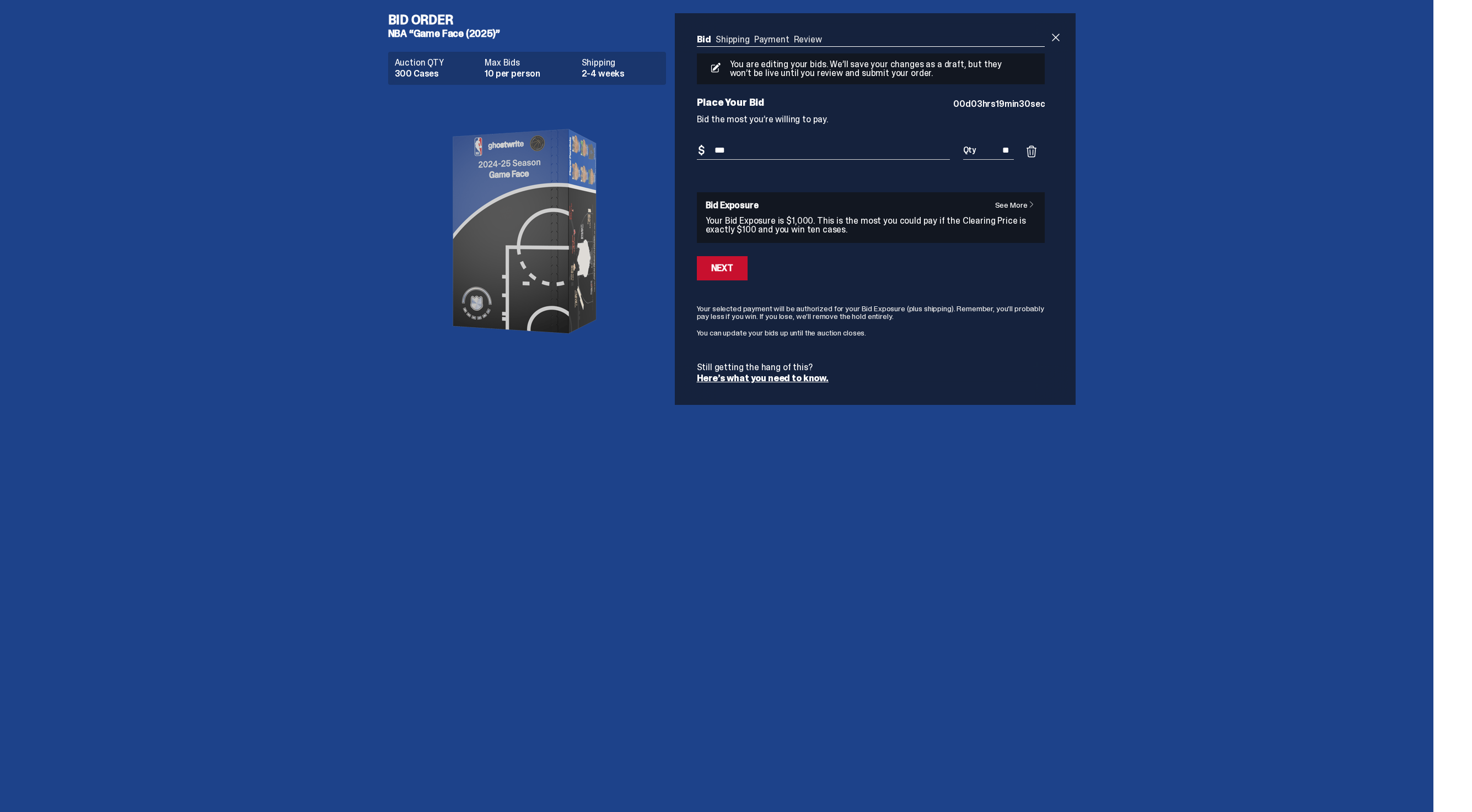
click at [891, 158] on input "***" at bounding box center [823, 151] width 253 height 18
click at [1058, 38] on span at bounding box center [1055, 37] width 13 height 13
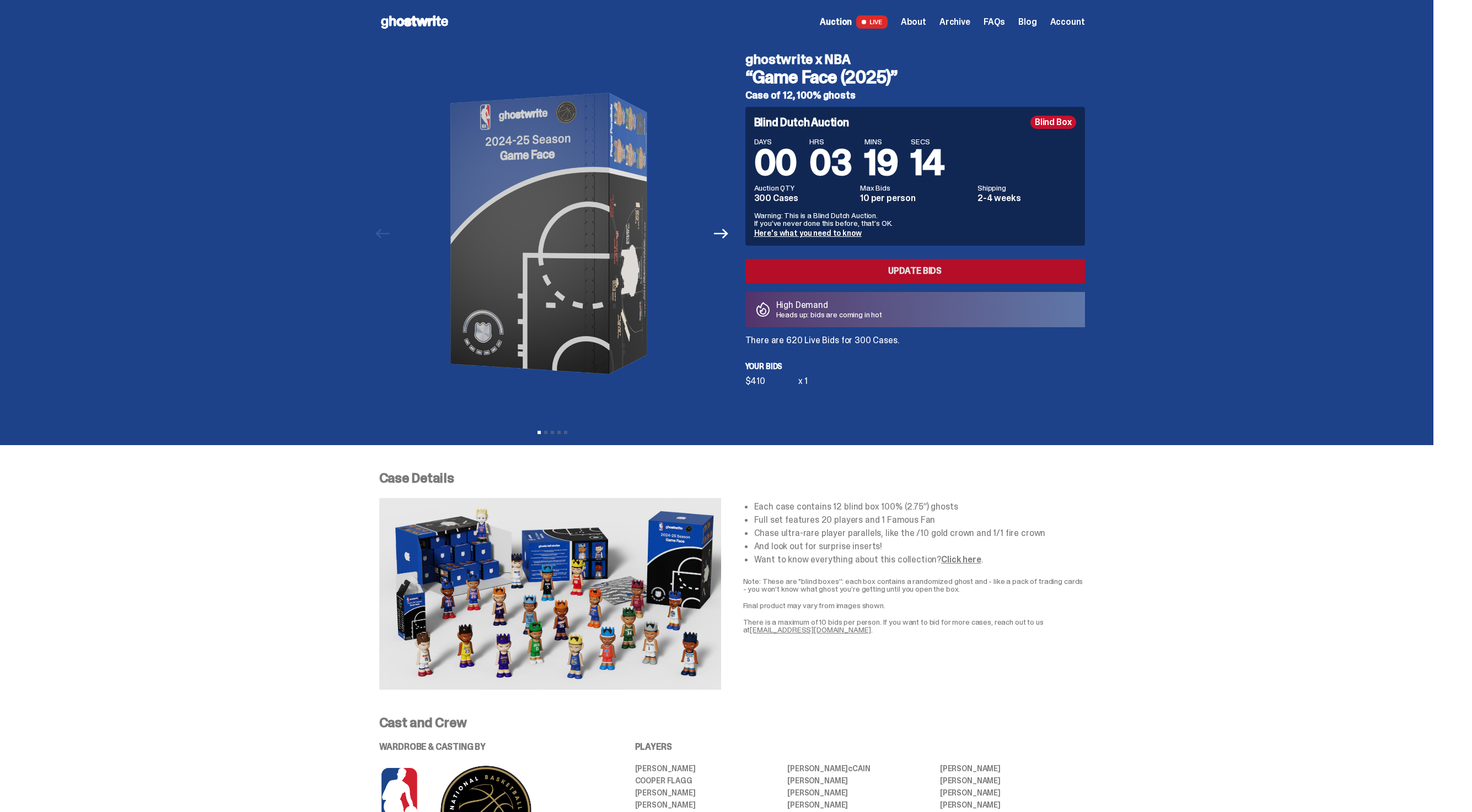
click at [971, 267] on link "Update Bids" at bounding box center [915, 272] width 340 height 25
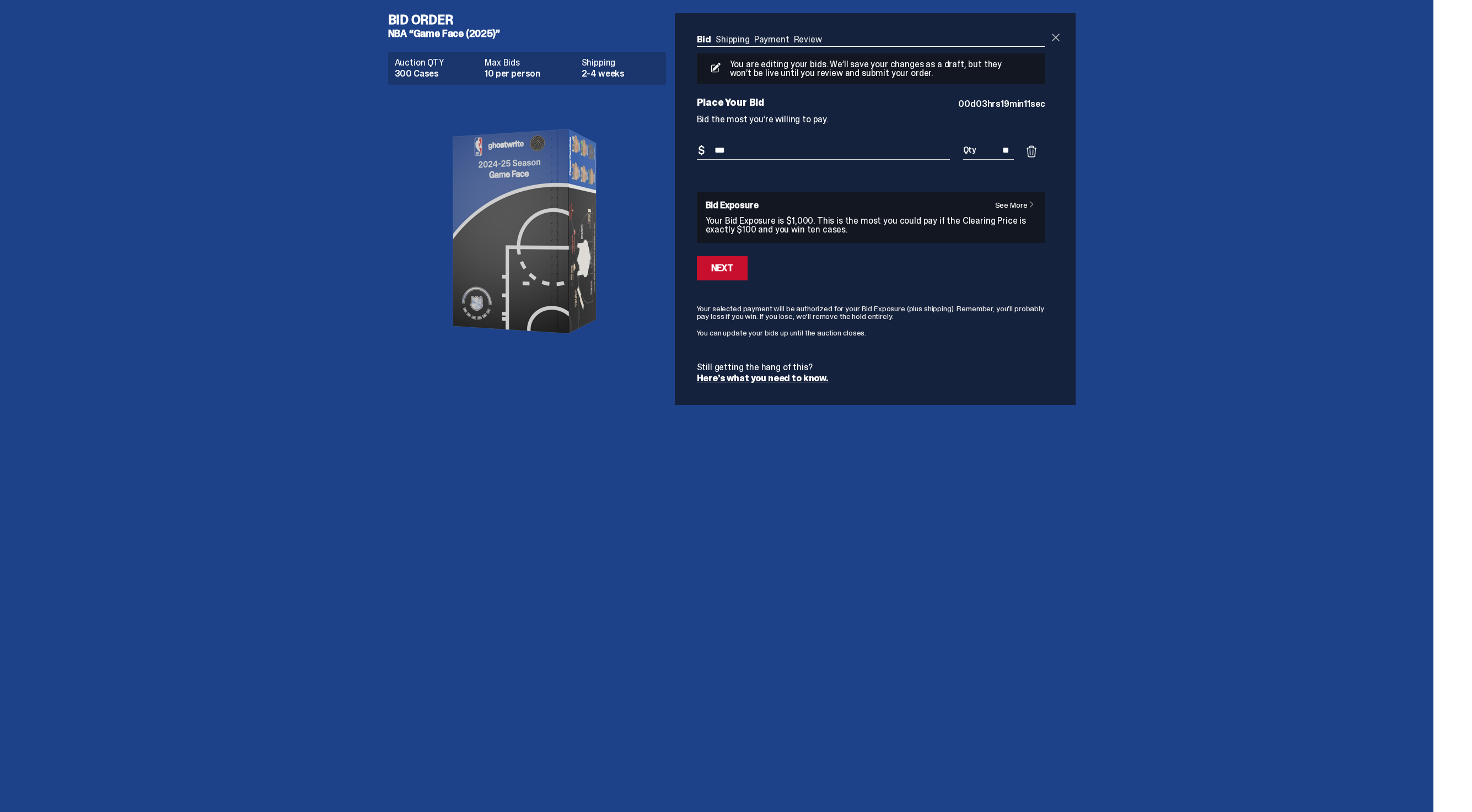
click at [1057, 41] on span at bounding box center [1055, 37] width 13 height 13
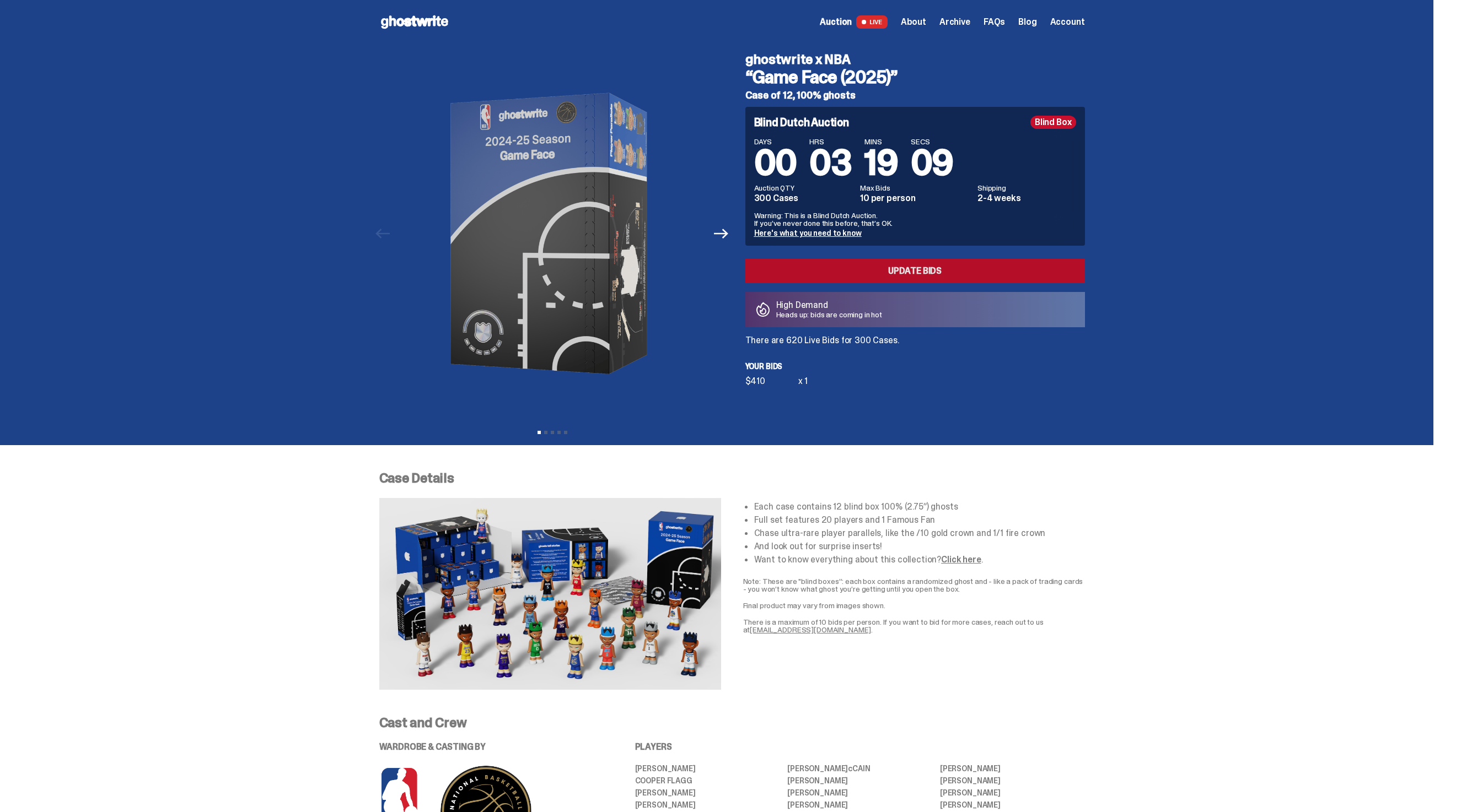
click at [898, 264] on link "Update Bids" at bounding box center [915, 272] width 340 height 25
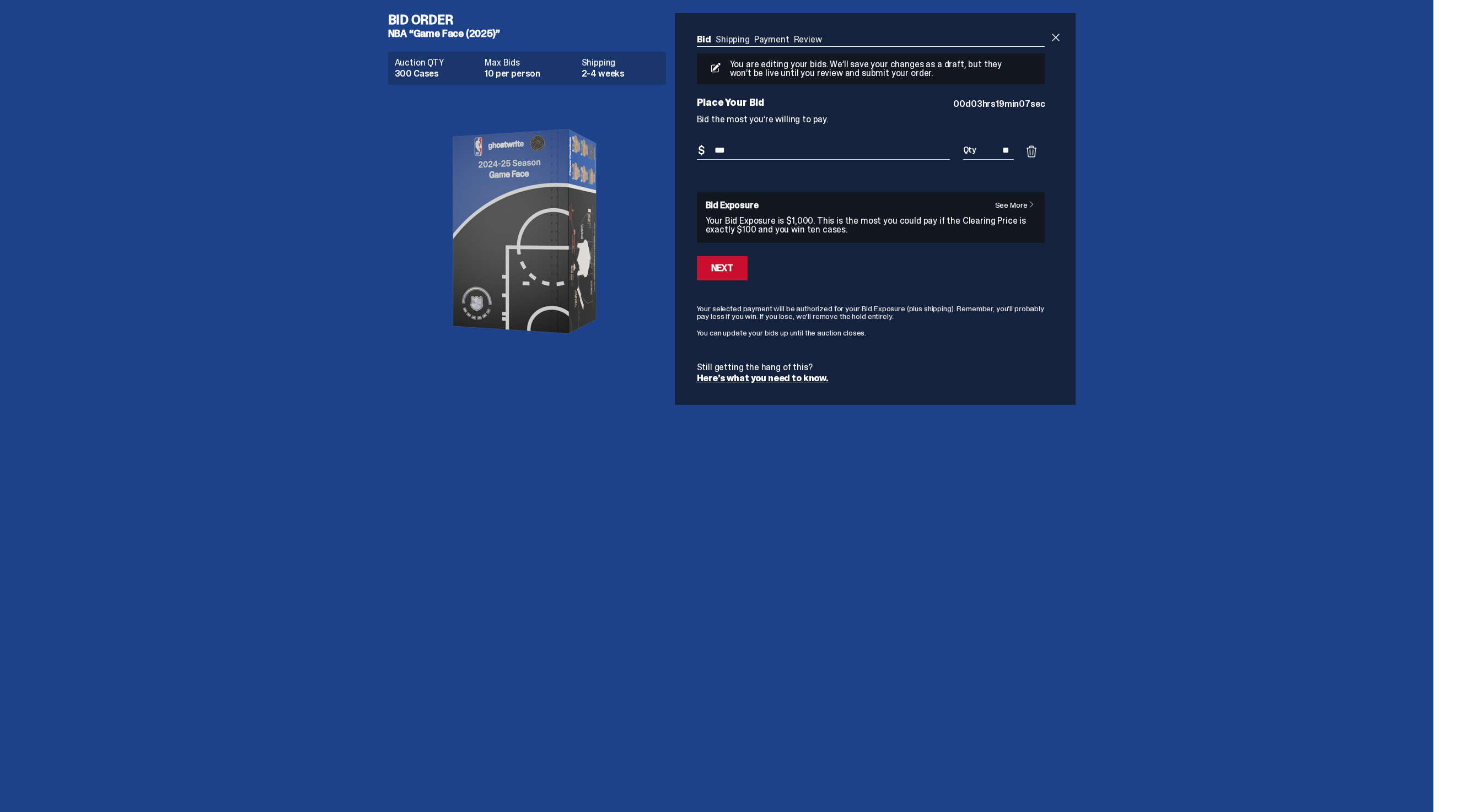
click at [785, 140] on div "You are editing your bids. We’ll save your changes as a draft, but they won’t b…" at bounding box center [871, 219] width 349 height 330
click at [763, 148] on input "***" at bounding box center [823, 151] width 253 height 18
type input "*"
click at [907, 122] on p "Bid the most you’re willing to pay." at bounding box center [871, 120] width 349 height 9
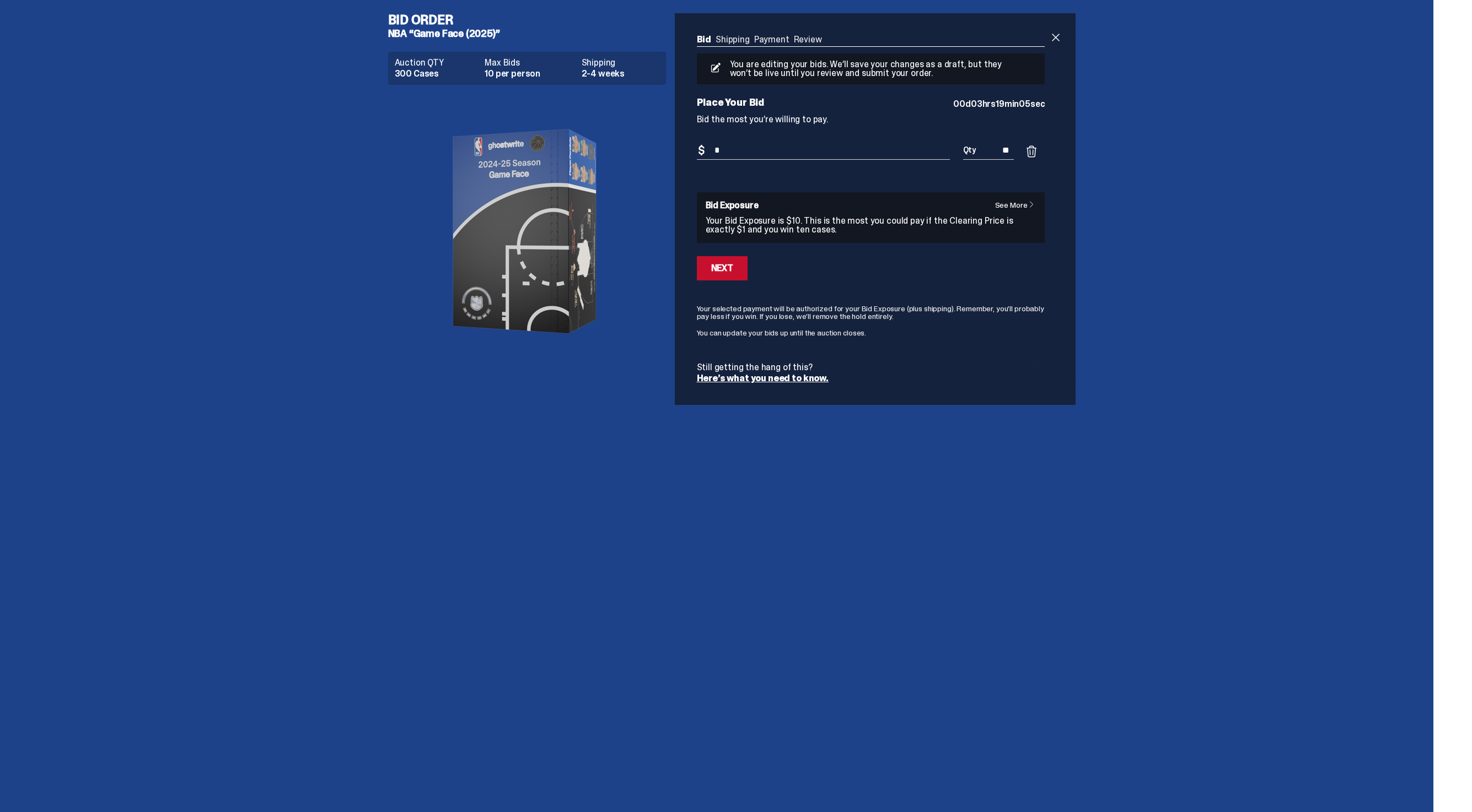
click at [1003, 142] on input "**" at bounding box center [988, 151] width 51 height 18
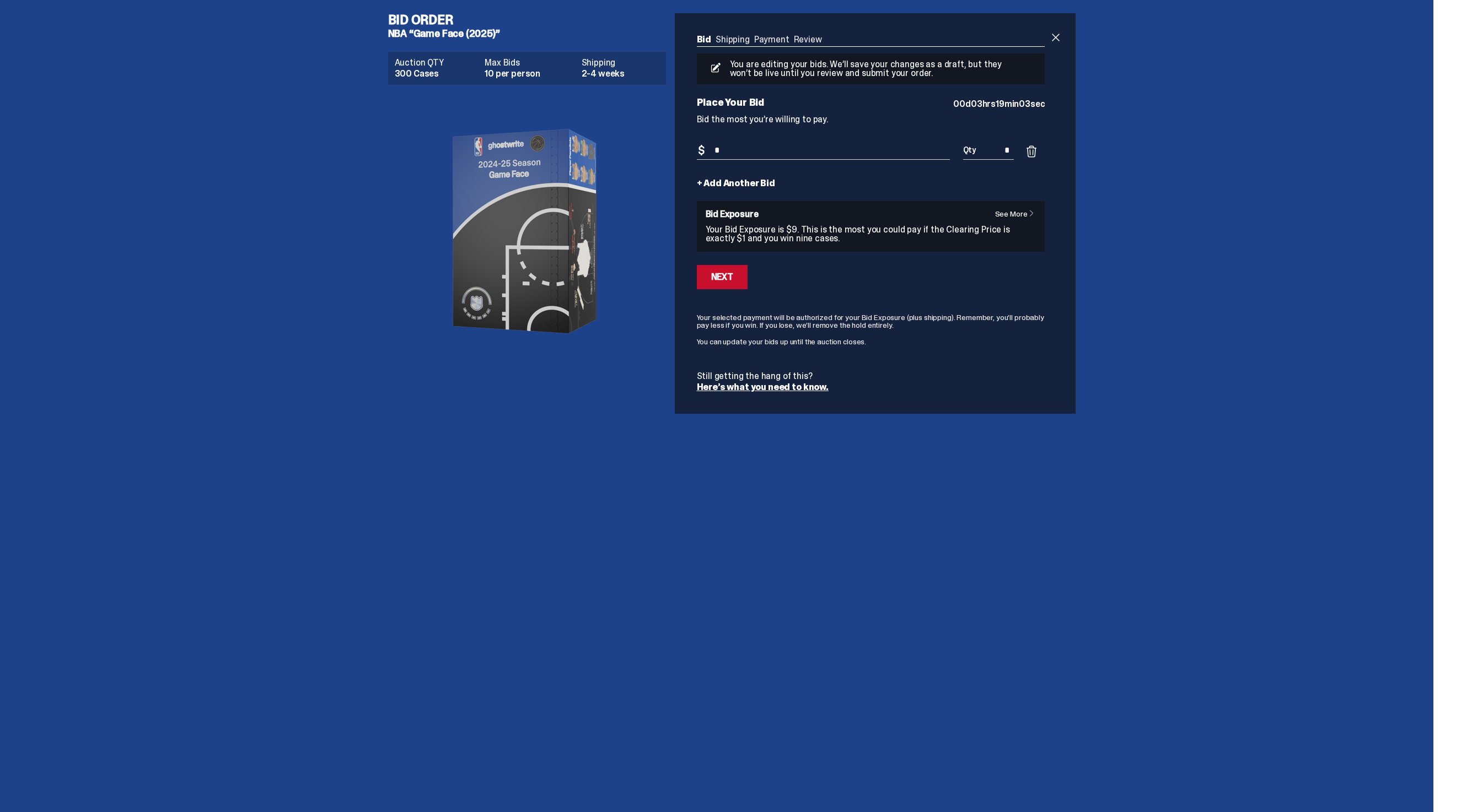
type input "*"
click at [738, 278] on button "Next" at bounding box center [722, 277] width 50 height 25
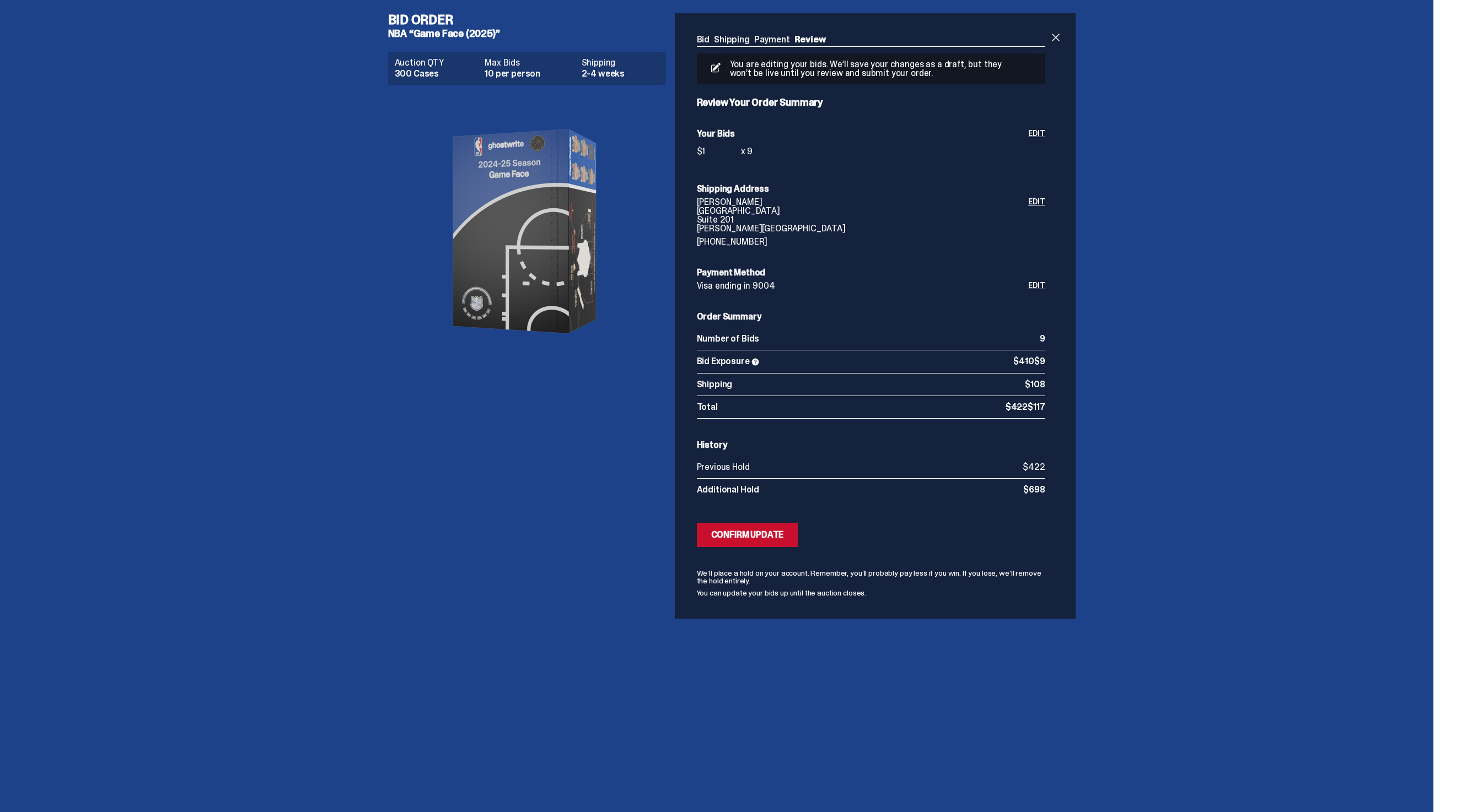
click at [1032, 477] on div "Previous Hold $422" at bounding box center [871, 467] width 349 height 23
click at [1067, 39] on div "Bid Shipping Payment Review Auction QTY 300 Cases Max Bids 10 per person Shippi…" at bounding box center [871, 315] width 393 height 606
click at [1054, 39] on span at bounding box center [1055, 37] width 13 height 13
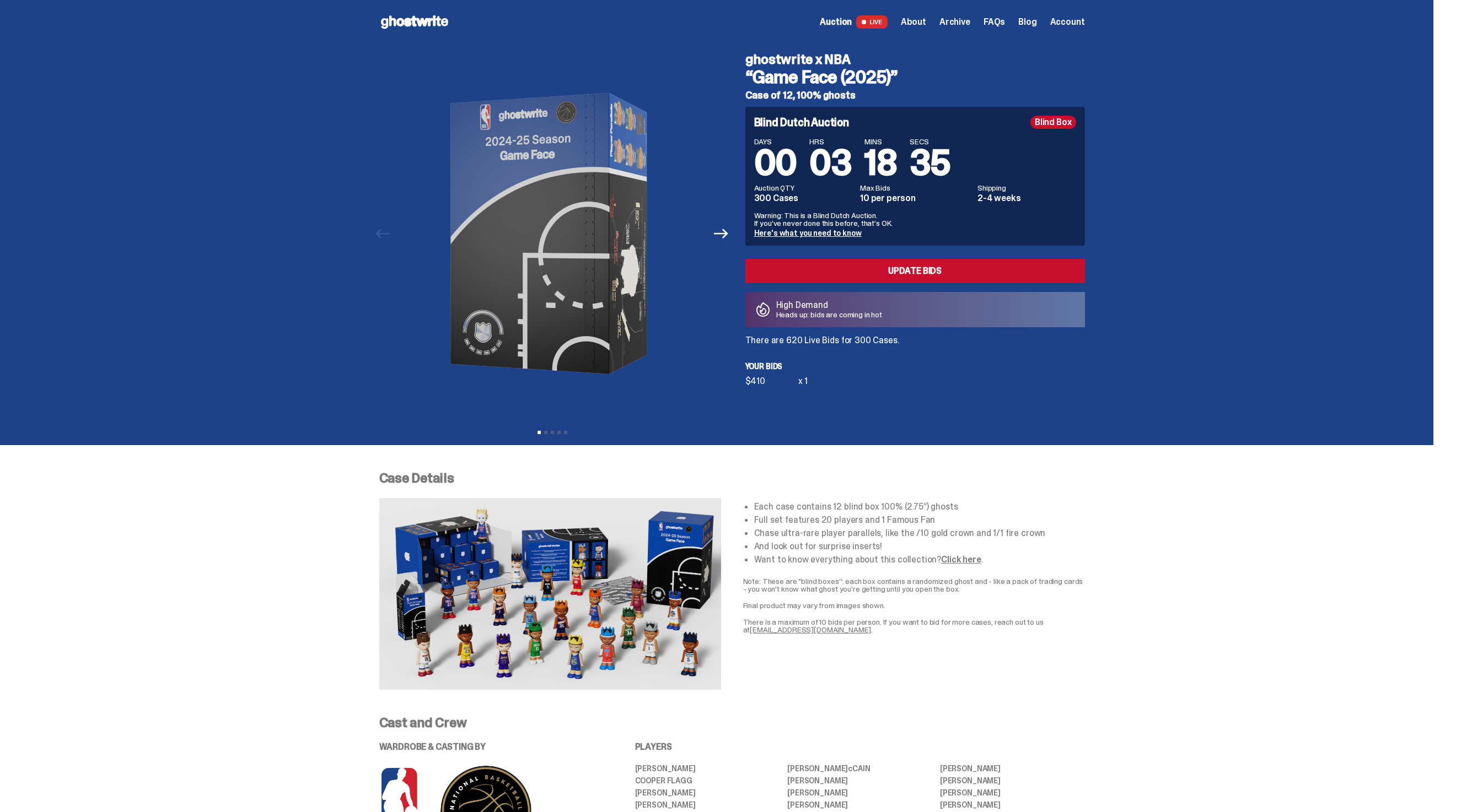
click at [970, 271] on link "Update Bids" at bounding box center [915, 272] width 340 height 25
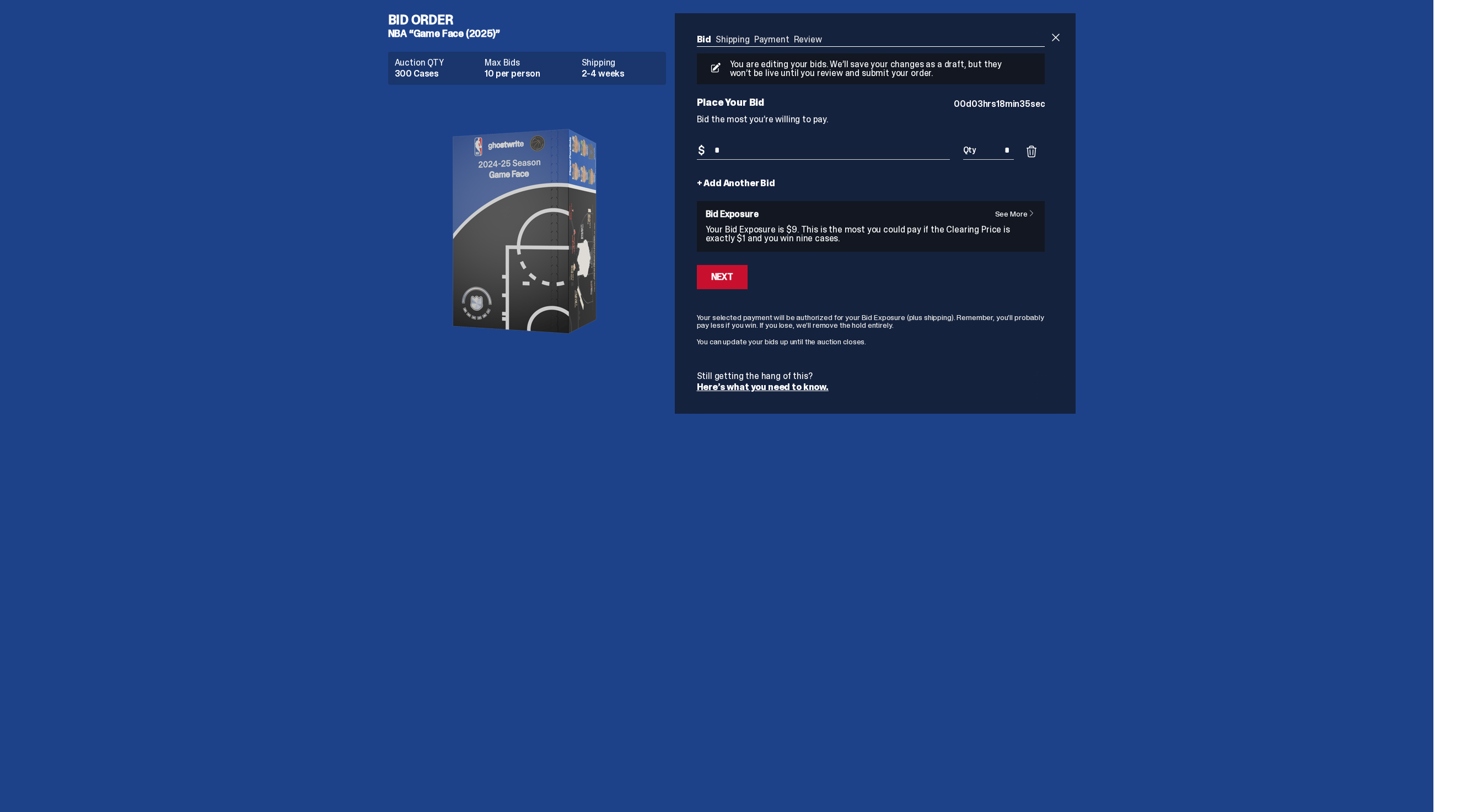
click at [913, 151] on input "*" at bounding box center [823, 151] width 253 height 18
click at [1033, 151] on span at bounding box center [1032, 151] width 13 height 13
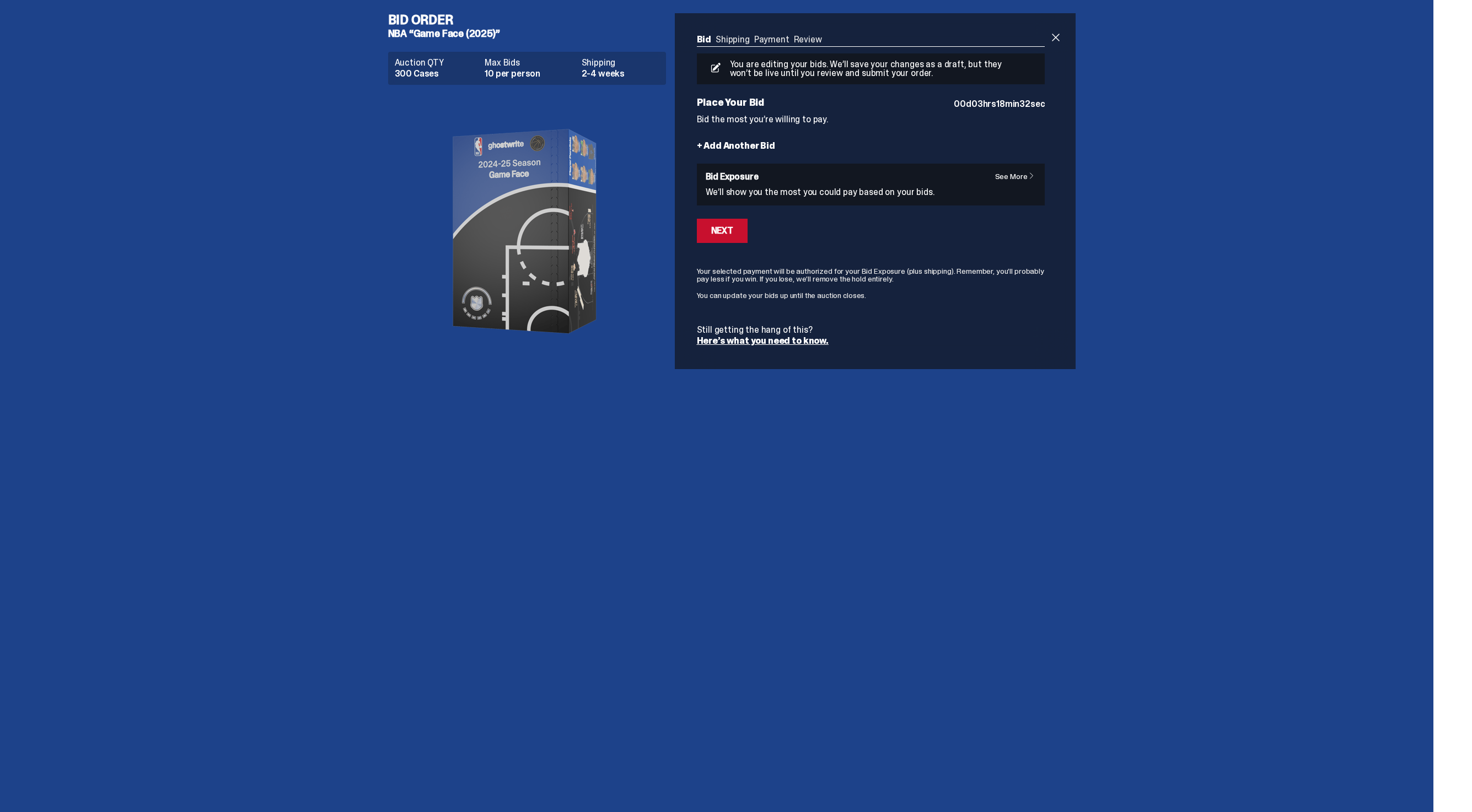
click at [758, 153] on form "+ Add Another Bid See More Bid Exposure We’ll show you the most you could pay b…" at bounding box center [871, 243] width 349 height 204
click at [759, 151] on link "+ Add Another Bid" at bounding box center [735, 146] width 78 height 9
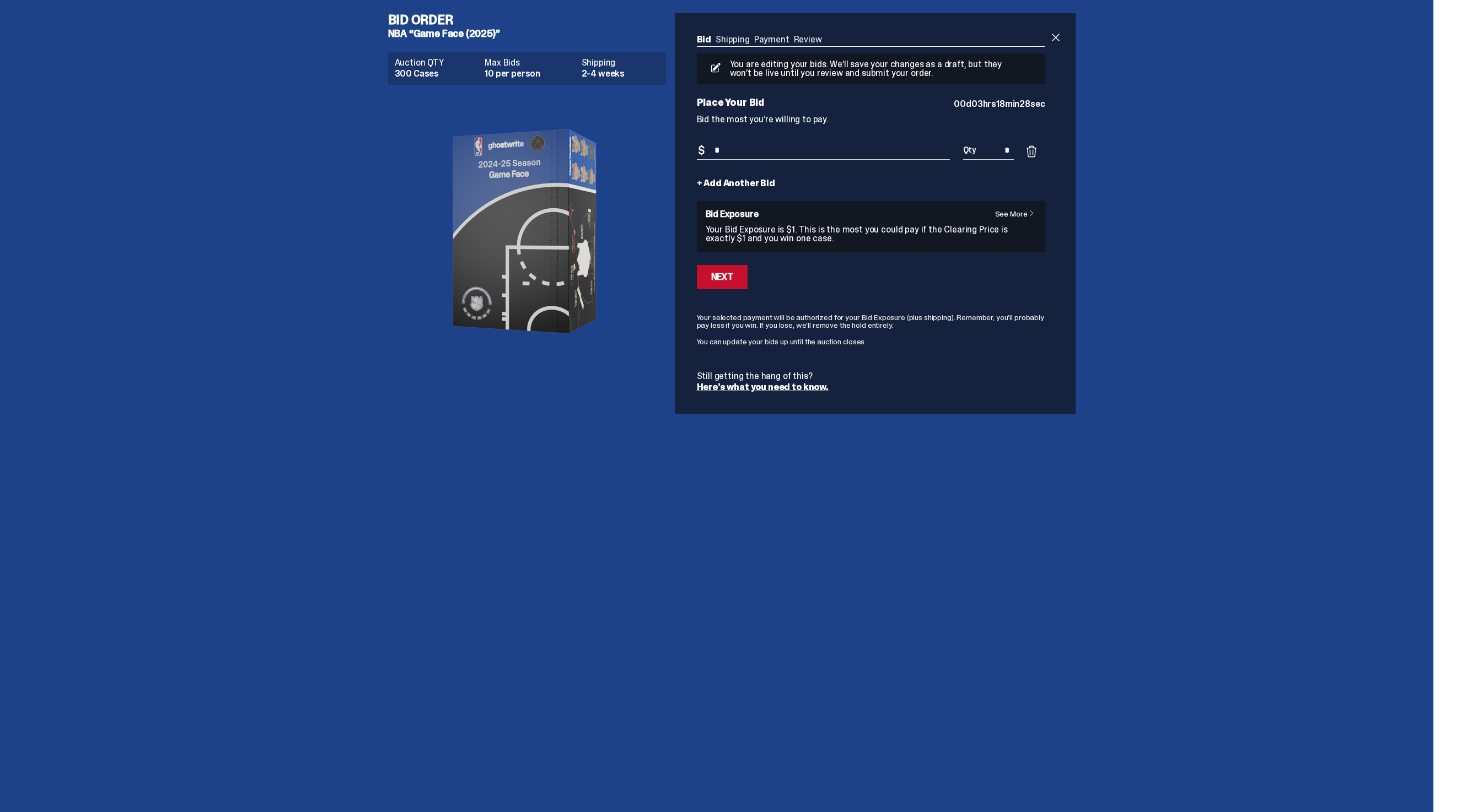
type input "*"
click at [864, 133] on div "You are editing your bids. We’ll save your changes as a draft, but they won’t b…" at bounding box center [871, 222] width 349 height 338
click at [745, 183] on link "+ Add Another Bid" at bounding box center [735, 184] width 78 height 9
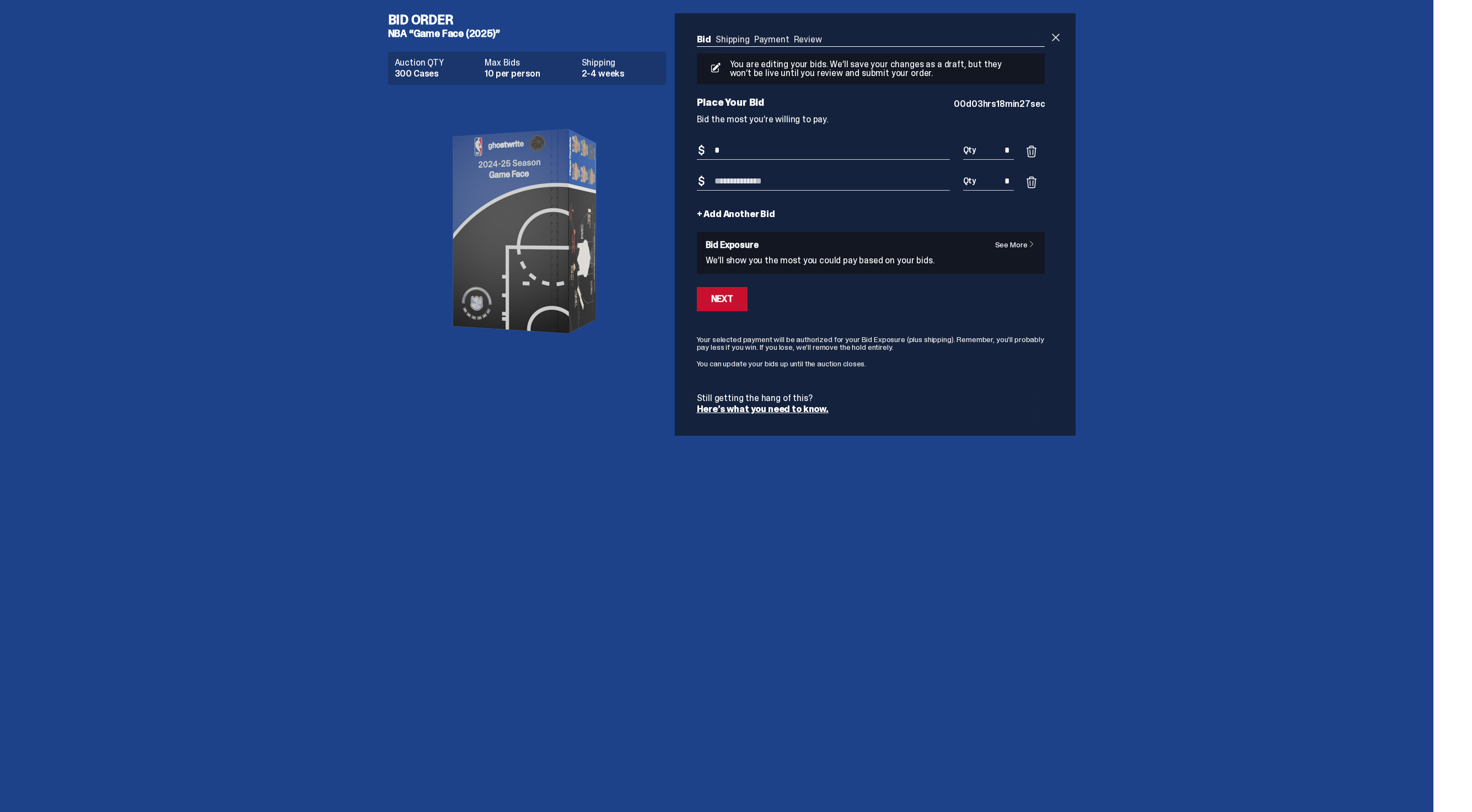
type input "*"
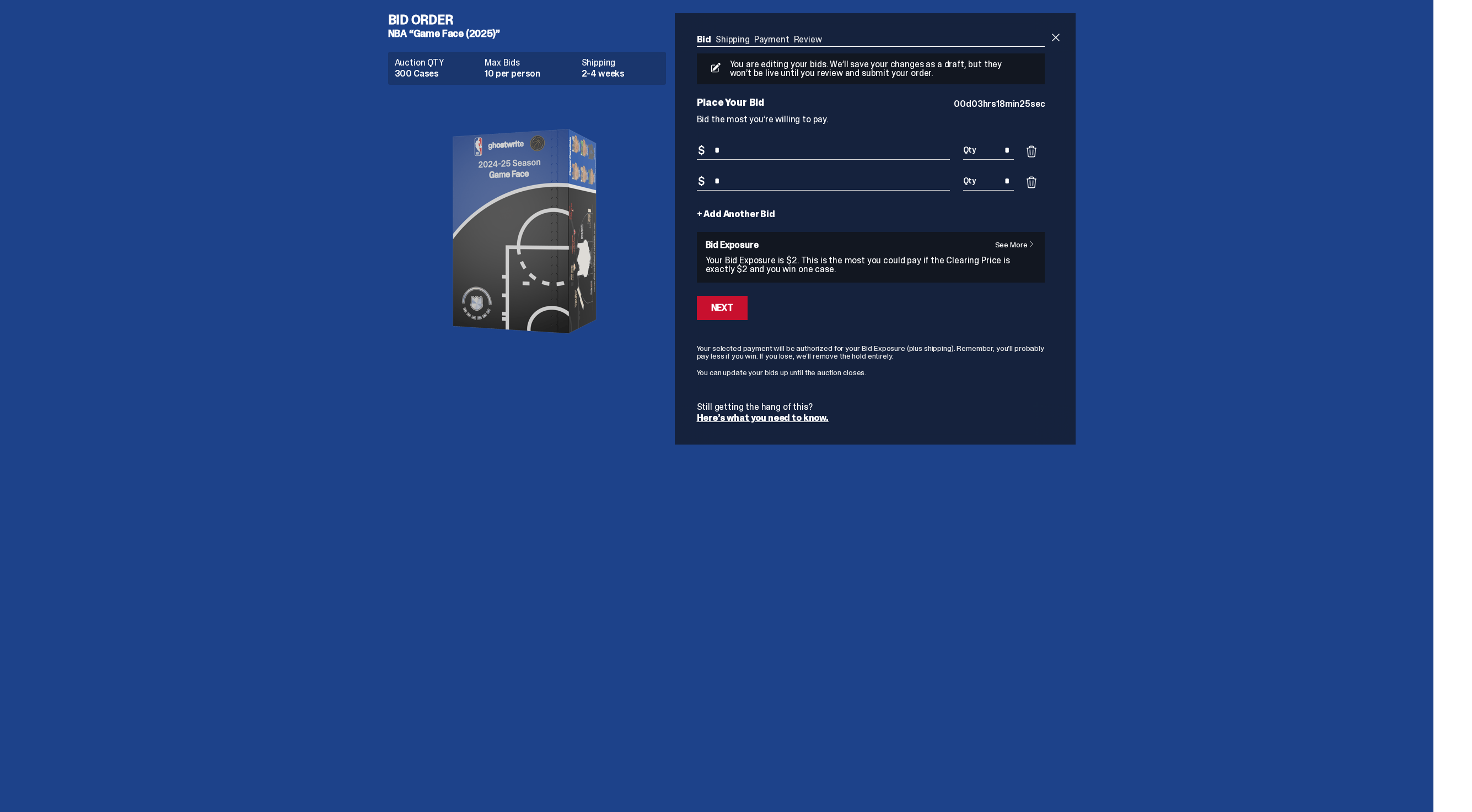
type input "*"
click at [745, 211] on link "+ Add Another Bid" at bounding box center [735, 215] width 78 height 9
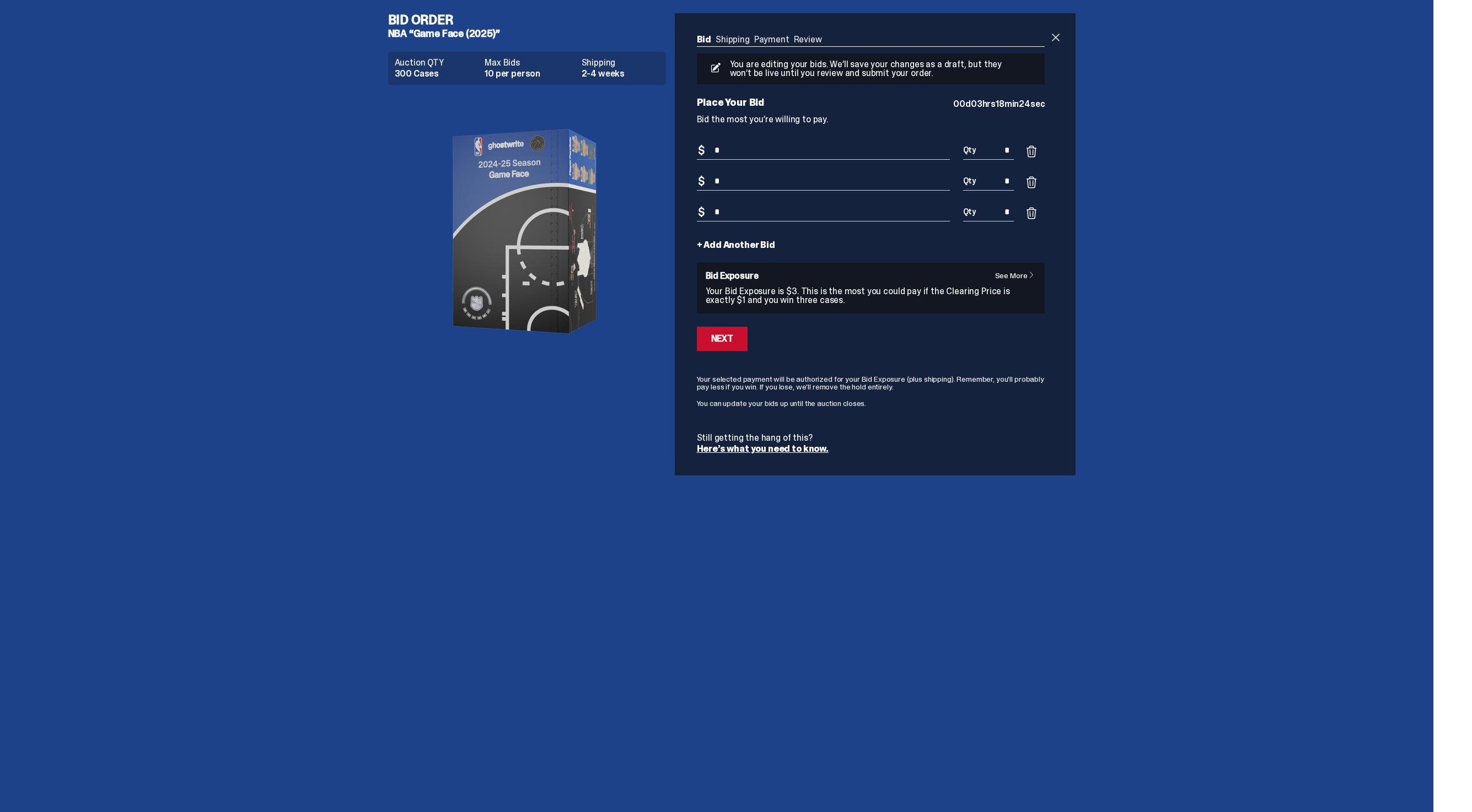
type input "*"
click at [742, 244] on link "+ Add Another Bid" at bounding box center [735, 246] width 78 height 9
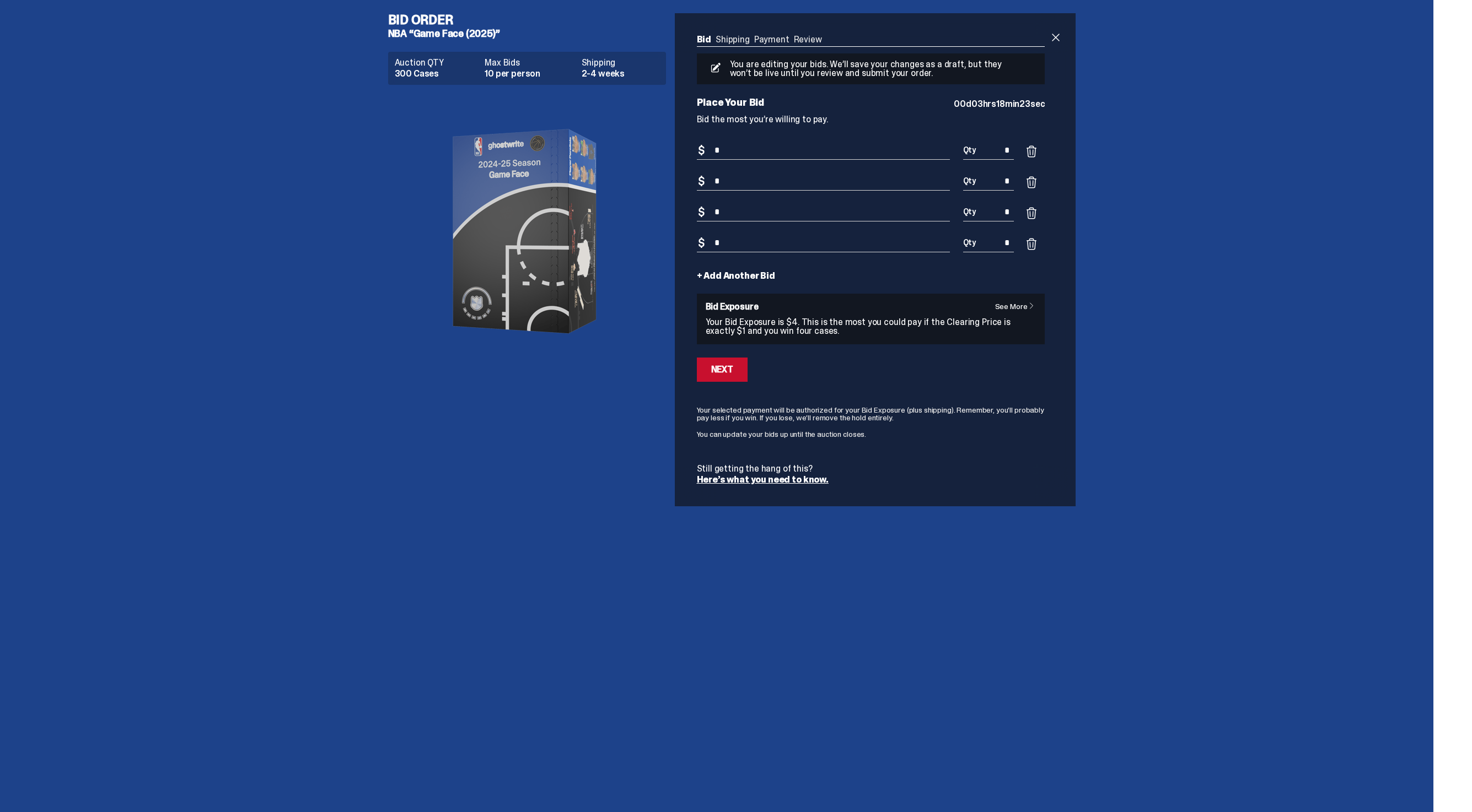
type input "*"
click at [742, 272] on link "+ Add Another Bid" at bounding box center [735, 276] width 78 height 9
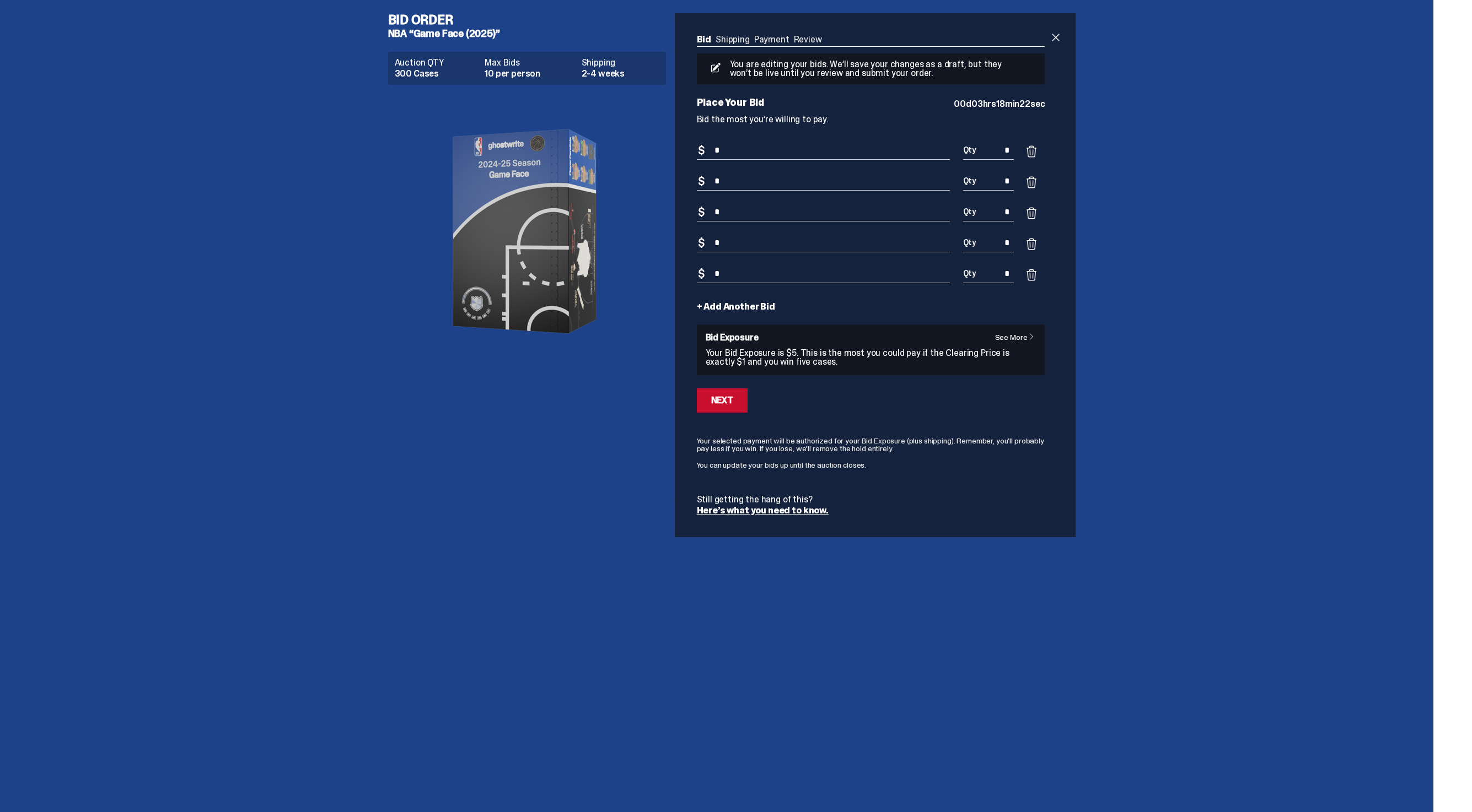
type input "*"
click at [749, 303] on link "+ Add Another Bid" at bounding box center [735, 307] width 78 height 9
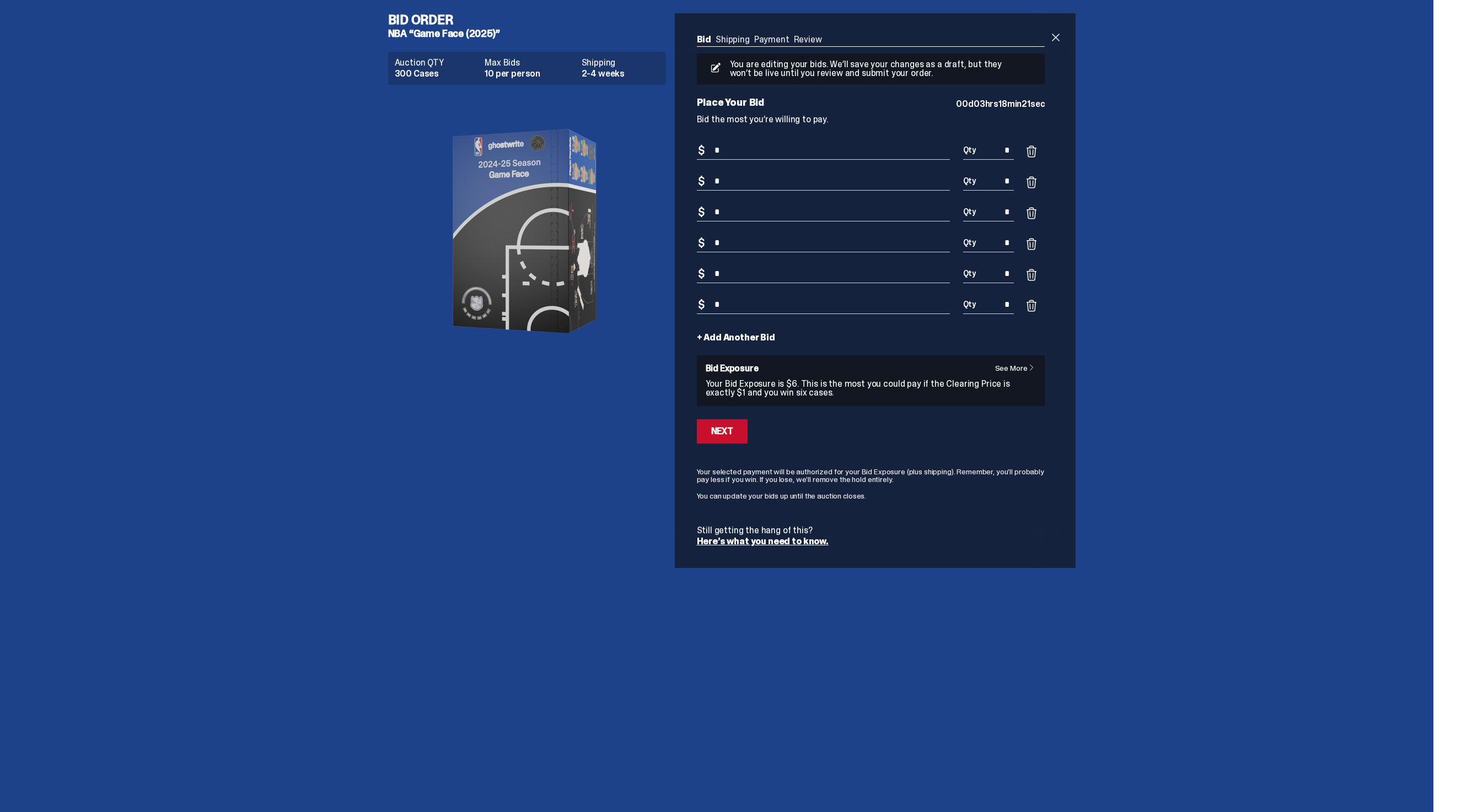
type input "*"
click at [748, 328] on form "Bid Amount $ * Bid Quantity Qty * Bid Amount $ * Bid Quantity Qty * Bid Amount …" at bounding box center [871, 344] width 349 height 405
click at [748, 341] on link "+ Add Another Bid" at bounding box center [735, 338] width 78 height 9
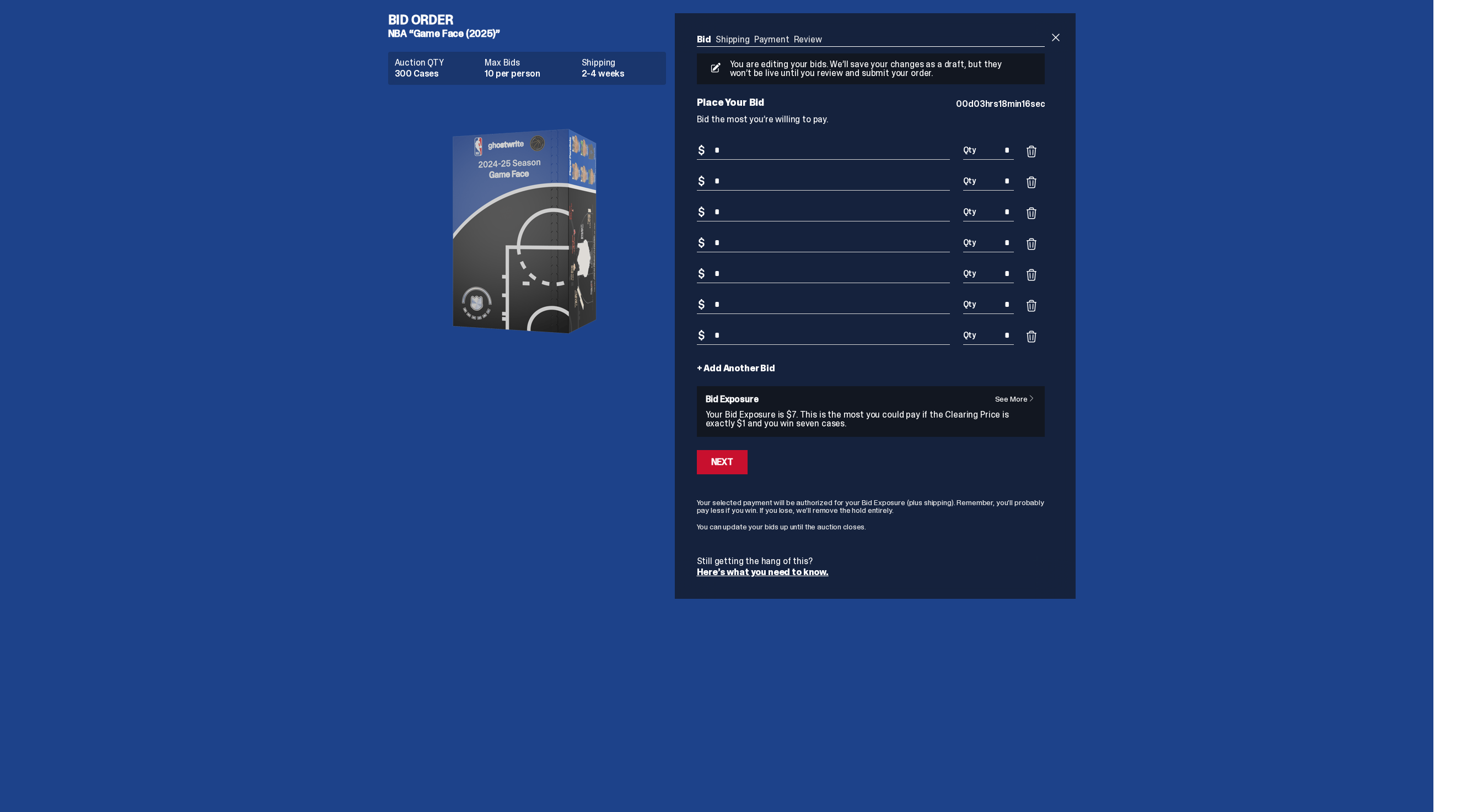
type input "*"
click at [746, 364] on link "+ Add Another Bid" at bounding box center [735, 369] width 78 height 9
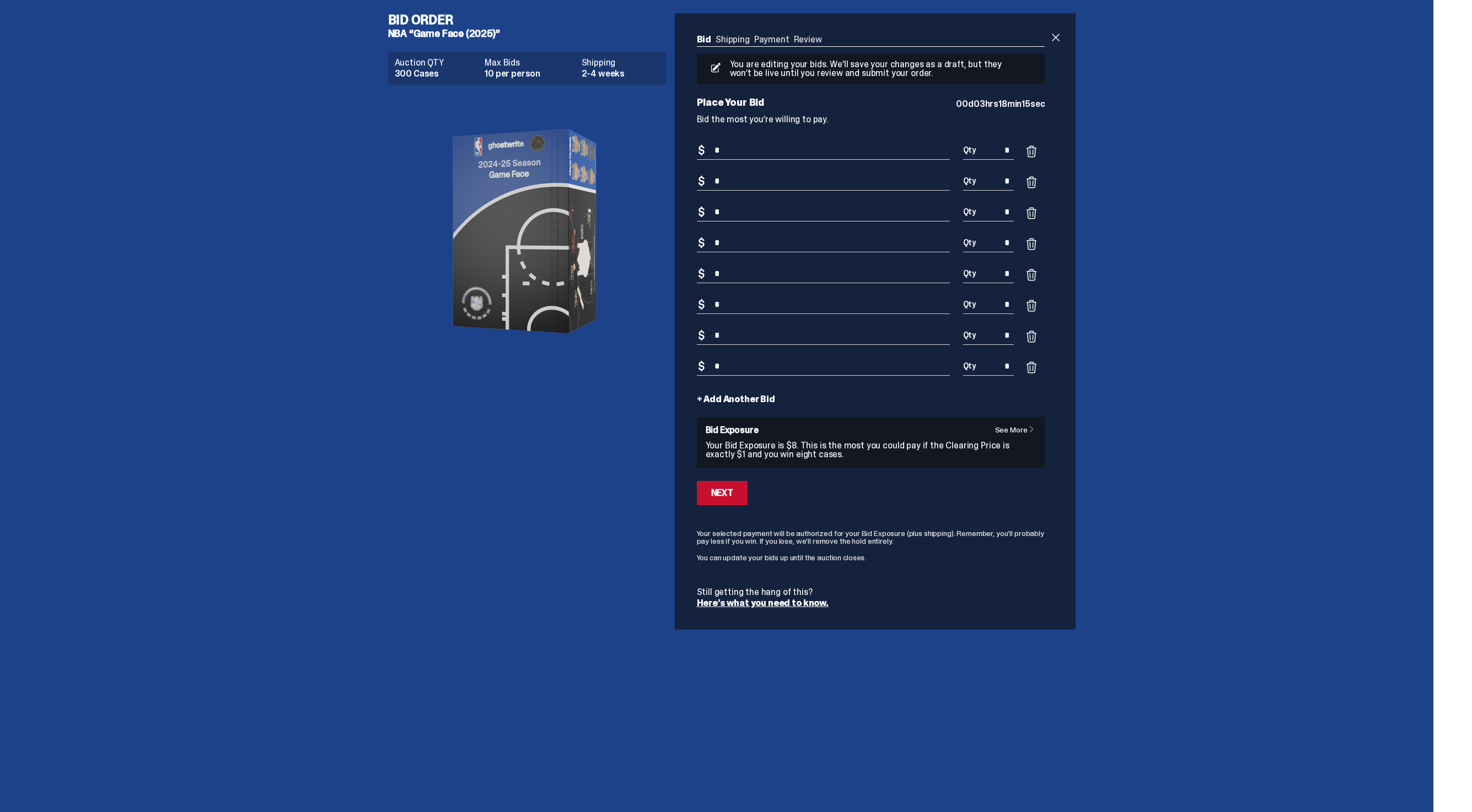
type input "*"
click at [746, 390] on form "Bid Amount $ * Bid Quantity Qty * Bid Amount $ * Bid Quantity Qty * Bid Amount …" at bounding box center [871, 374] width 349 height 466
click at [746, 399] on link "+ Add Another Bid" at bounding box center [735, 400] width 78 height 9
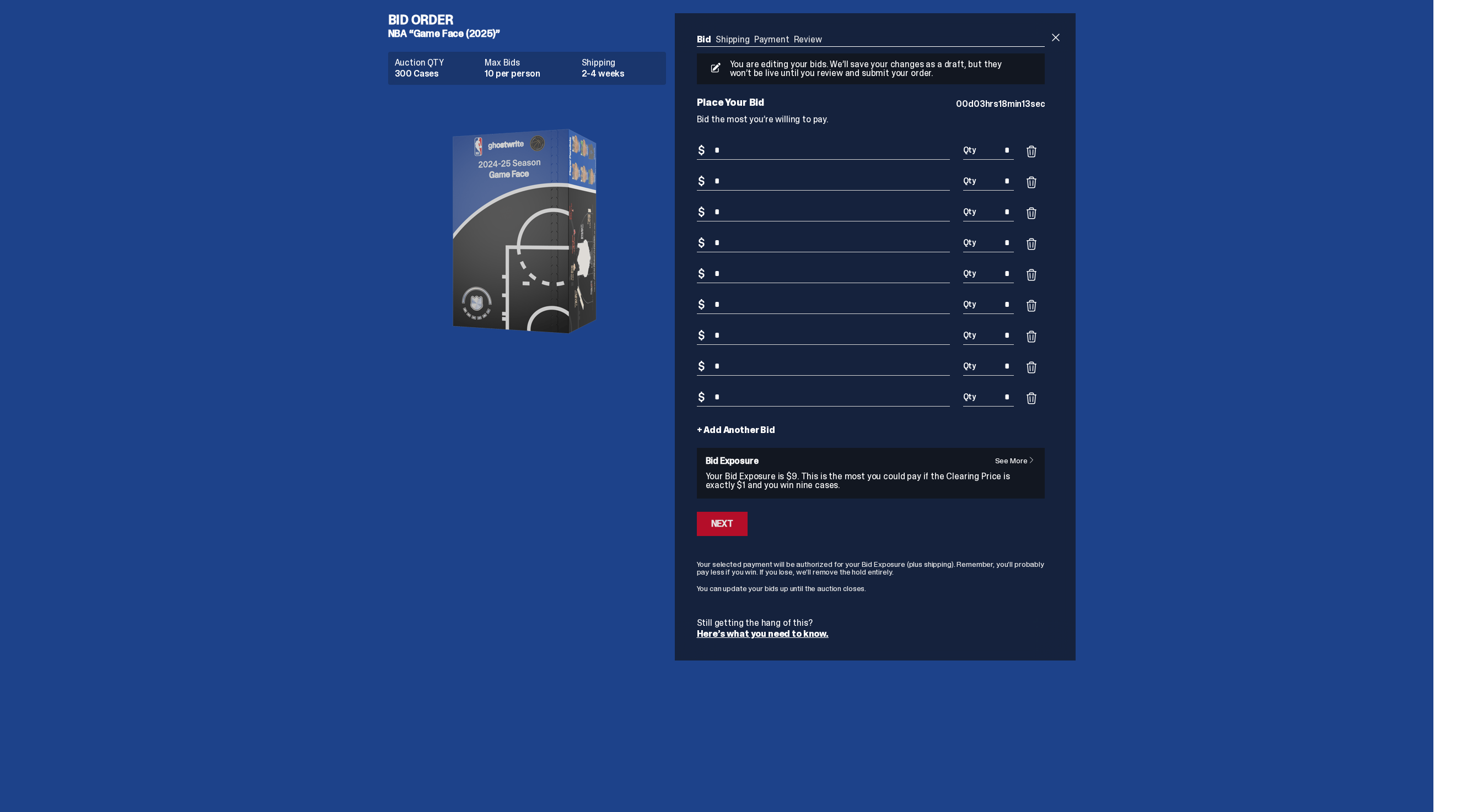
type input "*"
click at [745, 518] on button "Next" at bounding box center [722, 524] width 50 height 25
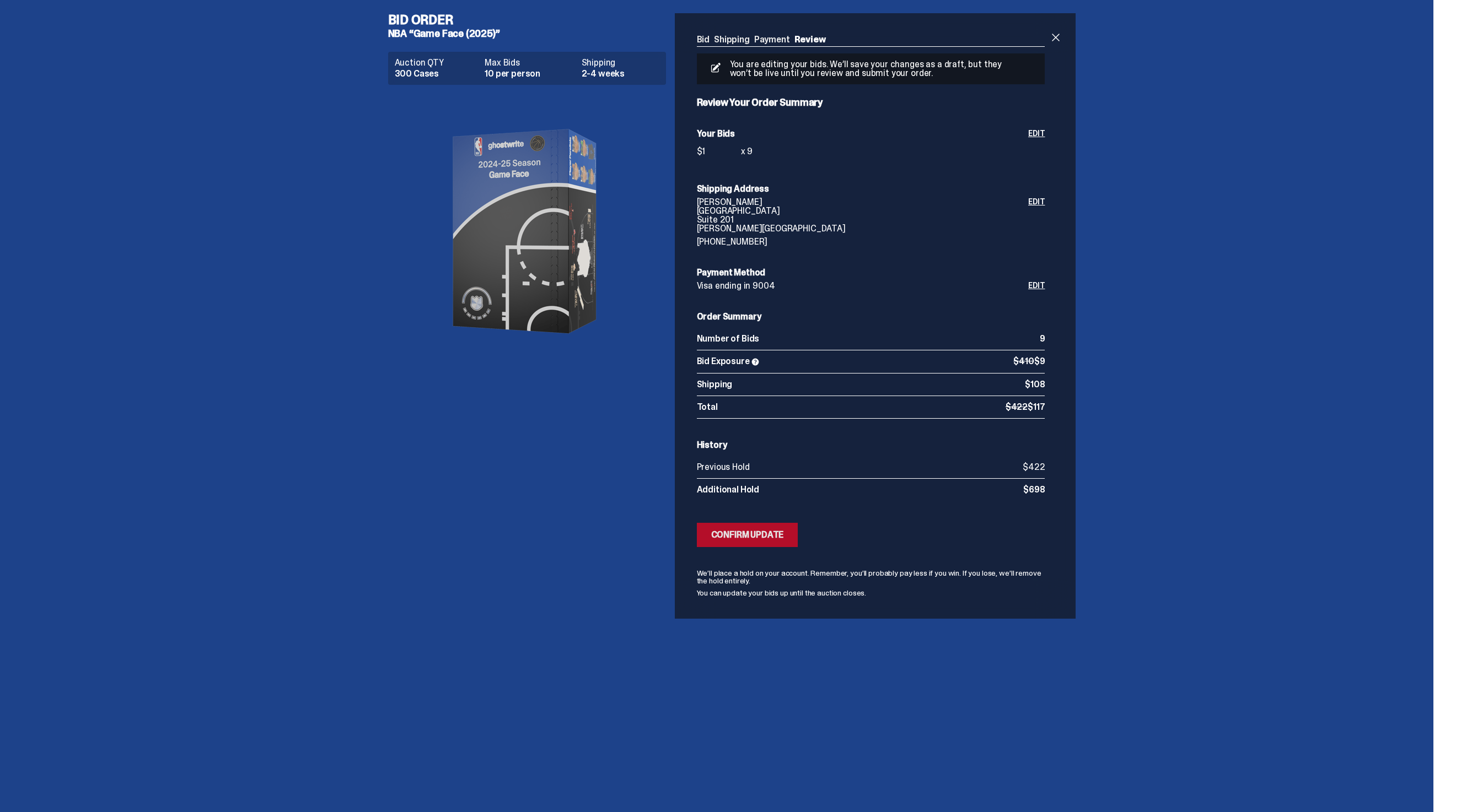
click at [733, 535] on div "Confirm Update" at bounding box center [748, 535] width 73 height 9
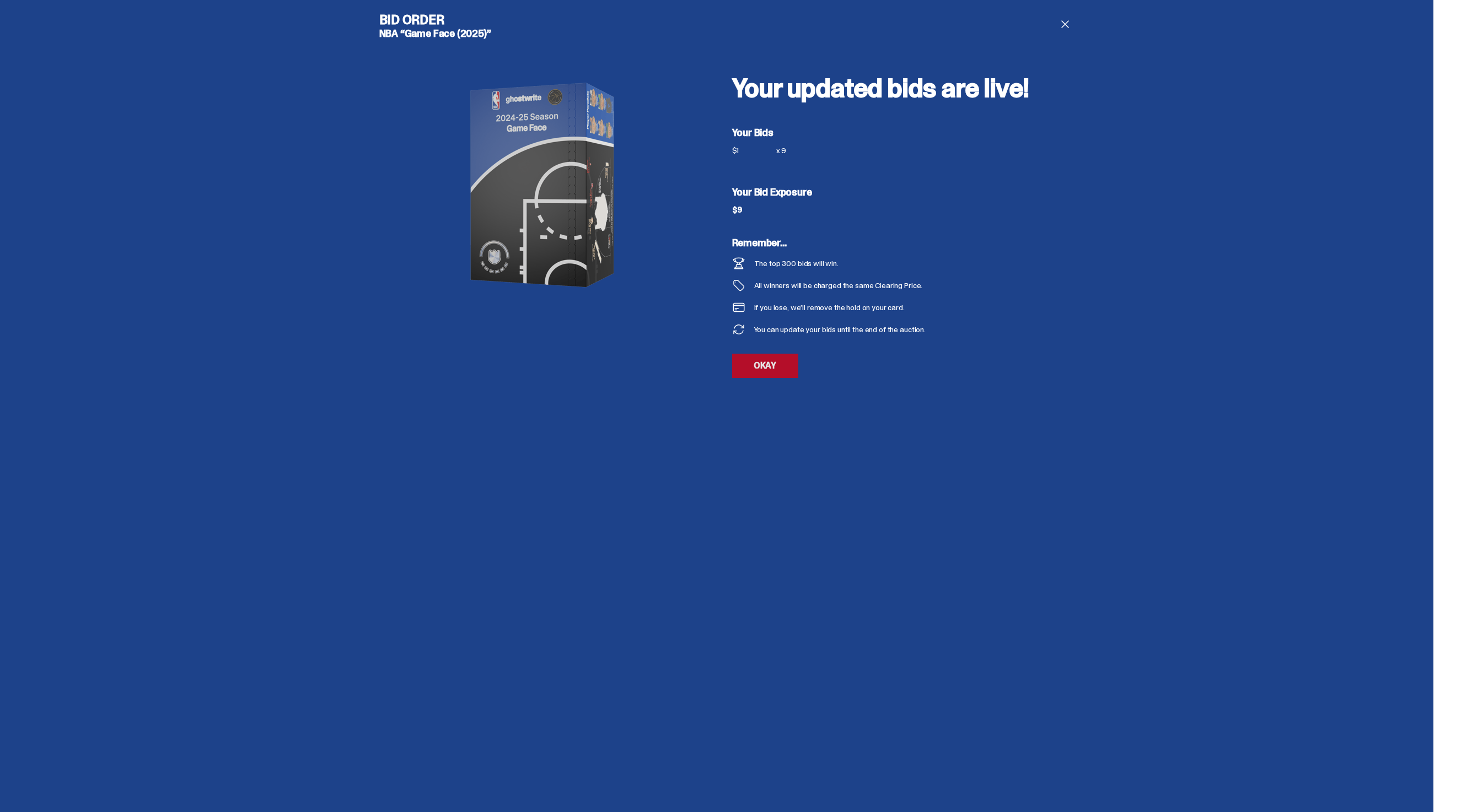
click at [778, 363] on link "OKAY" at bounding box center [765, 366] width 66 height 25
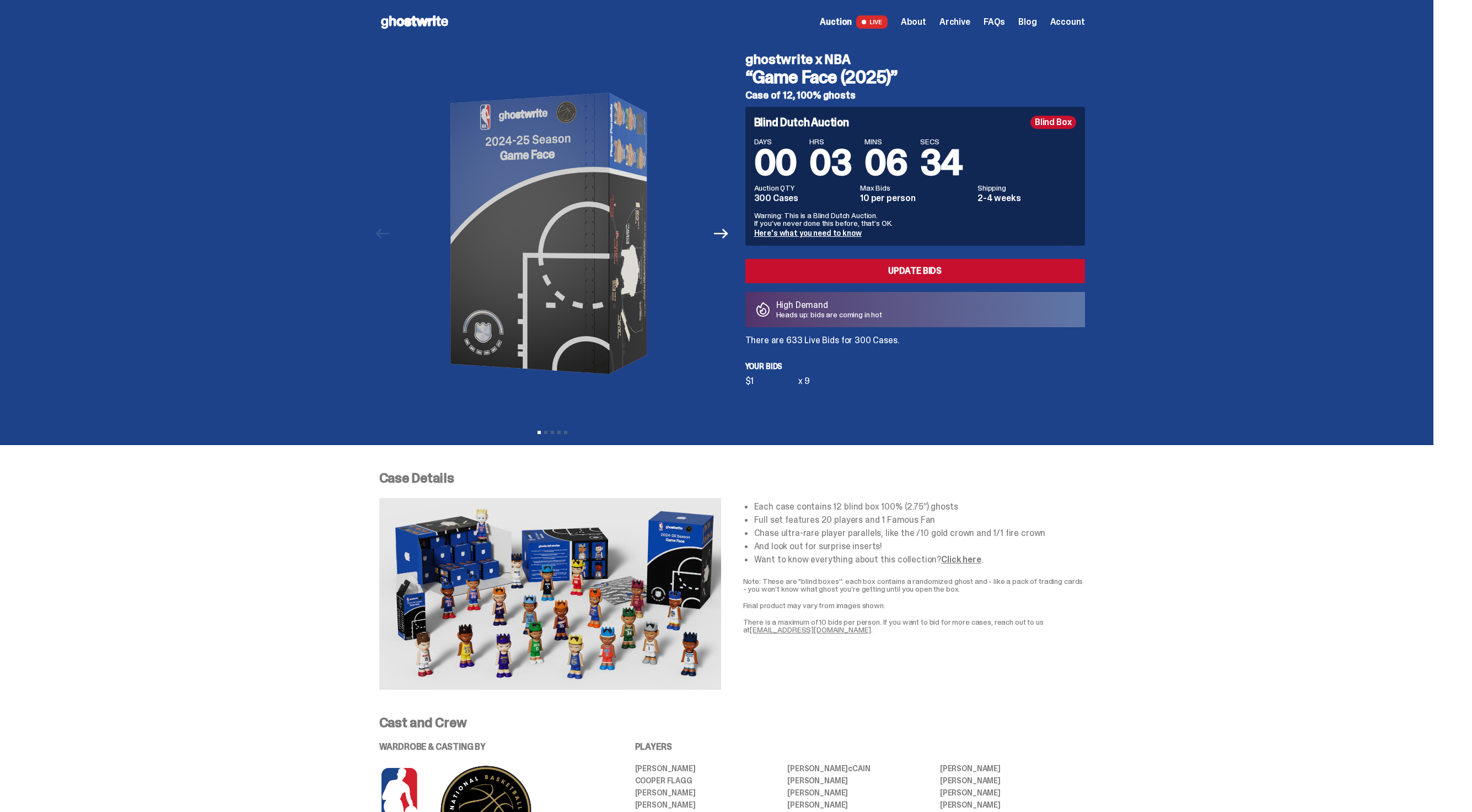
click at [1083, 21] on span "Account" at bounding box center [1068, 22] width 35 height 9
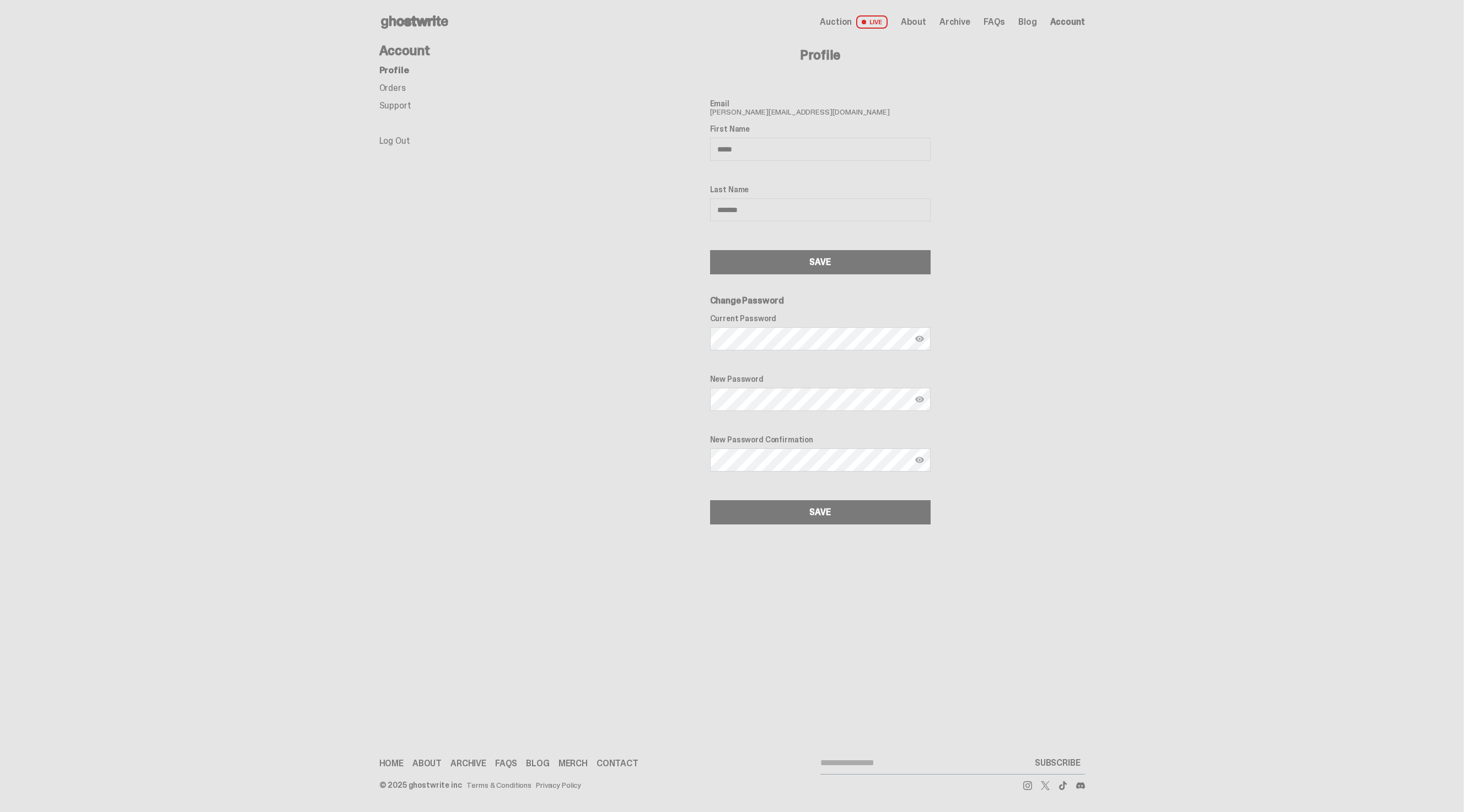
click at [841, 196] on div "Last Name *******" at bounding box center [820, 204] width 221 height 39
click at [400, 91] on link "Orders" at bounding box center [392, 88] width 27 height 12
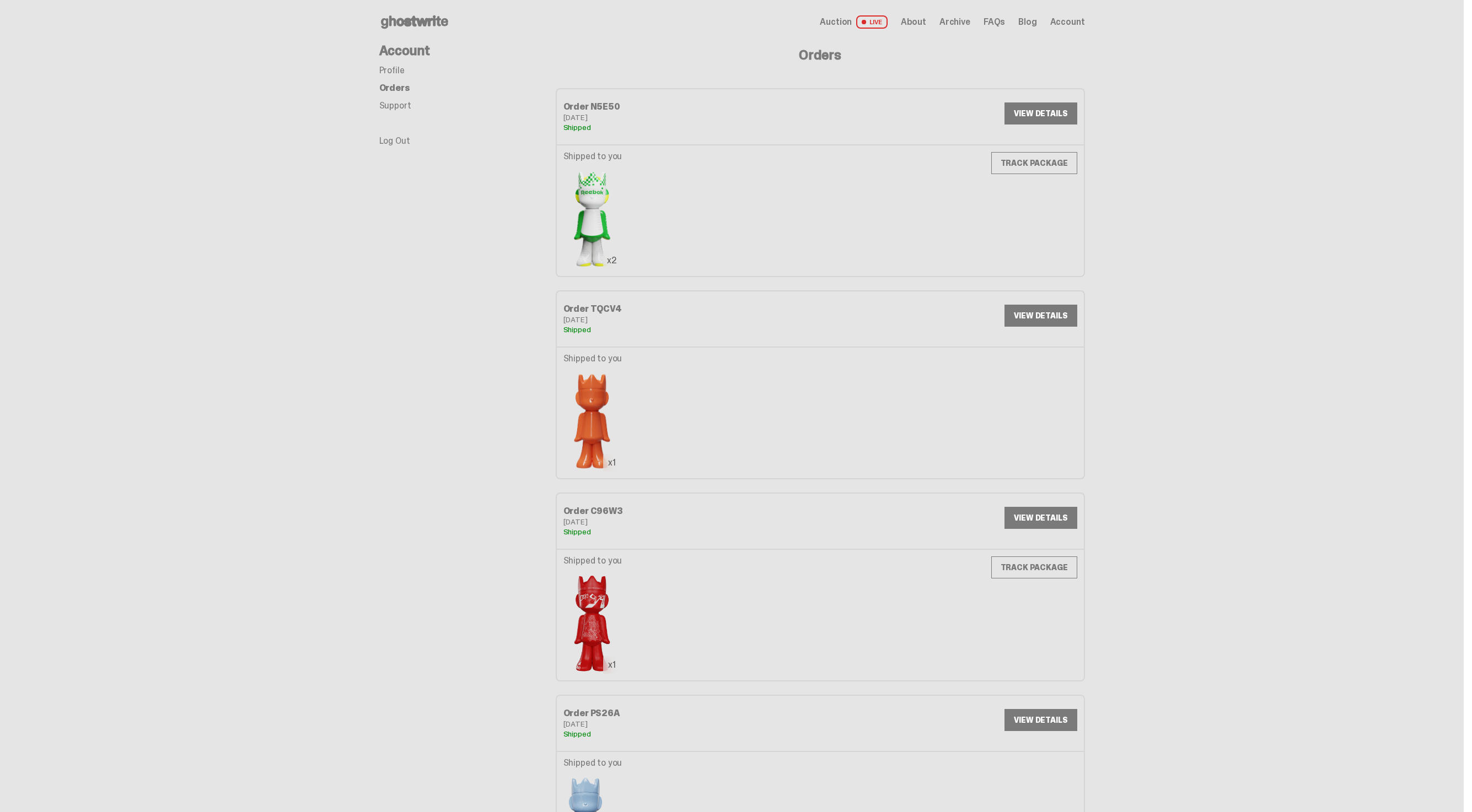
click at [401, 73] on link "Profile" at bounding box center [391, 70] width 25 height 12
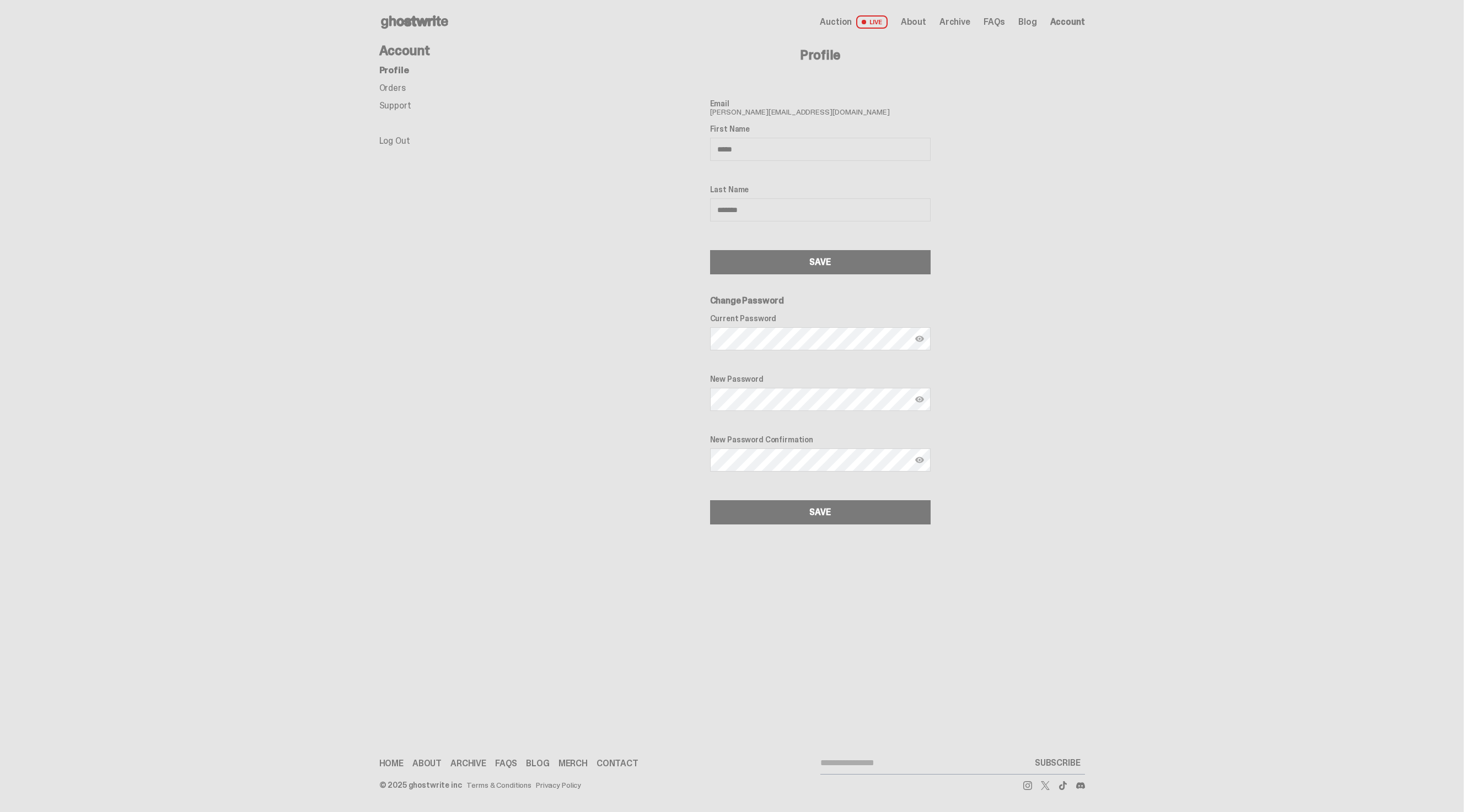
click at [852, 27] on span "Auction" at bounding box center [836, 22] width 32 height 9
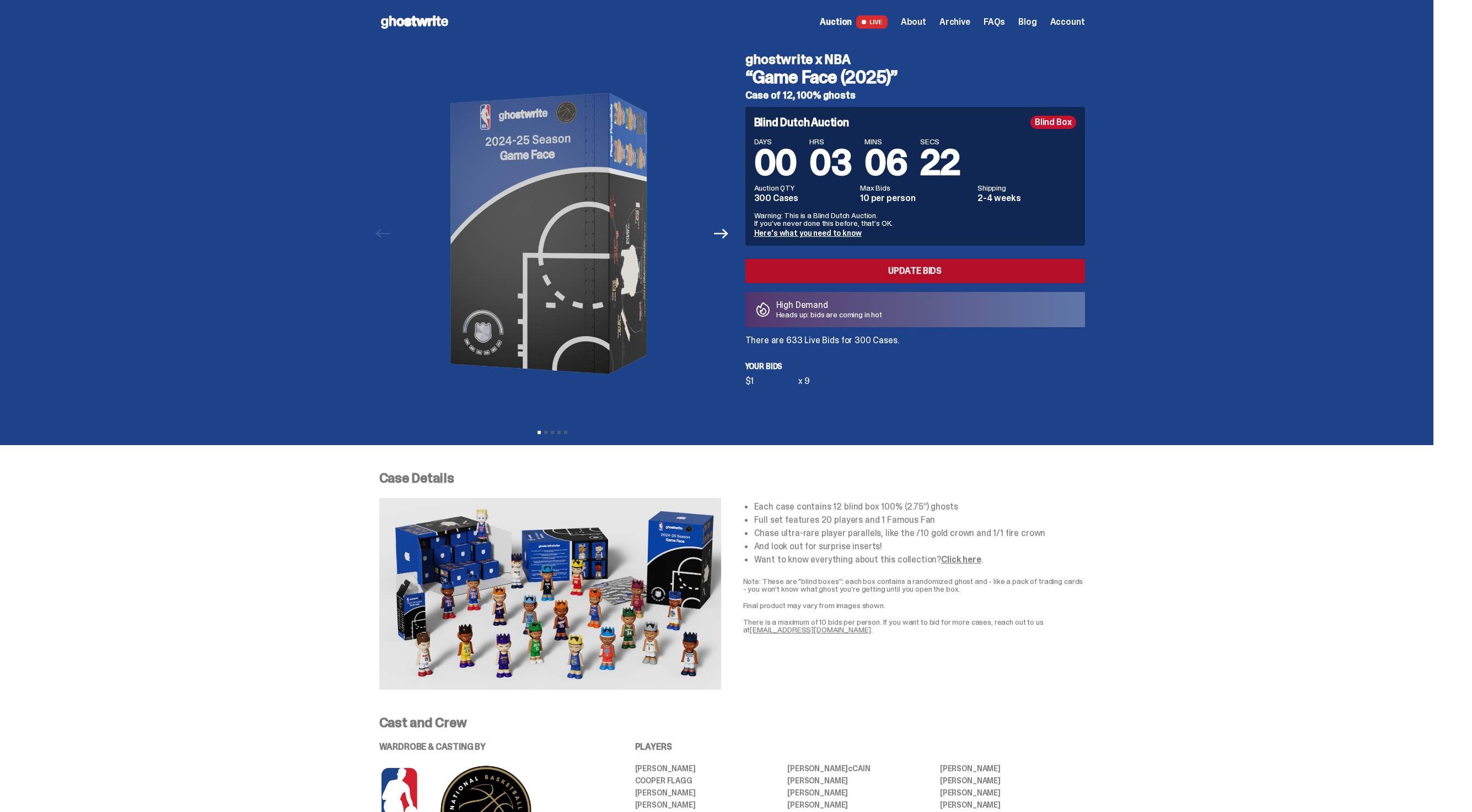
click at [909, 263] on link "Update Bids" at bounding box center [915, 272] width 340 height 25
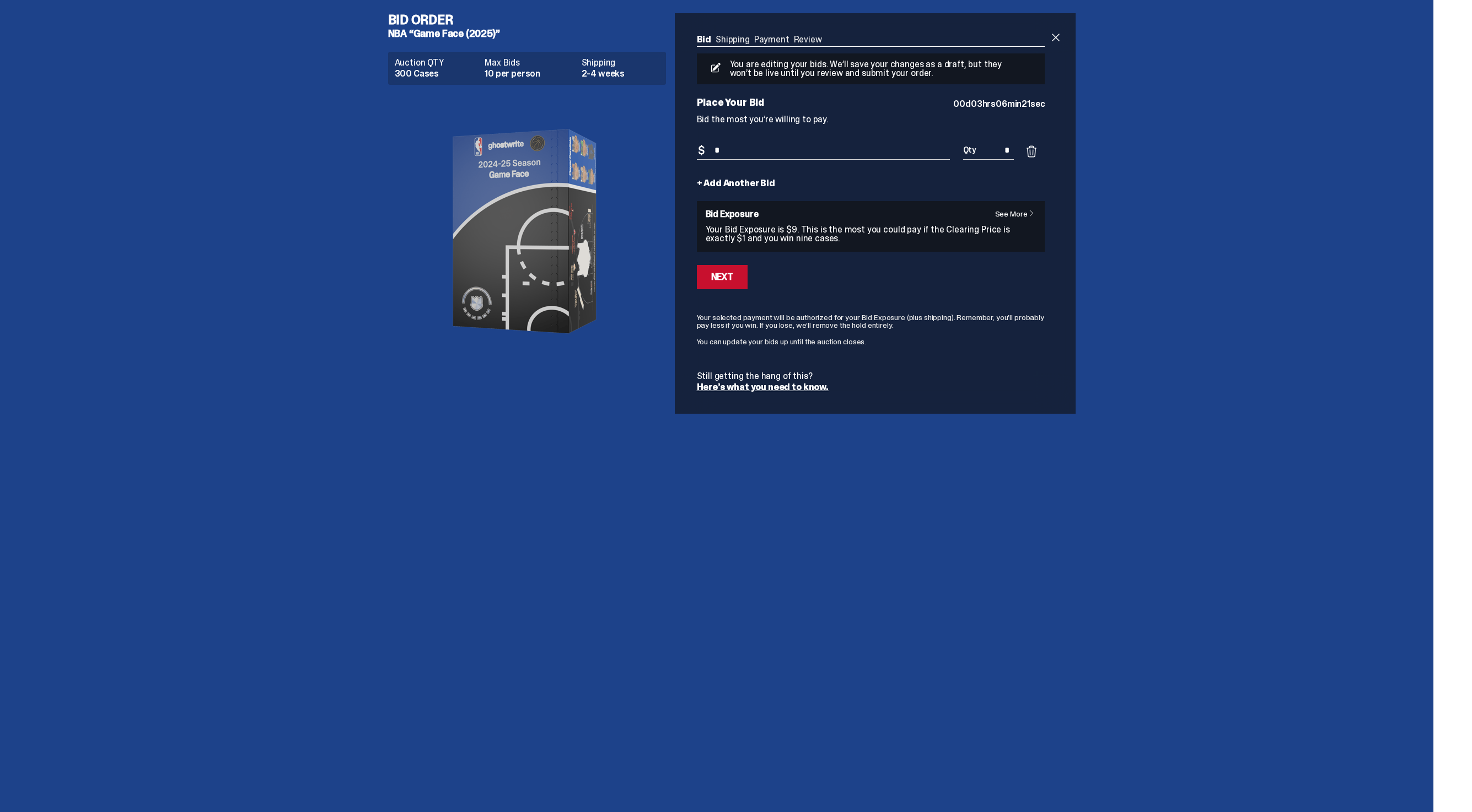
click at [852, 165] on div "Bid Amount $ *" at bounding box center [823, 157] width 253 height 31
click at [858, 153] on input "*" at bounding box center [823, 151] width 253 height 18
type input "*"
click at [745, 282] on button "Next" at bounding box center [722, 277] width 50 height 25
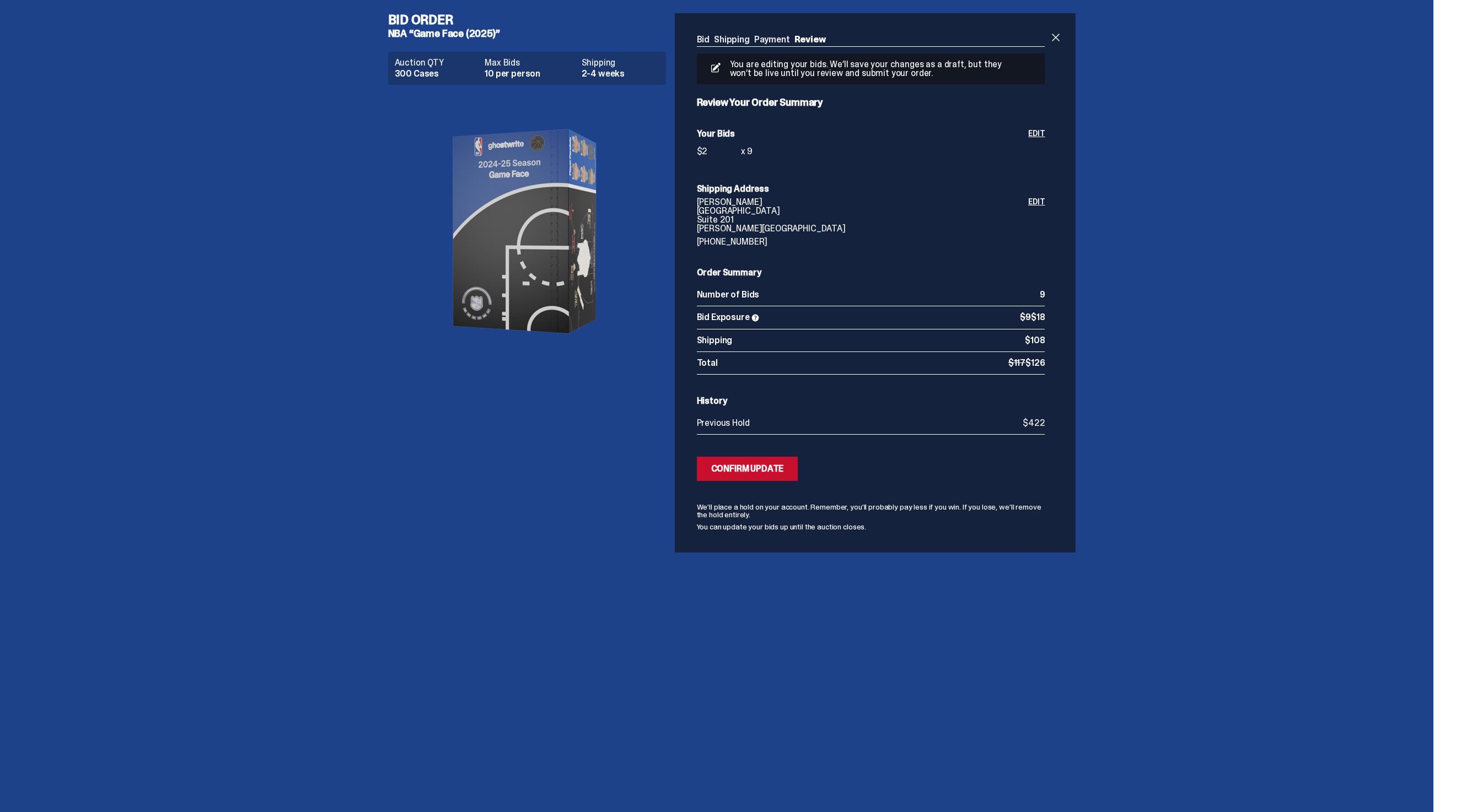
click at [783, 447] on div "You are editing your bids. We’ll save your changes as a draft, but they won’t b…" at bounding box center [871, 292] width 349 height 477
click at [779, 465] on div "Confirm Update" at bounding box center [748, 469] width 73 height 9
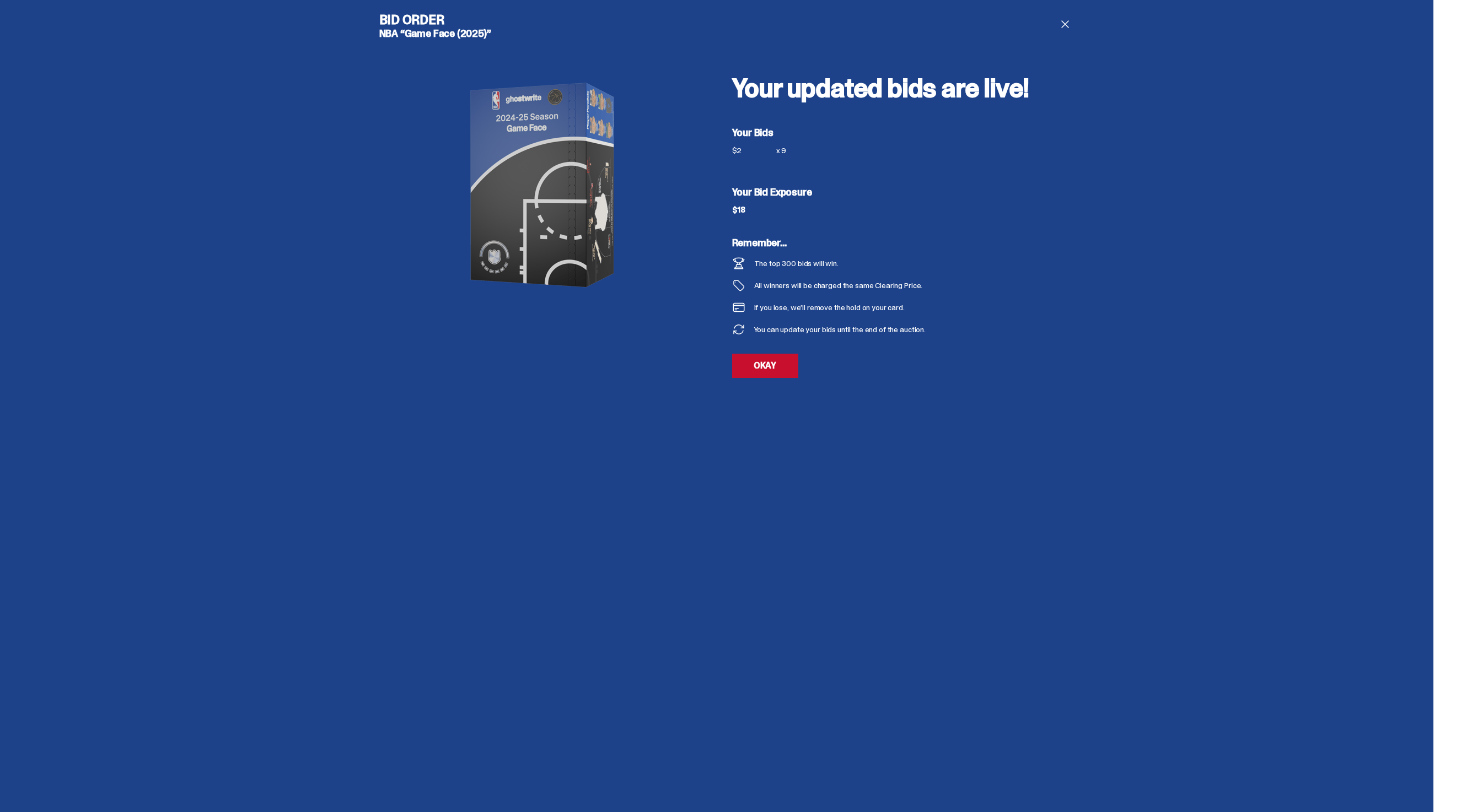
click at [1065, 23] on span at bounding box center [1065, 24] width 13 height 13
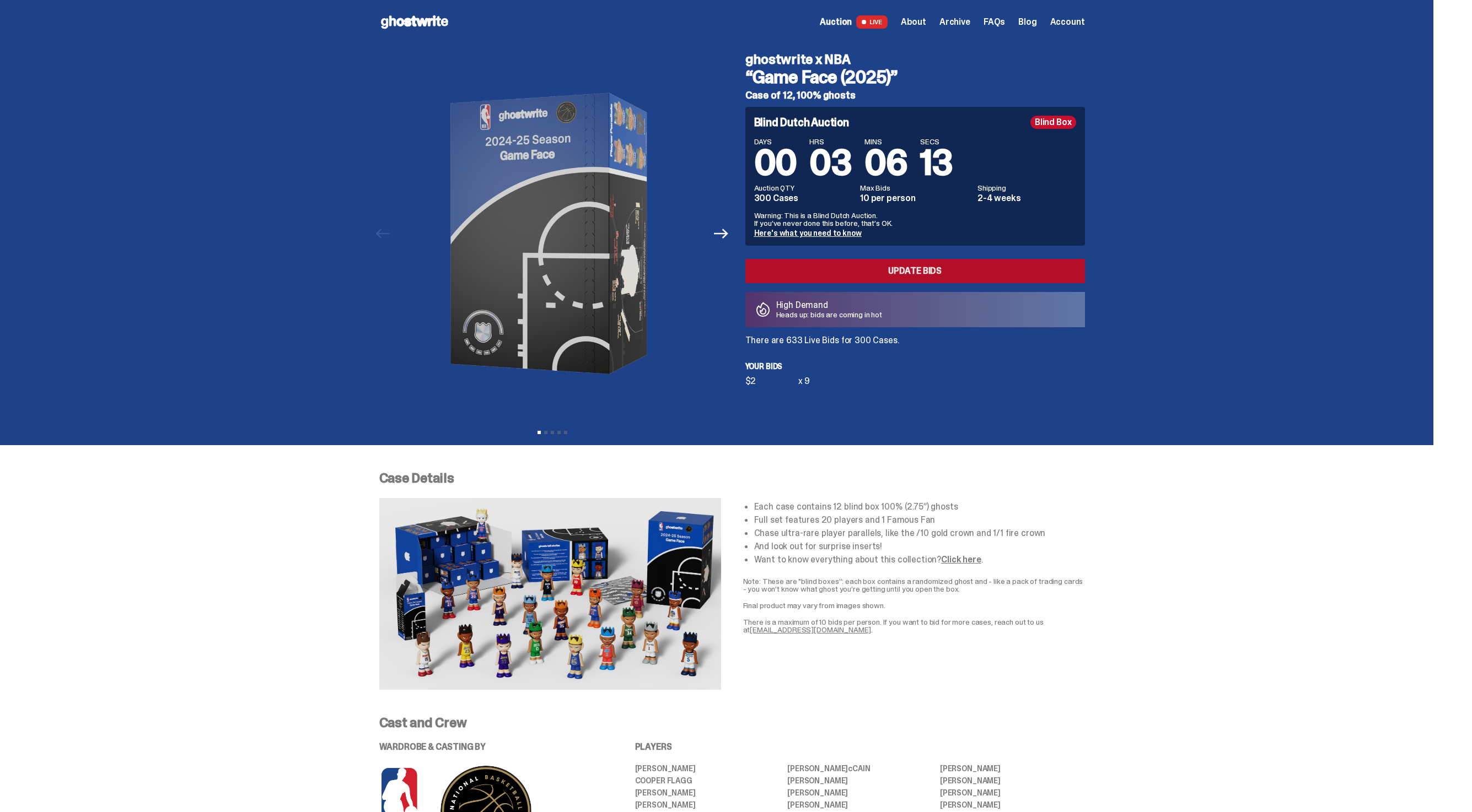
click at [919, 277] on link "Update Bids" at bounding box center [915, 272] width 340 height 25
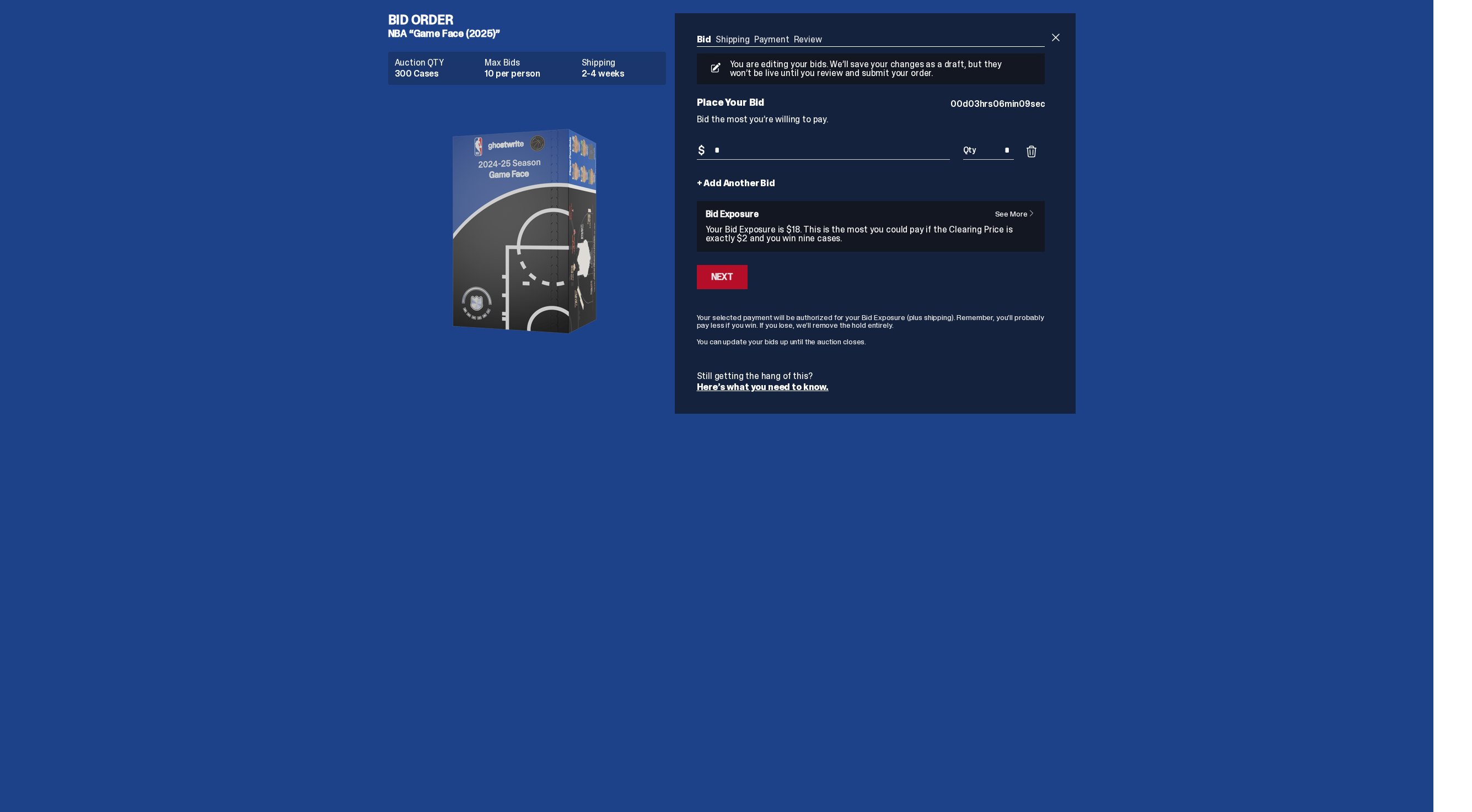
click at [728, 273] on div "Next" at bounding box center [722, 277] width 22 height 9
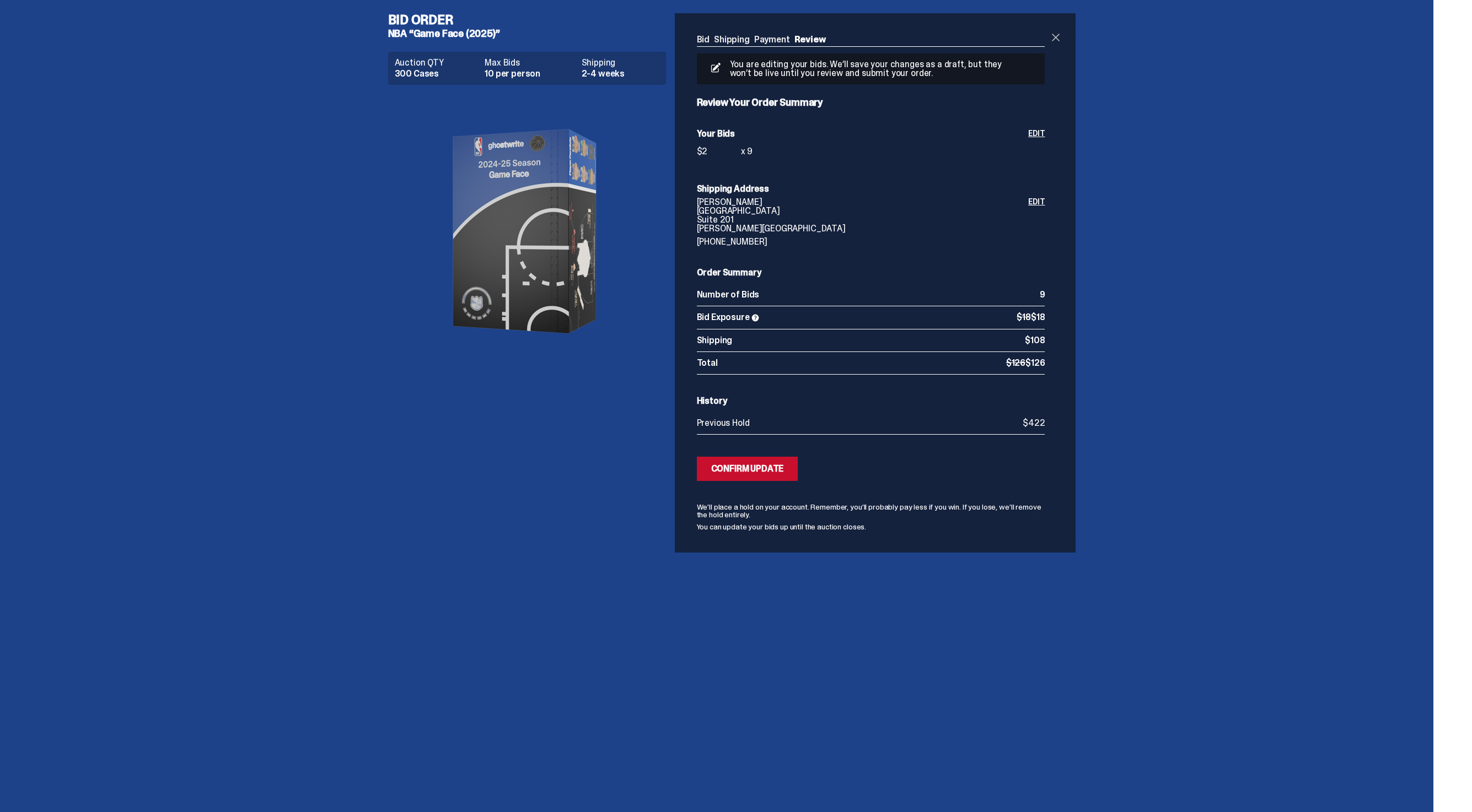
click at [1063, 39] on span at bounding box center [1055, 37] width 13 height 13
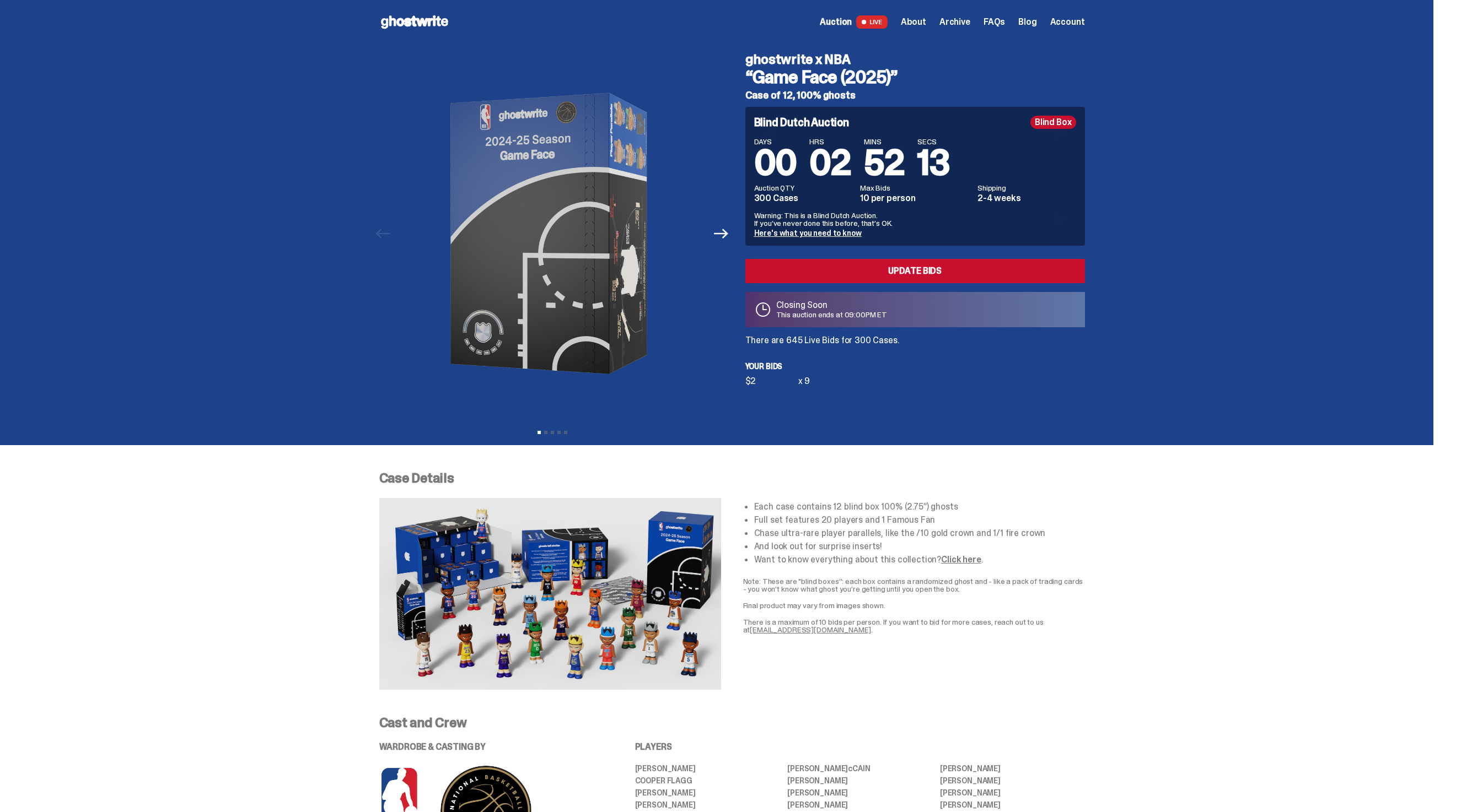
click at [920, 367] on p "Your bids" at bounding box center [915, 367] width 340 height 8
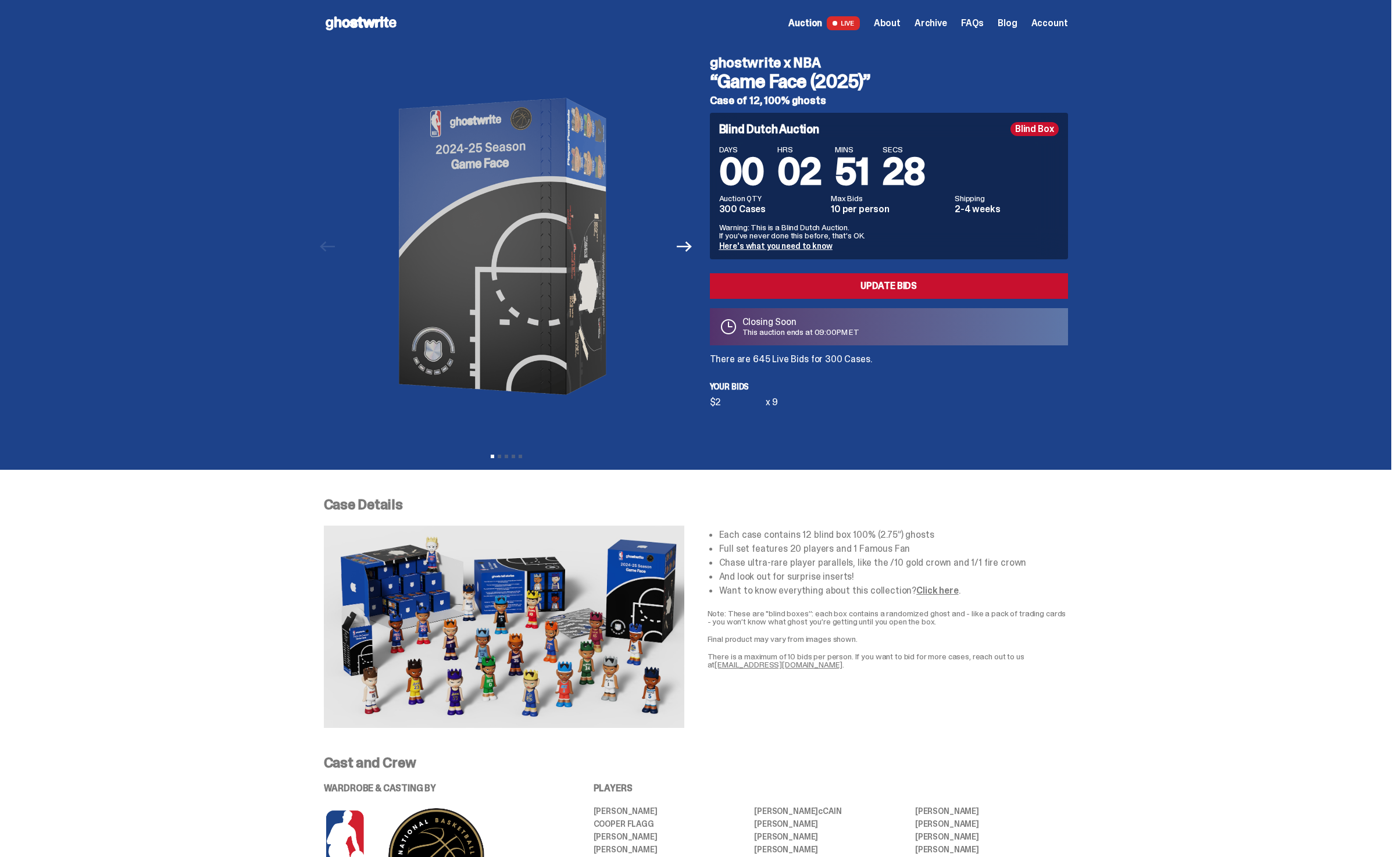
click at [932, 25] on span "Archive" at bounding box center [931, 23] width 33 height 10
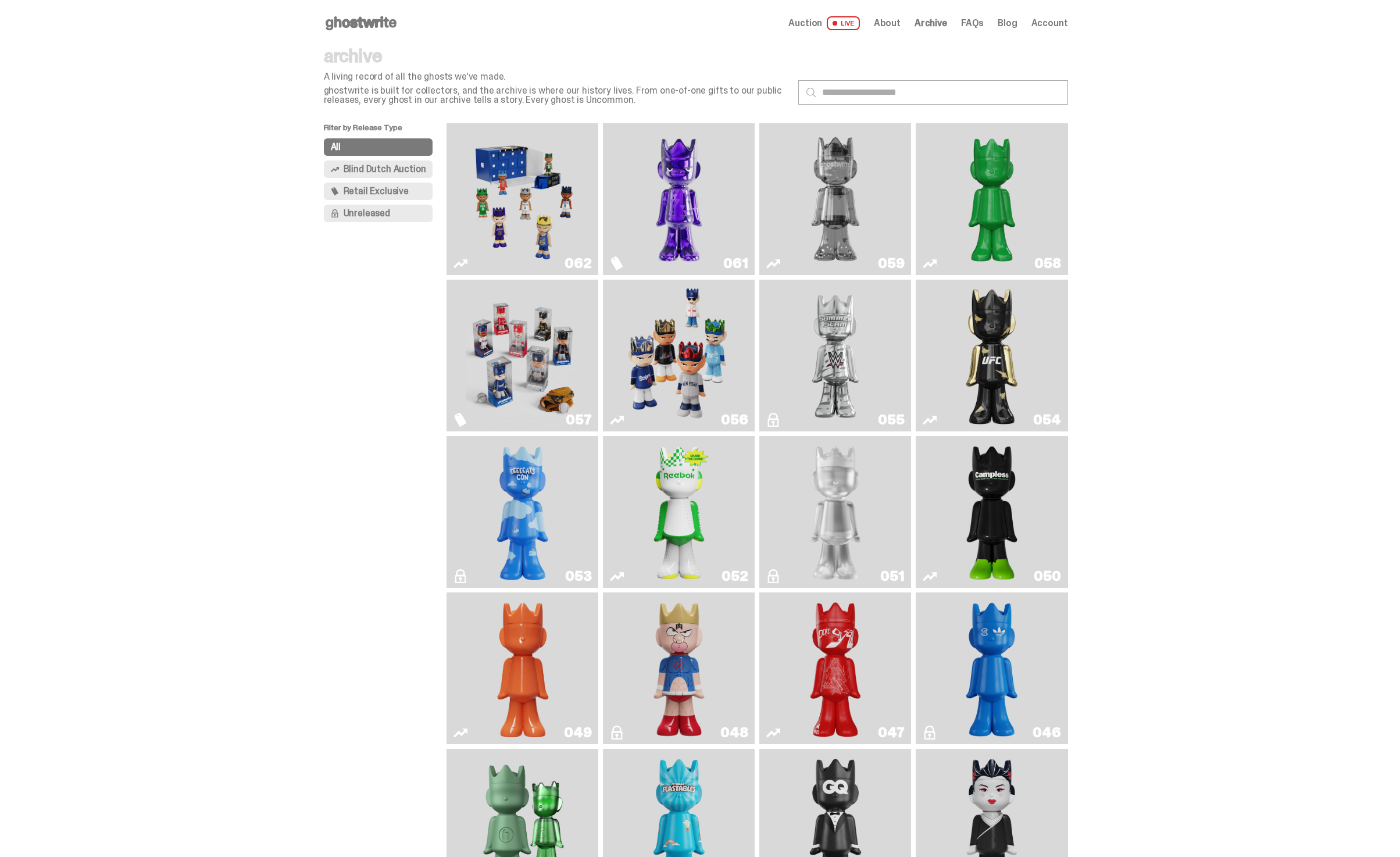
click at [649, 337] on img "Game Face (2025)" at bounding box center [679, 355] width 114 height 143
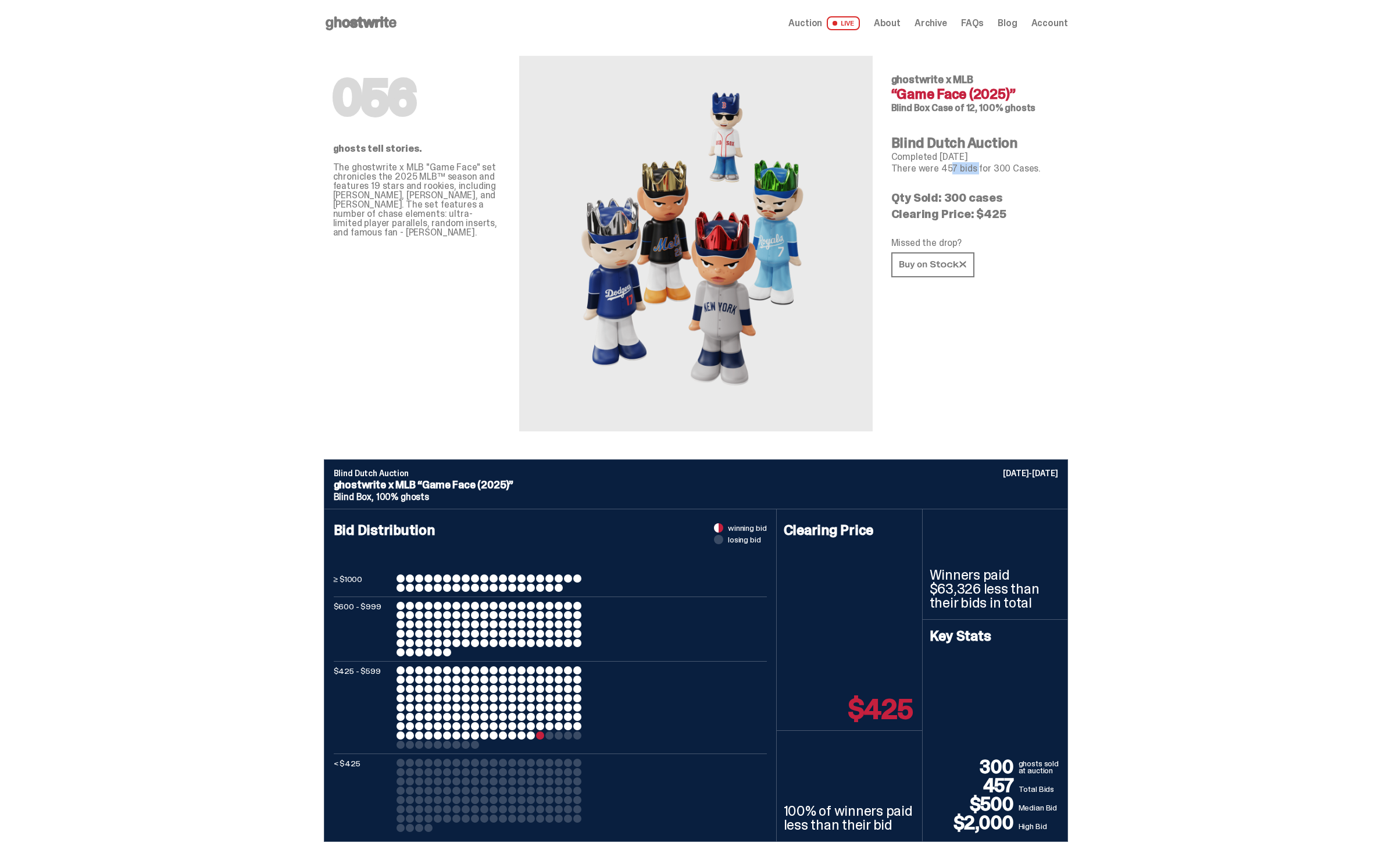
drag, startPoint x: 938, startPoint y: 169, endPoint x: 968, endPoint y: 169, distance: 30.0
click at [968, 169] on p "There were 457 bids for 300 Cases." at bounding box center [974, 169] width 167 height 10
click at [970, 169] on p "There were 457 bids for 300 Cases." at bounding box center [974, 169] width 167 height 10
drag, startPoint x: 976, startPoint y: 171, endPoint x: 942, endPoint y: 171, distance: 34.0
click at [942, 171] on p "There were 457 bids for 300 Cases." at bounding box center [974, 169] width 167 height 10
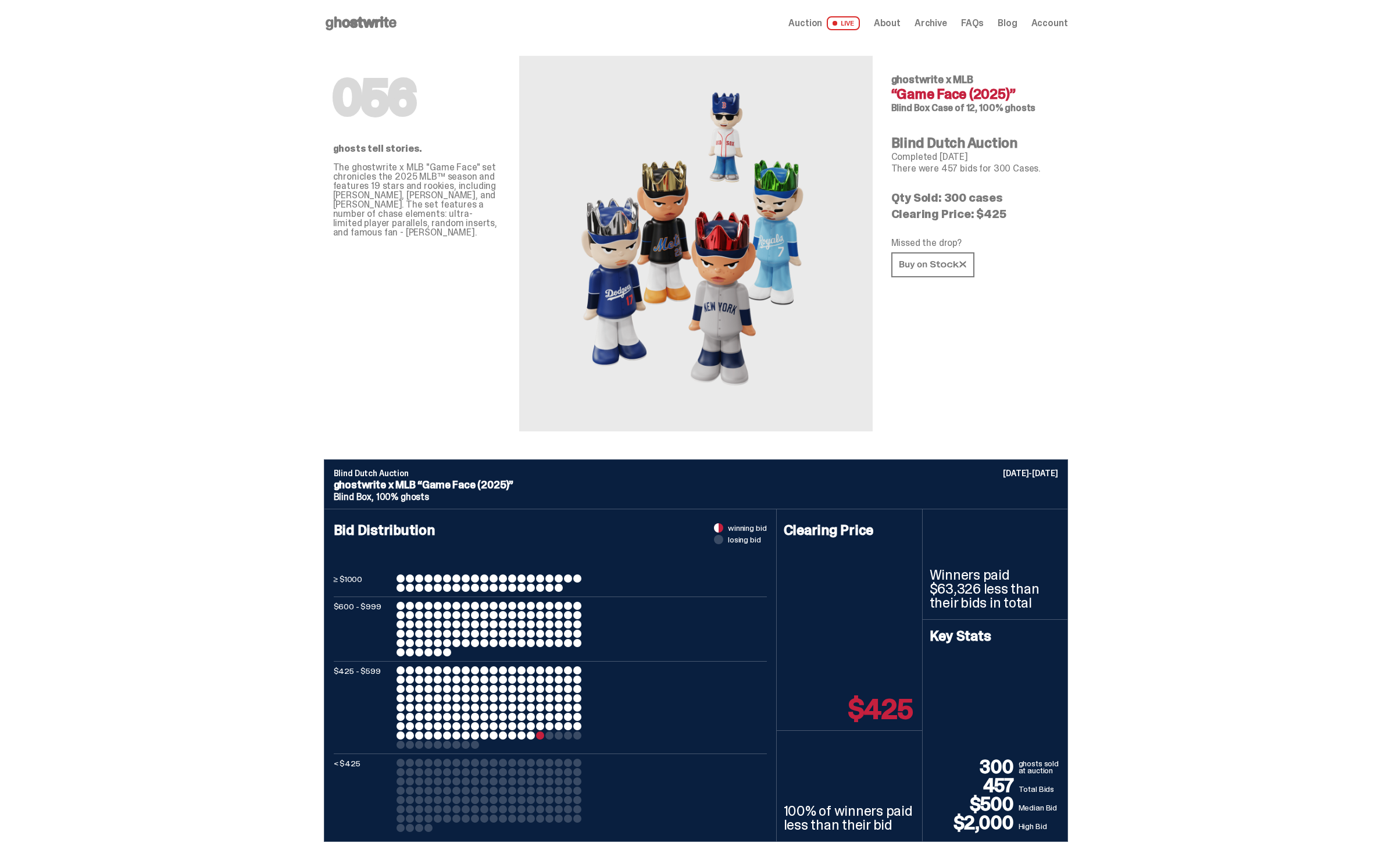
click at [992, 129] on div "056 ghostwrite x MLB “Game Face (2025)” Blind Box Case of 12, 100% ghosts Blind…" at bounding box center [974, 239] width 167 height 385
click at [947, 22] on span "Archive" at bounding box center [931, 23] width 33 height 10
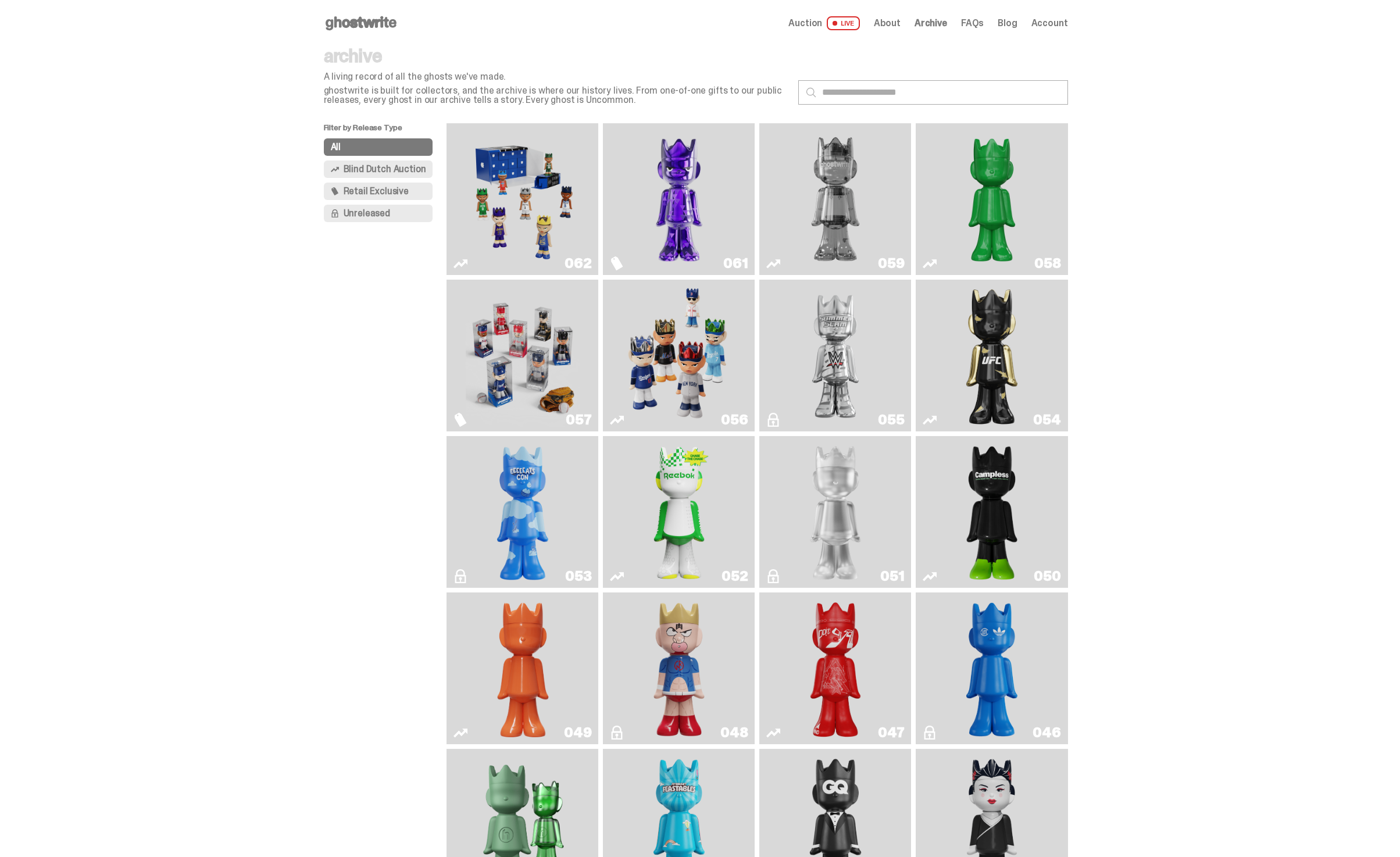
click at [814, 24] on span "Auction" at bounding box center [805, 23] width 33 height 10
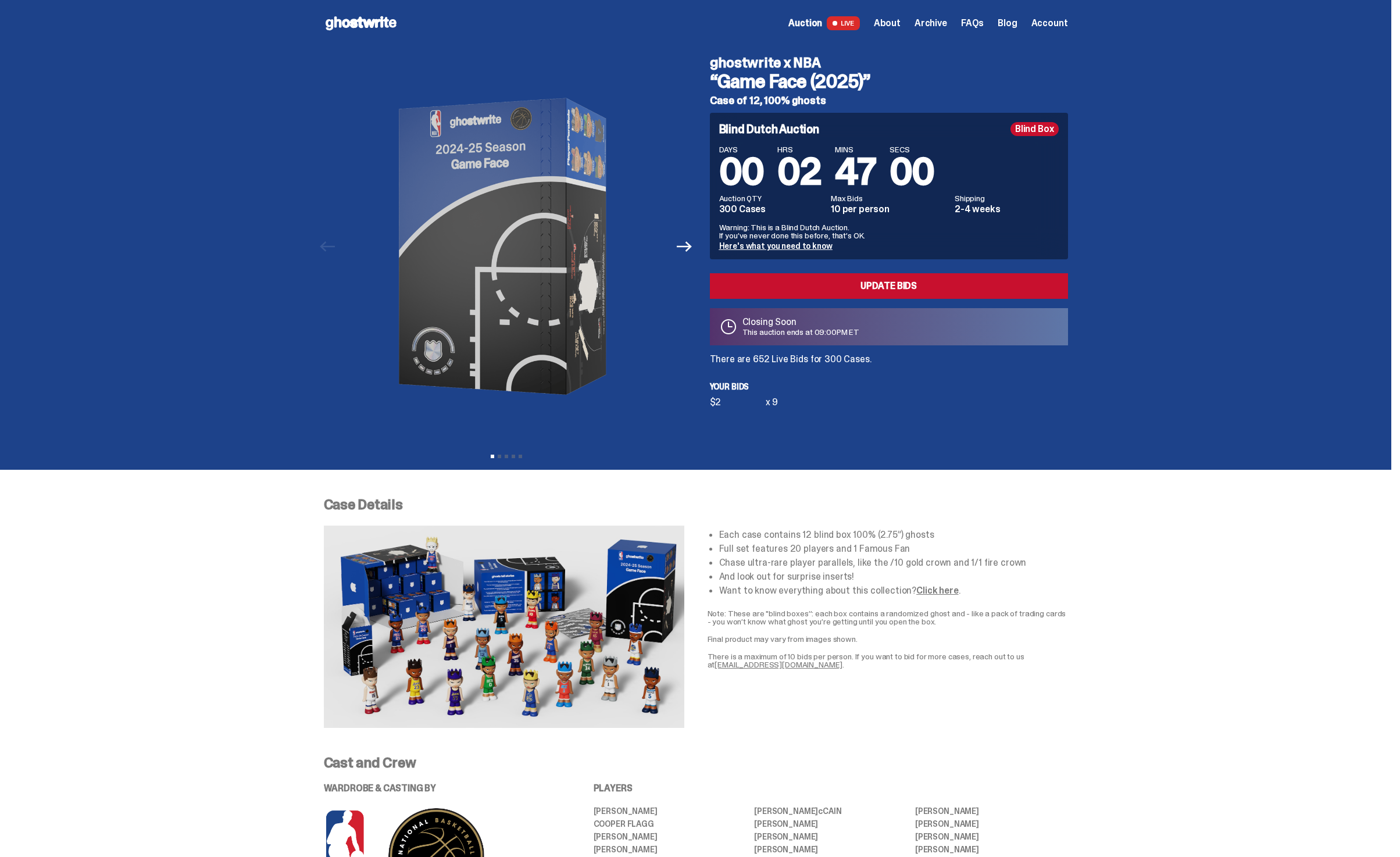
click at [837, 370] on div "Blind Dutch Auction Blind Box DAYS 00 HRS 02 MINS 47 SECS 00 Auction QTY 300 Ca…" at bounding box center [889, 259] width 358 height 294
click at [837, 362] on p "There are 652 Live Bids for 300 Cases." at bounding box center [889, 360] width 358 height 10
click at [839, 396] on div "Blind Dutch Auction Blind Box DAYS 00 HRS 02 MINS 46 SECS 59 Auction QTY 300 Ca…" at bounding box center [889, 259] width 358 height 294
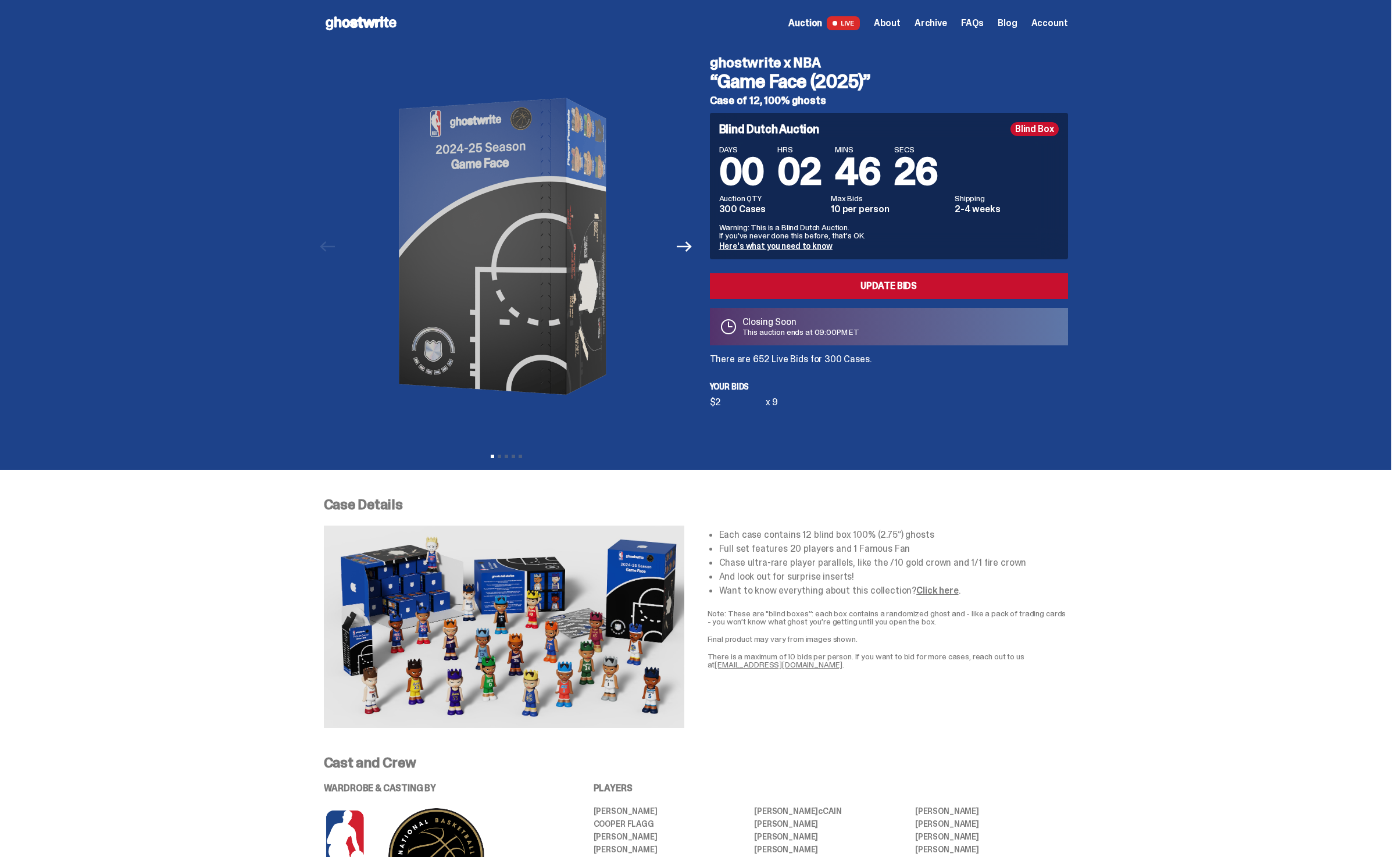
click at [801, 365] on div "Blind Dutch Auction Blind Box DAYS 00 HRS 02 MINS 46 SECS 26 Auction QTY 300 Ca…" at bounding box center [889, 259] width 358 height 294
click at [775, 360] on p "There are 652 Live Bids for 300 Cases." at bounding box center [889, 360] width 358 height 10
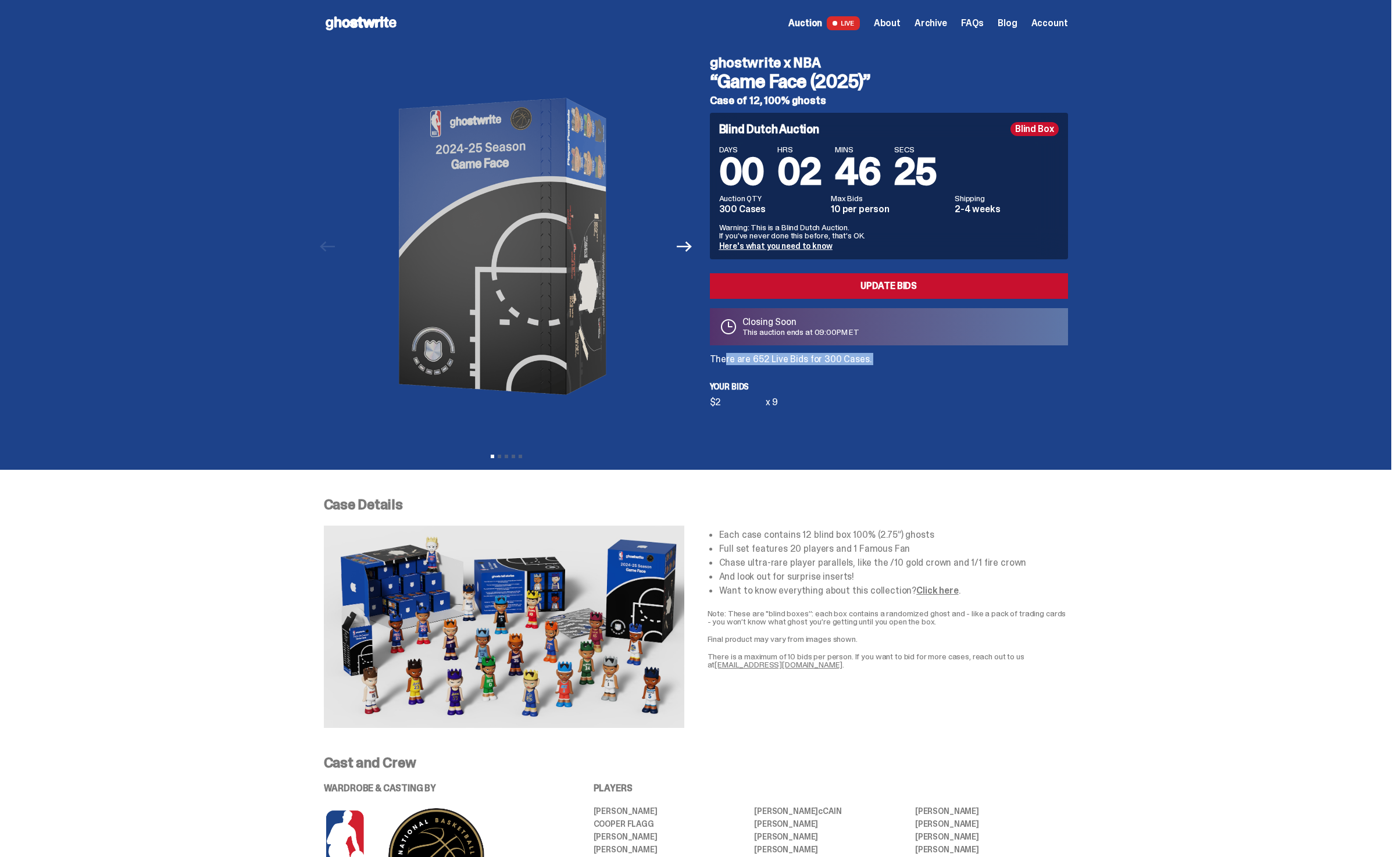
click at [775, 360] on p "There are 652 Live Bids for 300 Cases." at bounding box center [889, 360] width 358 height 10
click at [814, 380] on div "Blind Dutch Auction Blind Box DAYS 00 HRS 02 MINS 46 SECS 24 Auction QTY 300 Ca…" at bounding box center [889, 259] width 358 height 294
